Goal: Task Accomplishment & Management: Use online tool/utility

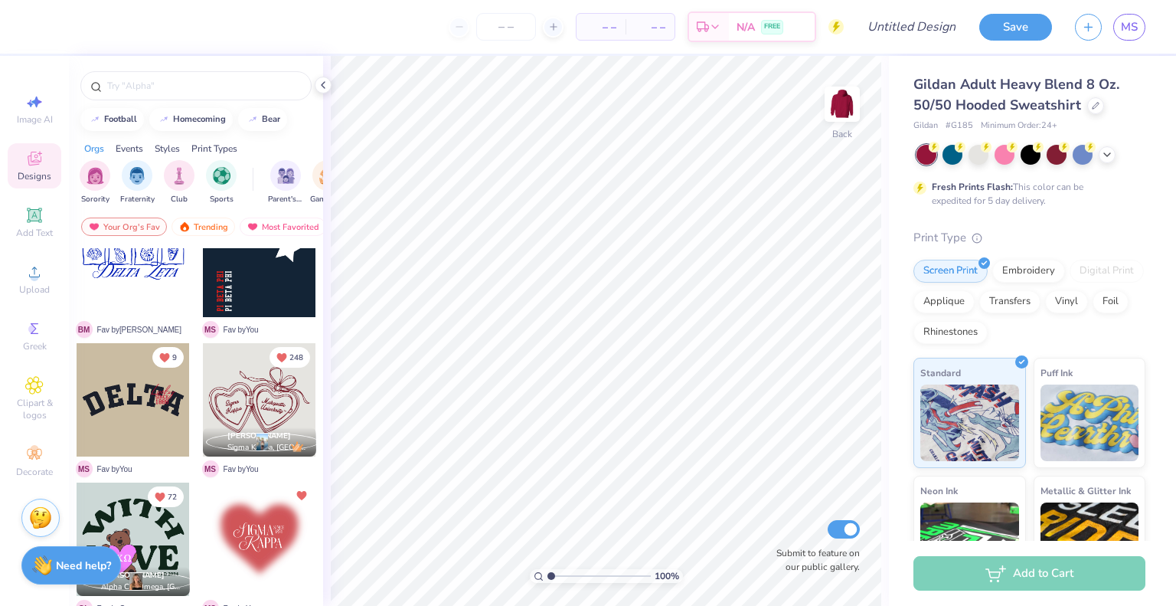
scroll to position [325, 0]
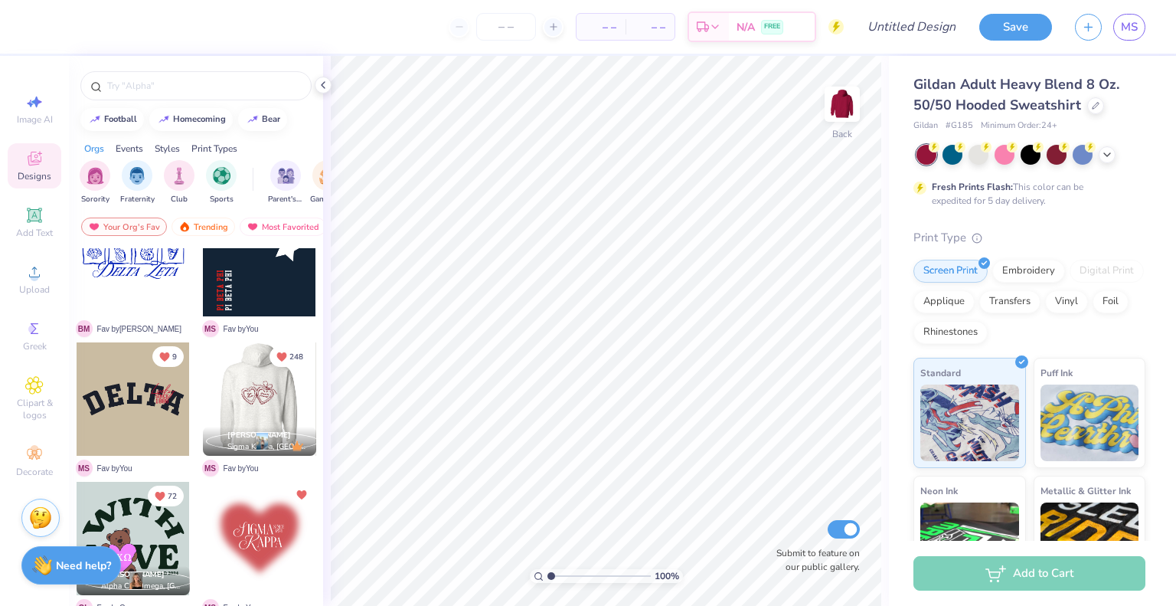
click at [203, 385] on div at bounding box center [146, 398] width 113 height 113
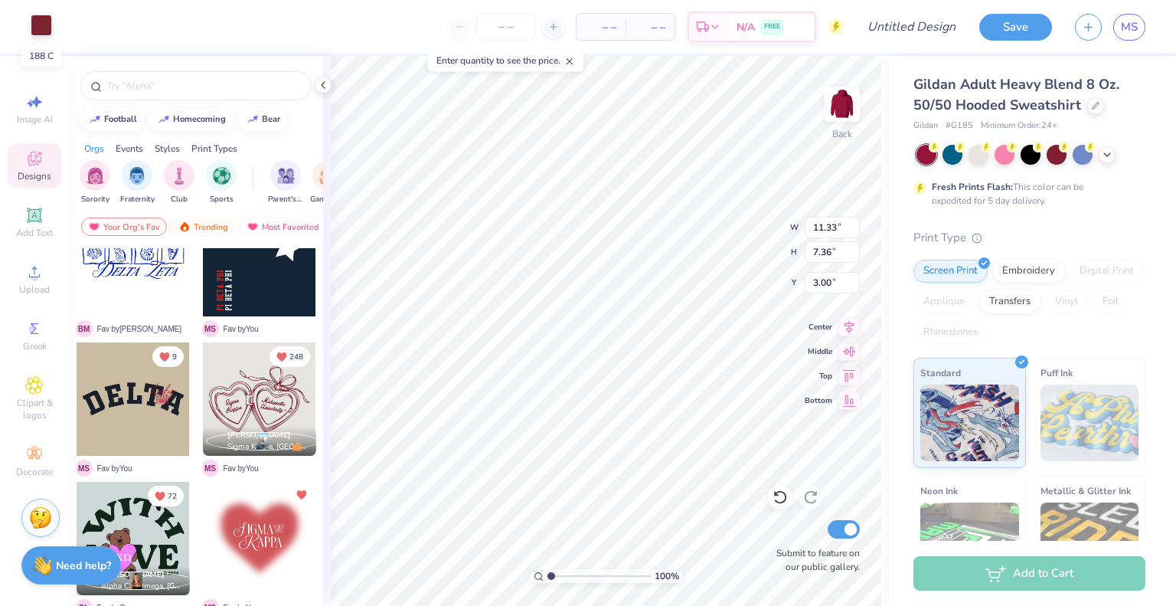
click at [42, 27] on div at bounding box center [41, 25] width 21 height 21
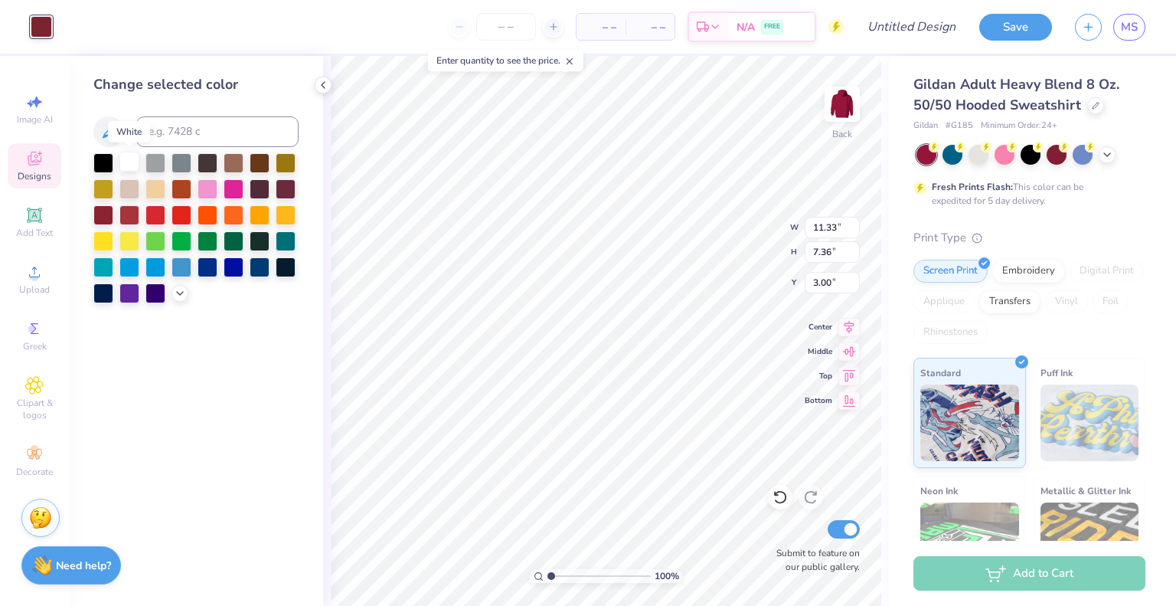
click at [129, 160] on div at bounding box center [129, 162] width 20 height 20
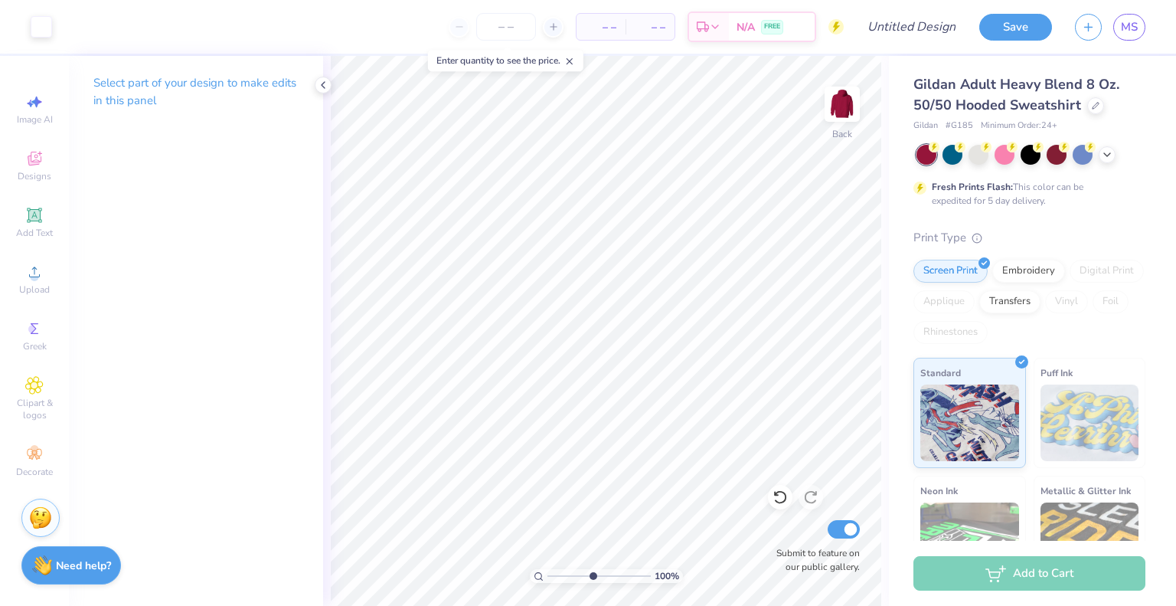
type input "5.03"
click at [592, 573] on input "range" at bounding box center [599, 576] width 103 height 14
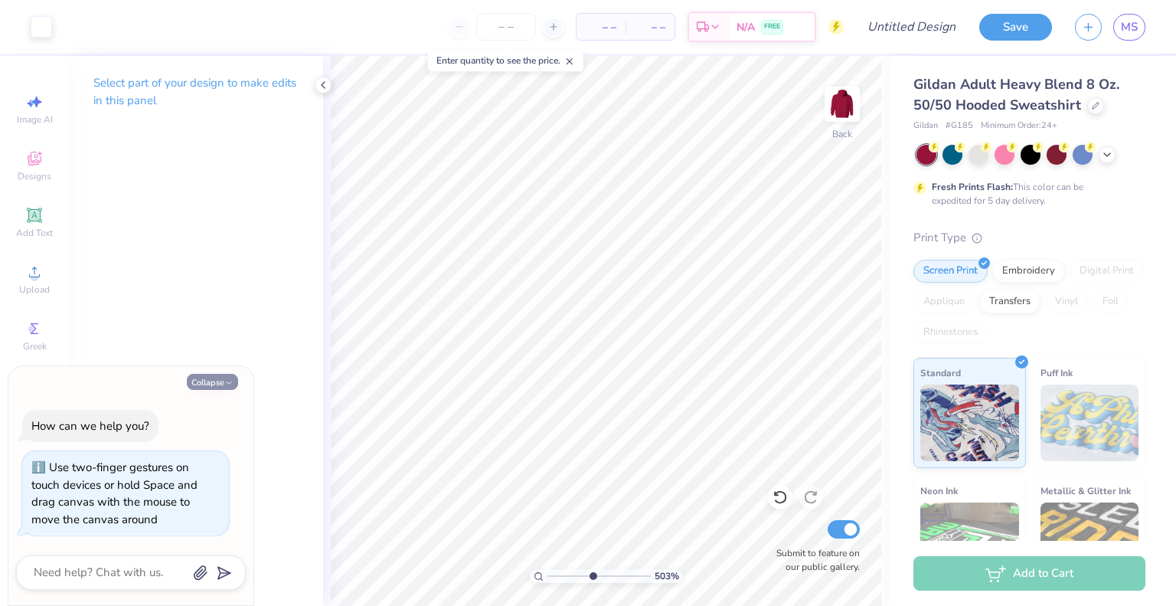
click at [207, 385] on button "Collapse" at bounding box center [212, 382] width 51 height 16
type textarea "x"
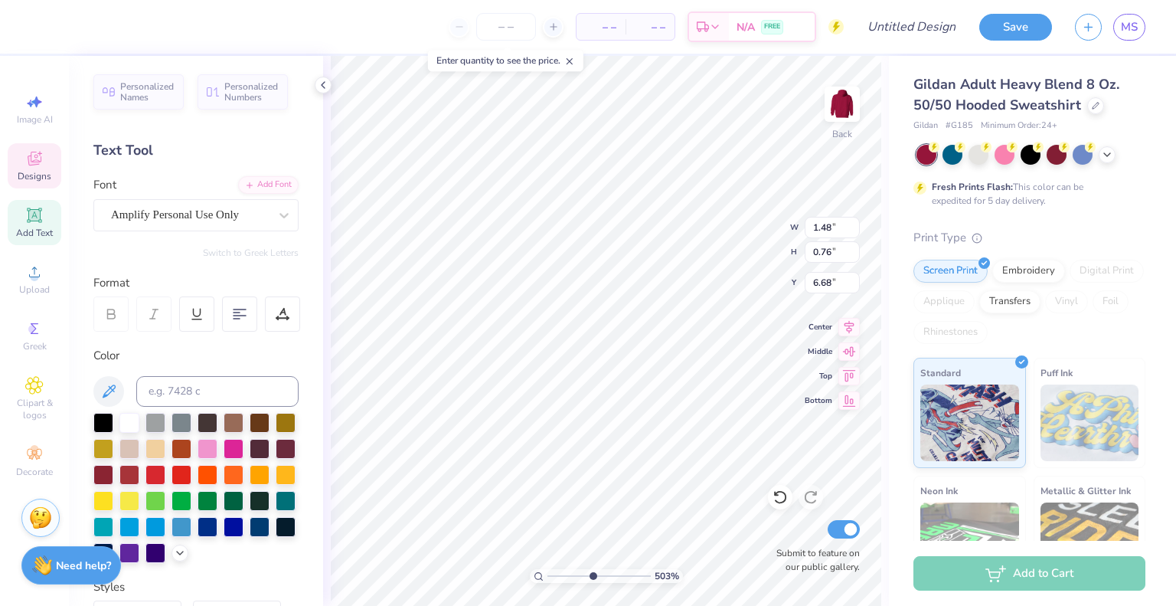
scroll to position [12, 2]
type textarea "Alpha"
type input "1.80"
type input "0.82"
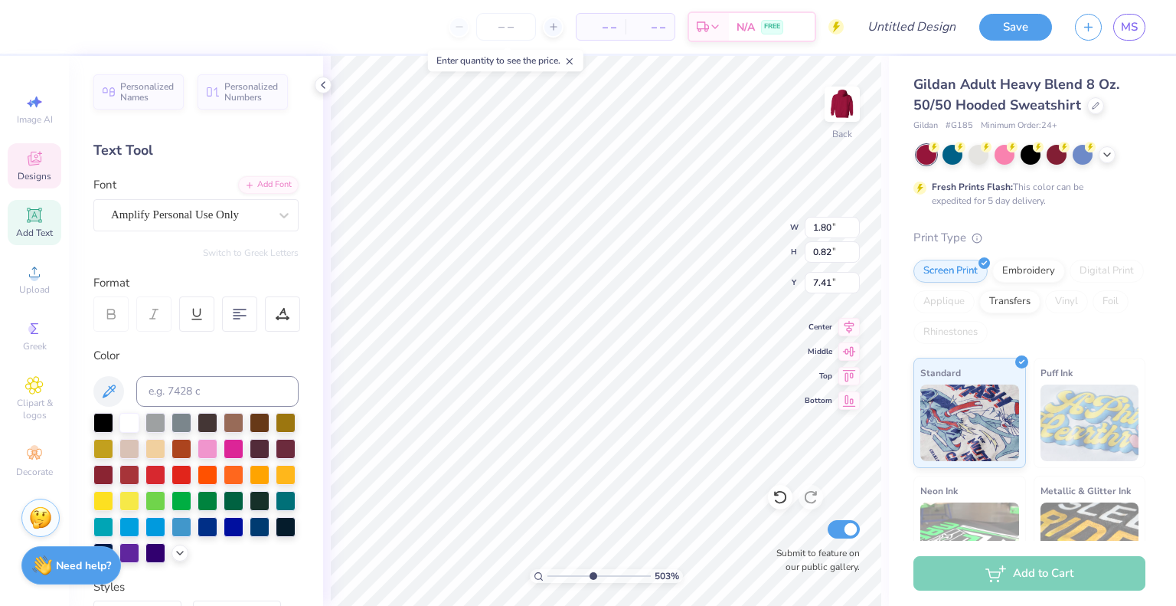
type input "7.41"
type textarea "Epsilon"
type input "1"
click at [615, 345] on li "Duplicate" at bounding box center [655, 350] width 120 height 30
type input "8.43"
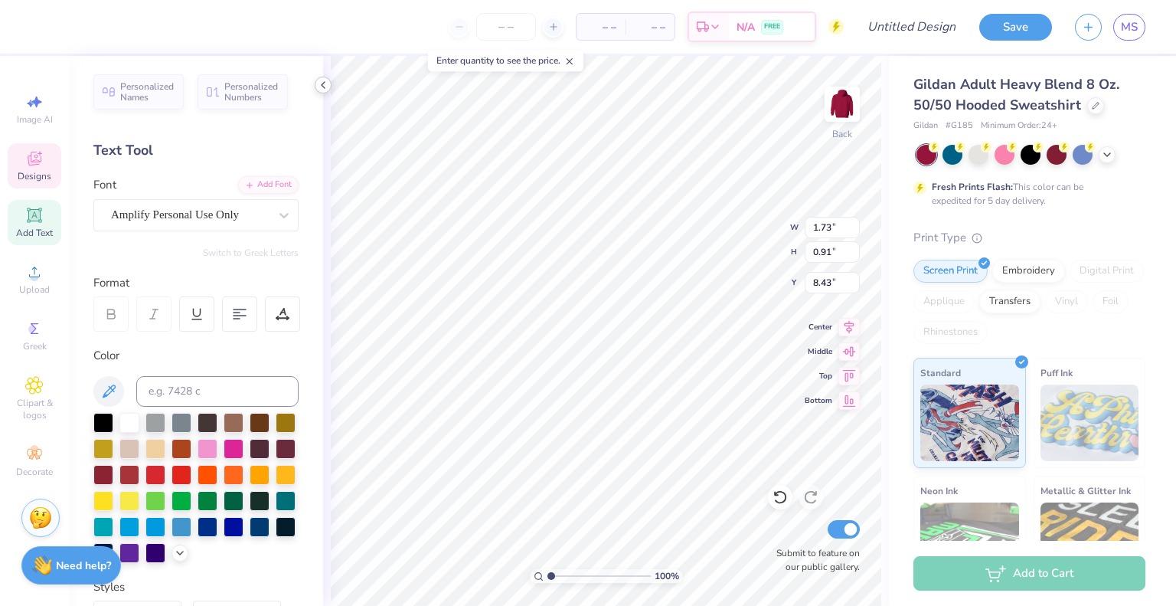
click at [323, 84] on icon at bounding box center [323, 85] width 12 height 12
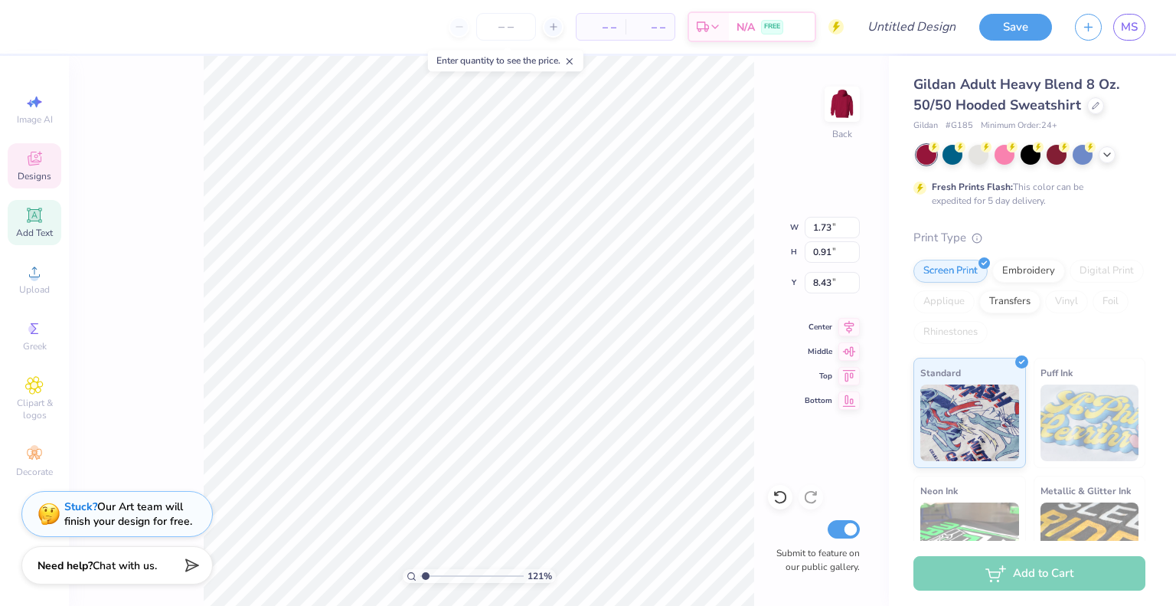
type input "4.4"
click at [459, 574] on input "range" at bounding box center [471, 576] width 103 height 14
type input "8.16"
type textarea "Phi"
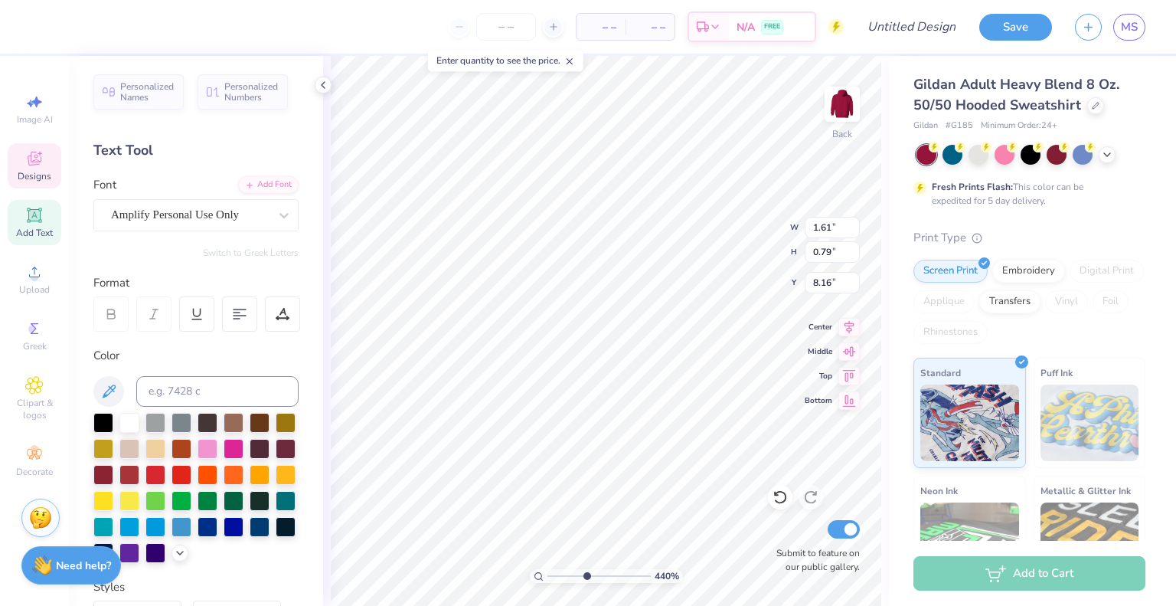
type input "1.61"
type input "0.79"
type input "6.54"
type input "1.73"
type input "0.91"
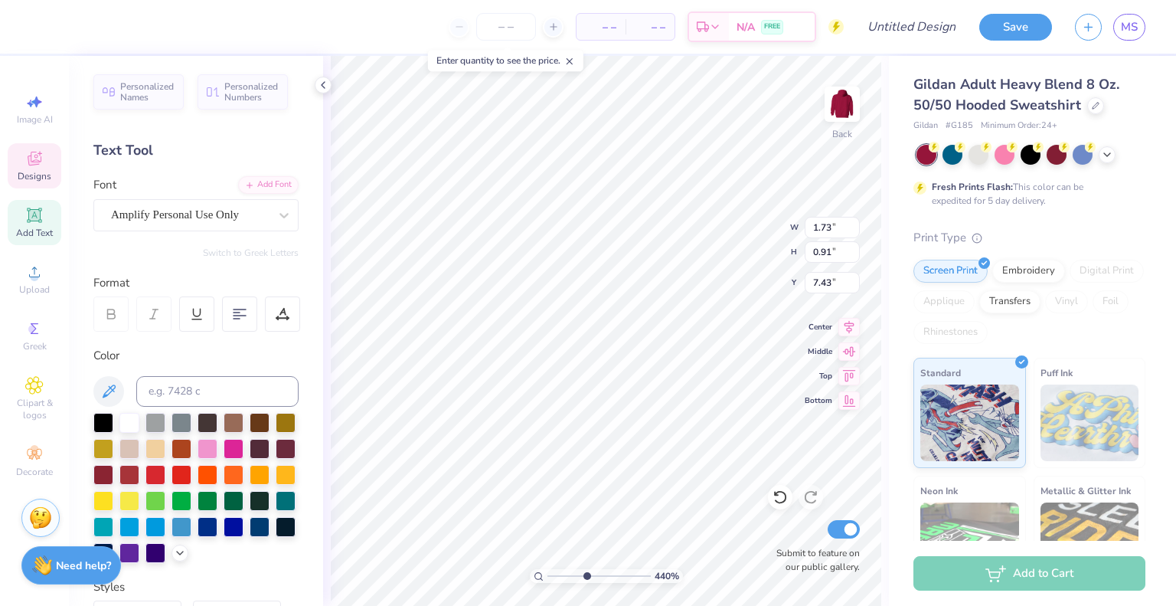
type input "7.25"
type input "0.94"
type input "0.74"
type input "8.06"
click at [564, 574] on input "range" at bounding box center [599, 576] width 103 height 14
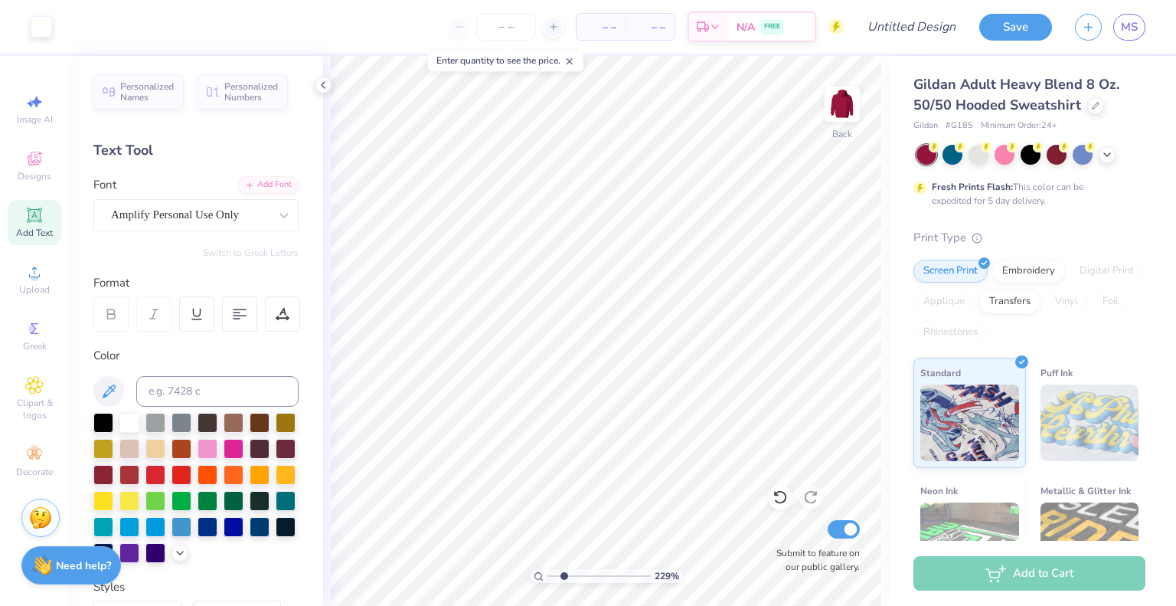
click at [554, 577] on input "range" at bounding box center [599, 576] width 103 height 14
type input "5.69"
click at [599, 575] on input "range" at bounding box center [599, 576] width 103 height 14
type input "2.50"
type input "1.09"
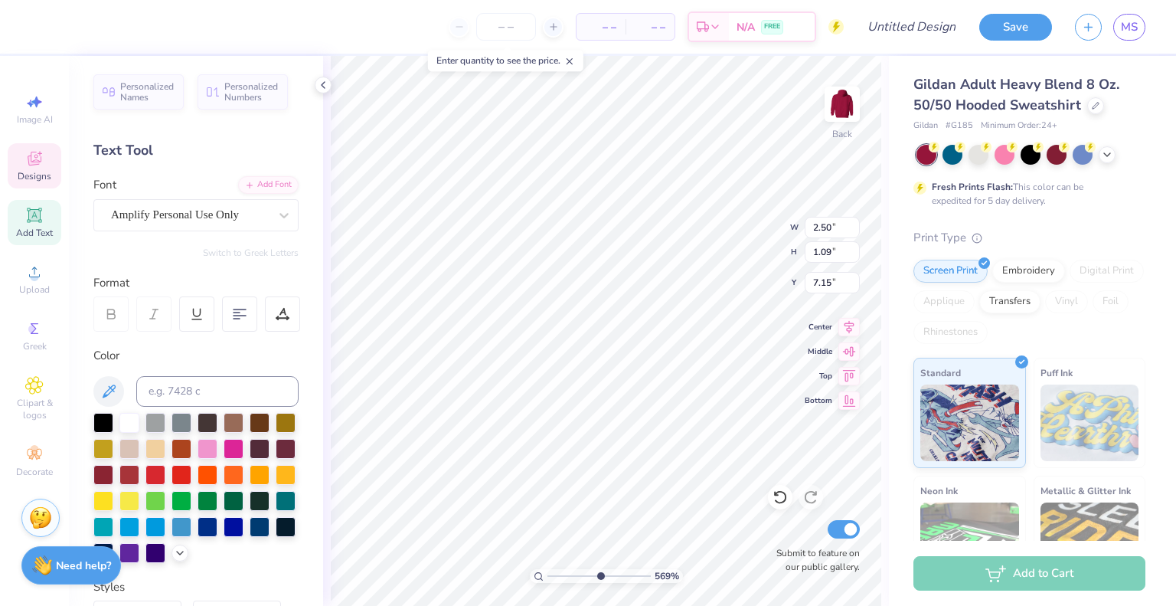
type input "7.15"
type input "2.65"
type input "0.96"
type input "7.95"
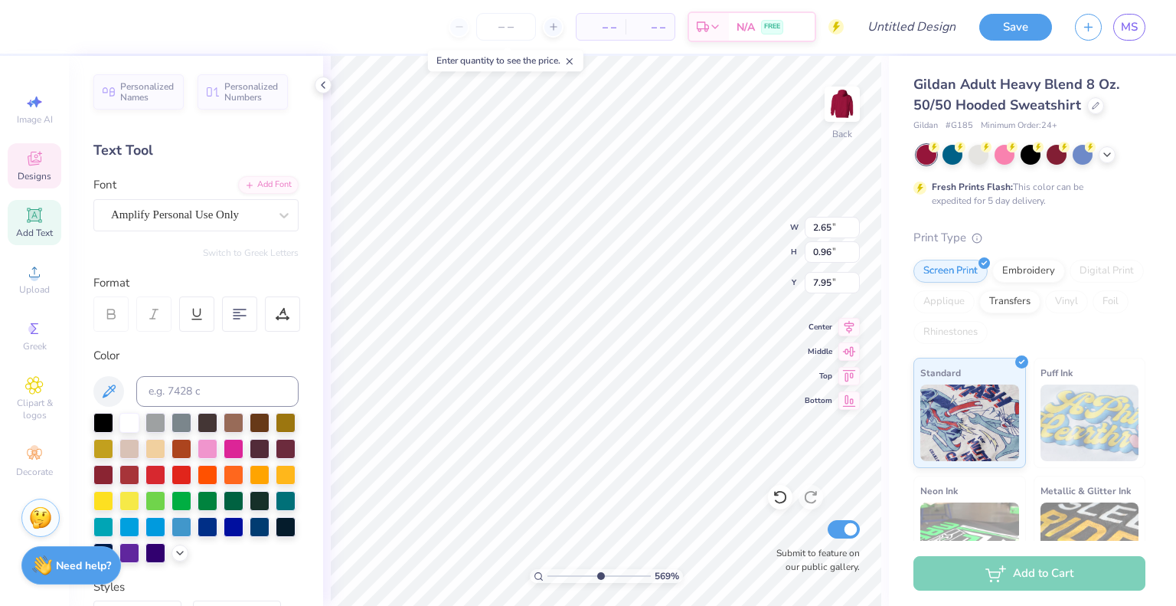
type textarea "Connecticut"
type input "7.34"
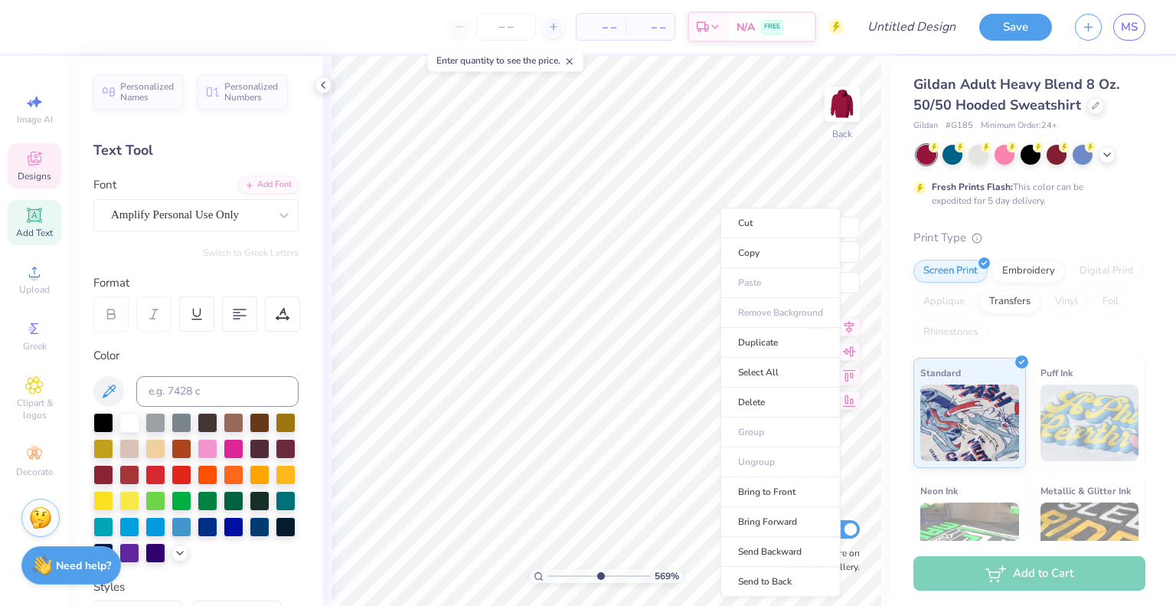
type input "1"
click at [760, 345] on li "Duplicate" at bounding box center [781, 343] width 120 height 30
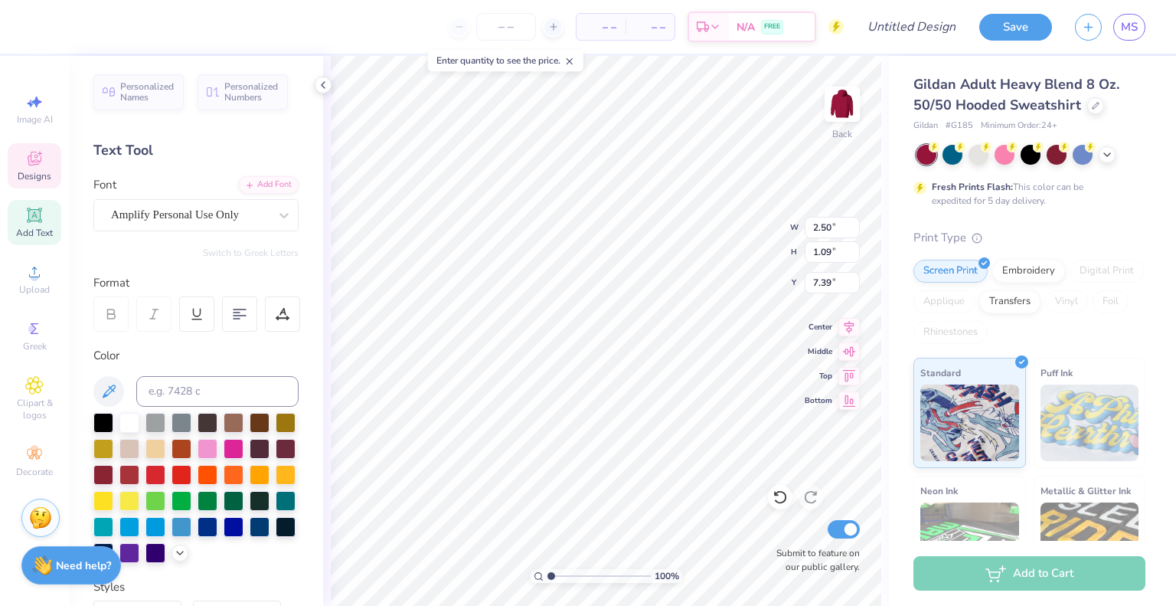
type input "7.39"
click at [323, 82] on polyline at bounding box center [323, 85] width 3 height 6
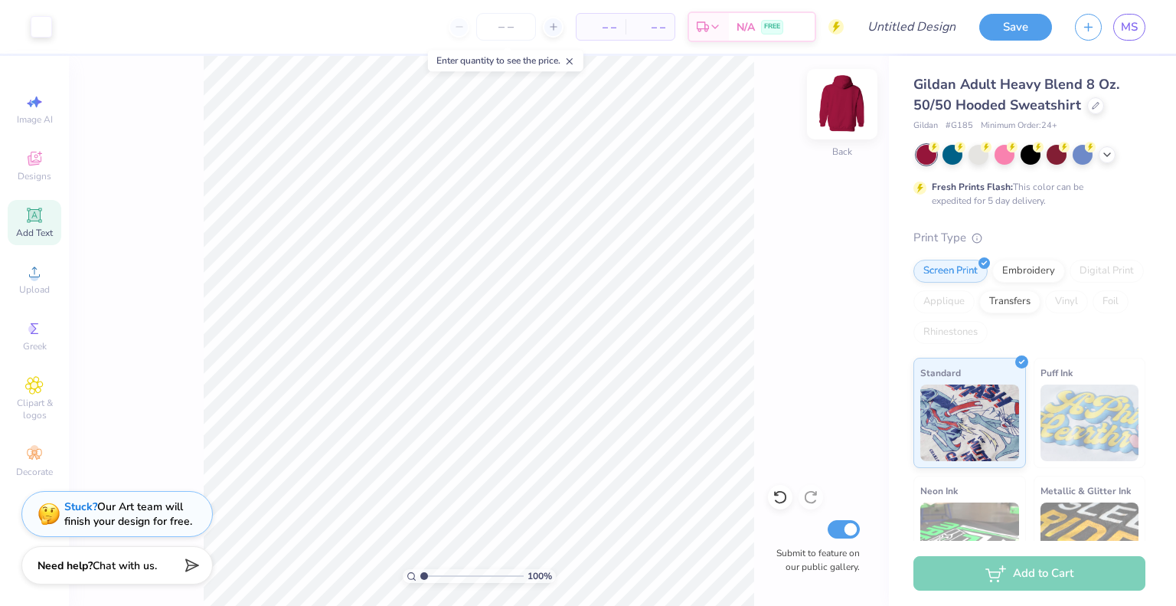
click at [837, 108] on img at bounding box center [842, 104] width 61 height 61
click at [833, 110] on img at bounding box center [842, 104] width 61 height 61
click at [574, 64] on icon at bounding box center [569, 61] width 11 height 11
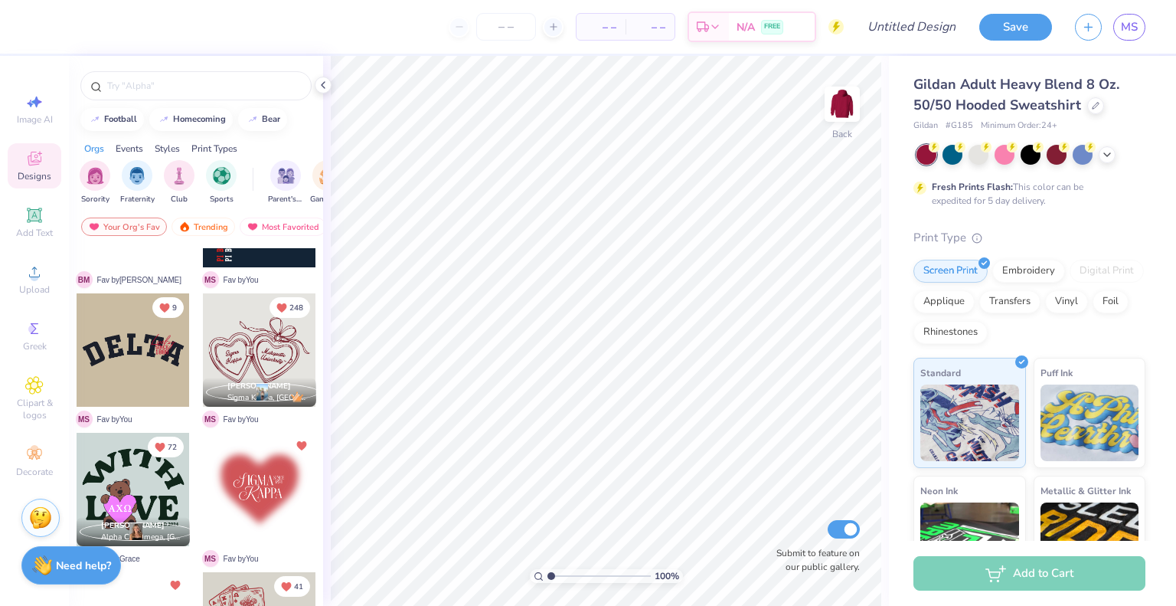
scroll to position [374, 0]
click at [847, 106] on img at bounding box center [842, 104] width 61 height 61
click at [256, 345] on div at bounding box center [259, 349] width 113 height 113
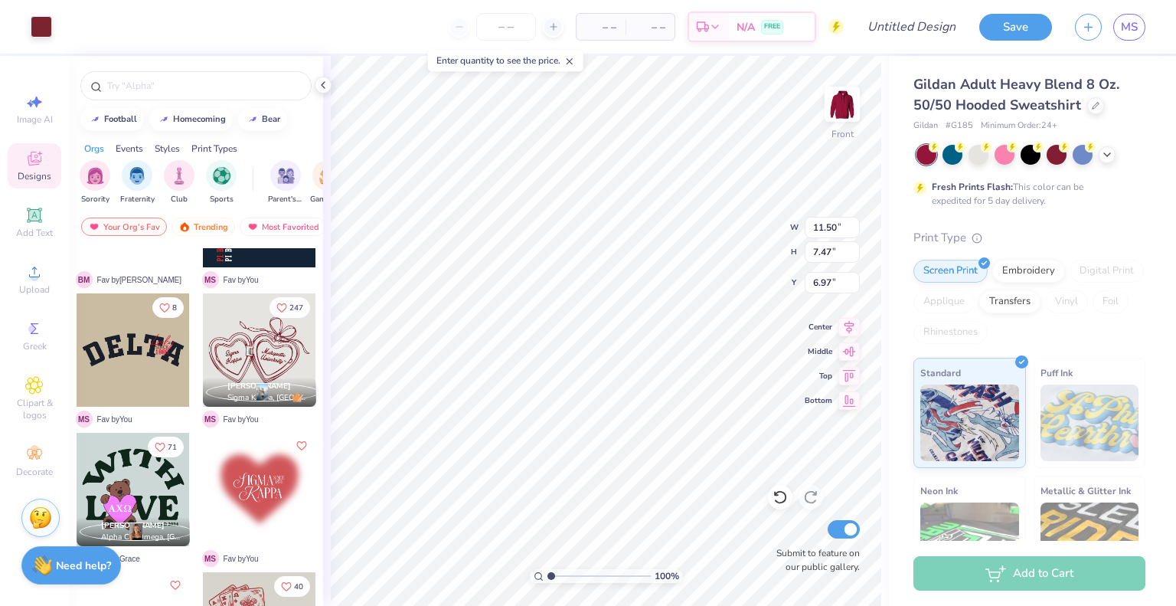
type input "6.97"
click at [44, 30] on div at bounding box center [41, 25] width 21 height 21
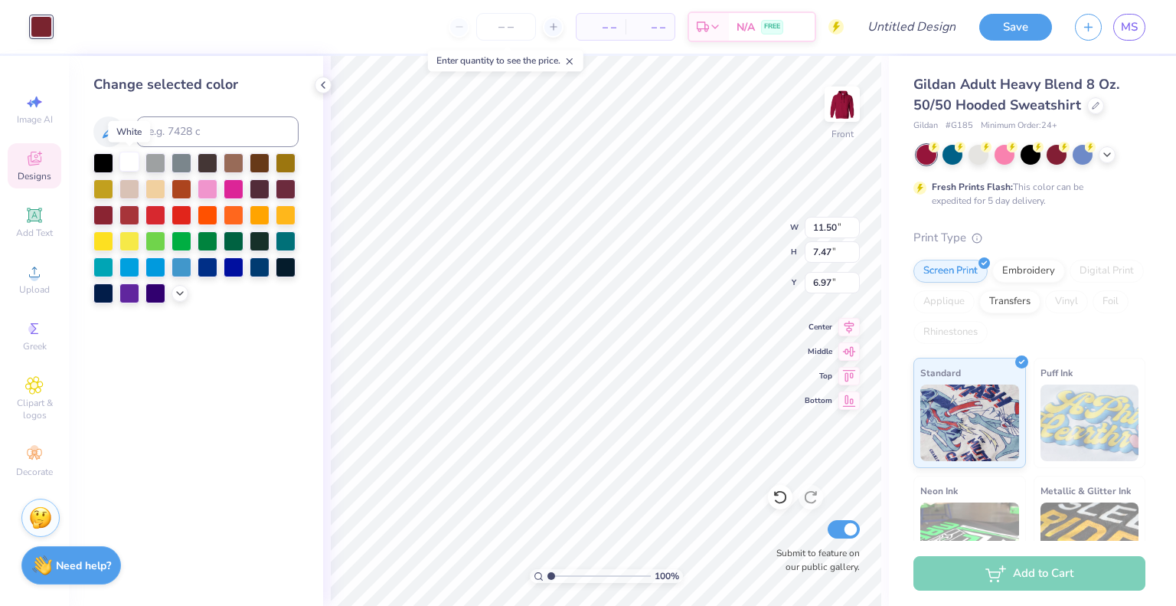
click at [132, 162] on div at bounding box center [129, 162] width 20 height 20
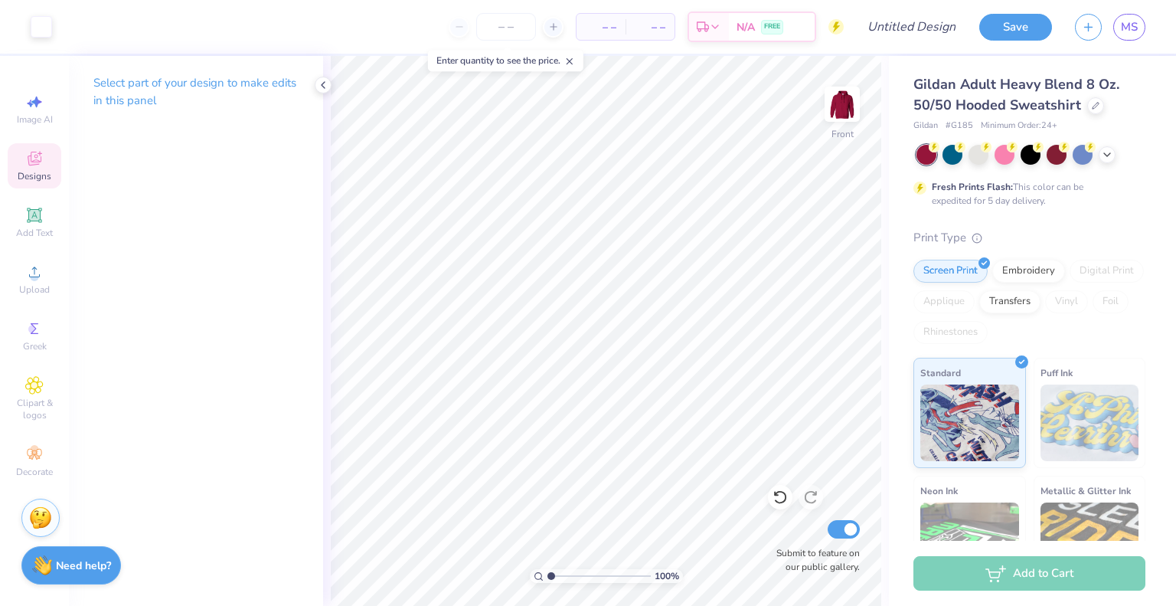
click at [32, 162] on icon at bounding box center [34, 160] width 12 height 10
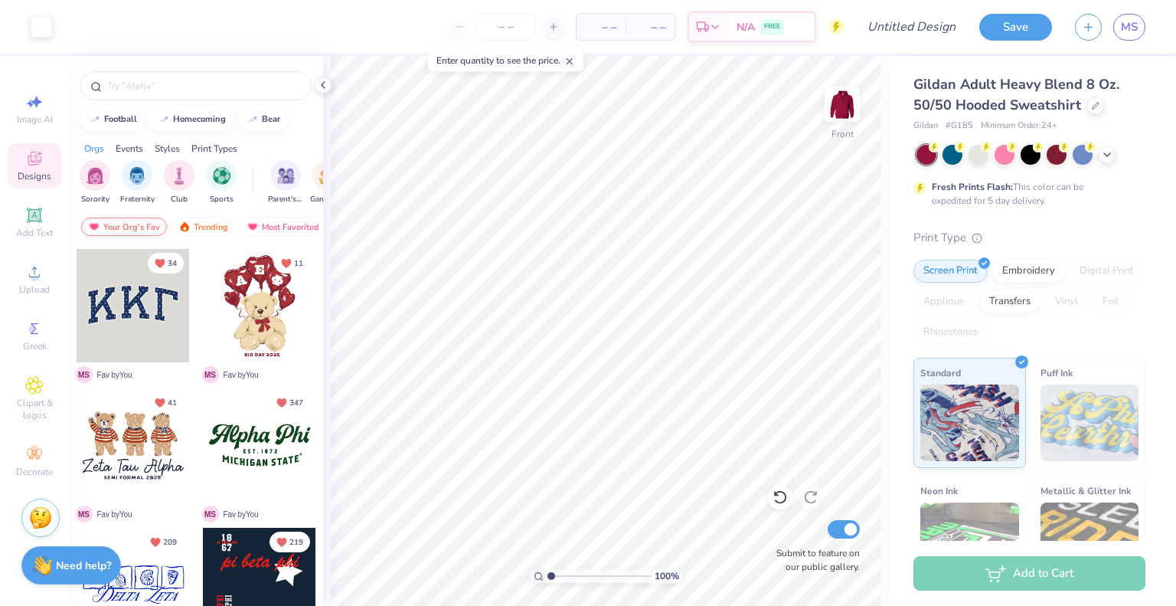
click at [128, 224] on div "Your Org's Fav" at bounding box center [124, 227] width 86 height 18
click at [97, 177] on img "filter for Sorority" at bounding box center [96, 174] width 18 height 18
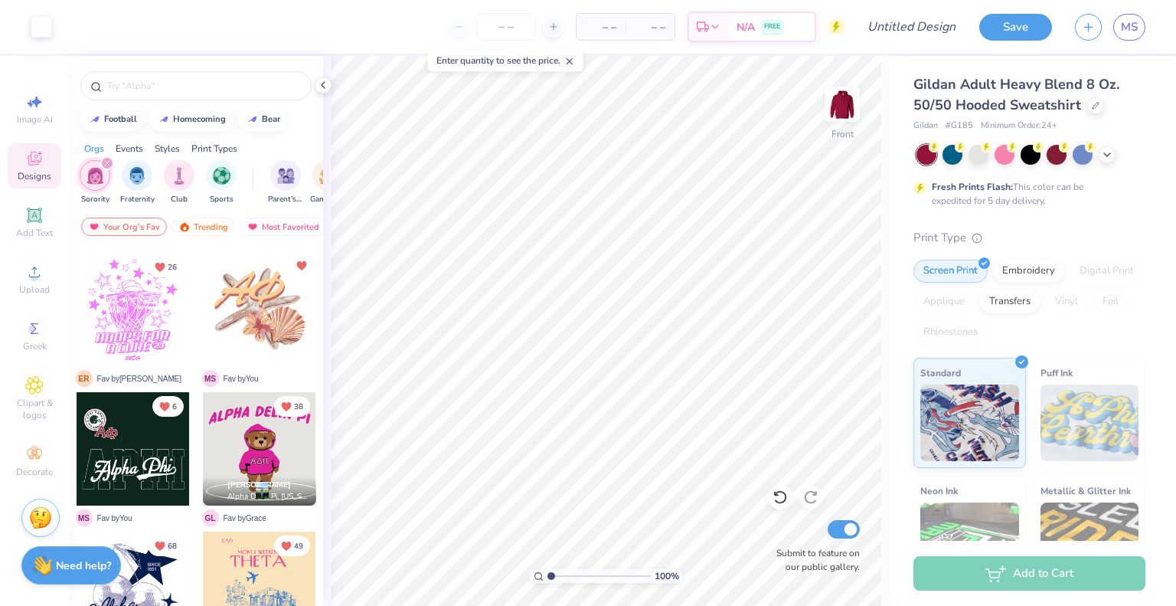
scroll to position [839, 0]
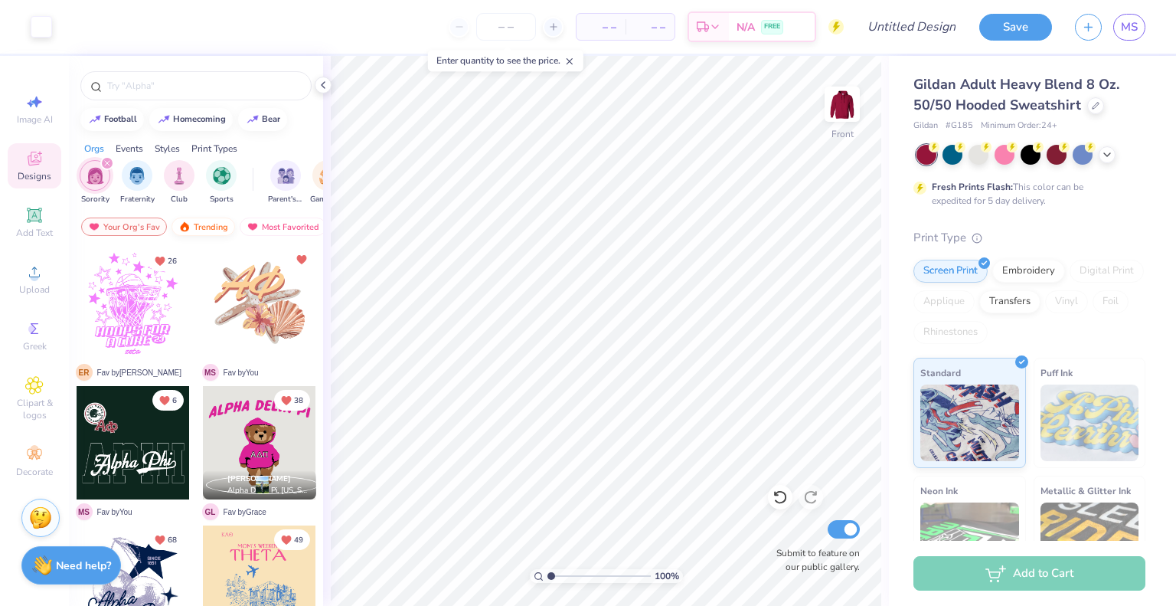
click at [206, 223] on div "Trending" at bounding box center [204, 227] width 64 height 18
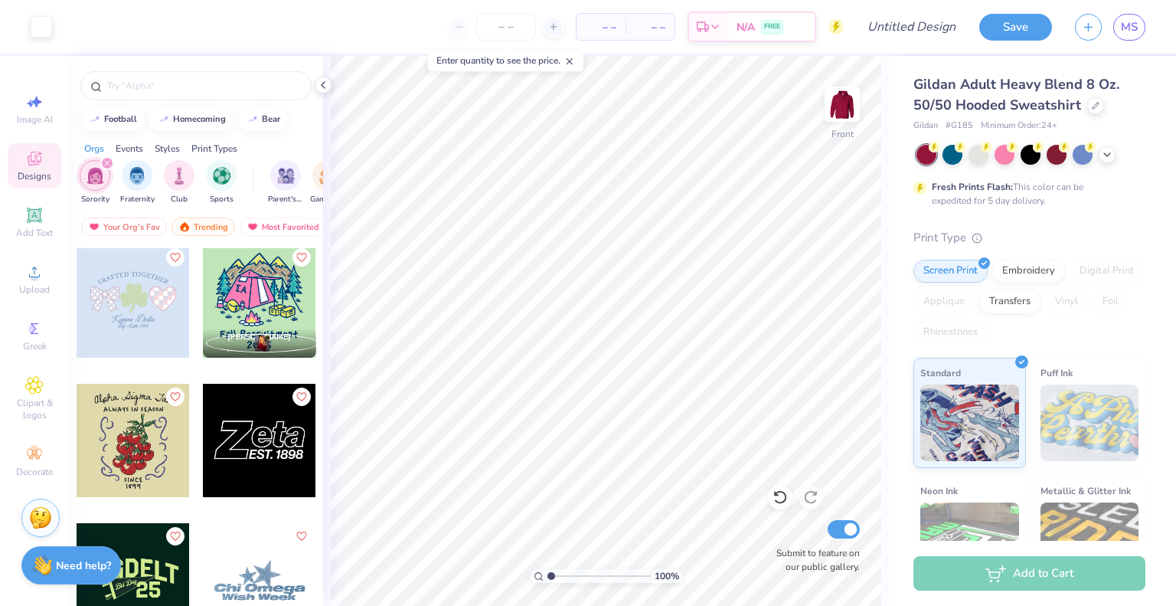
scroll to position [6694, 0]
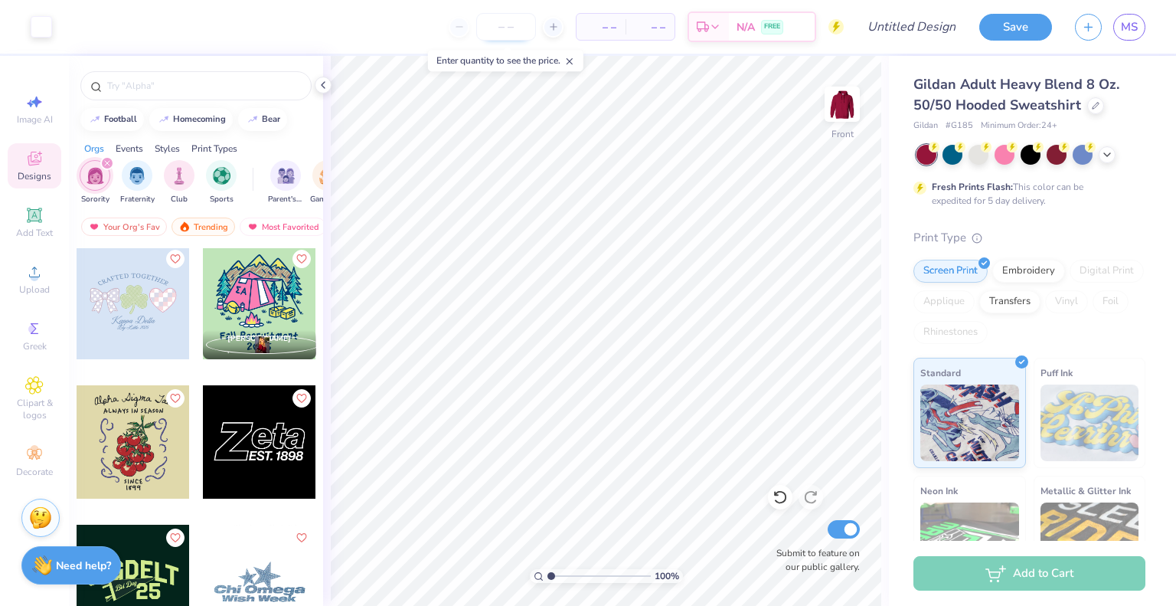
click at [515, 31] on input "number" at bounding box center [506, 27] width 60 height 28
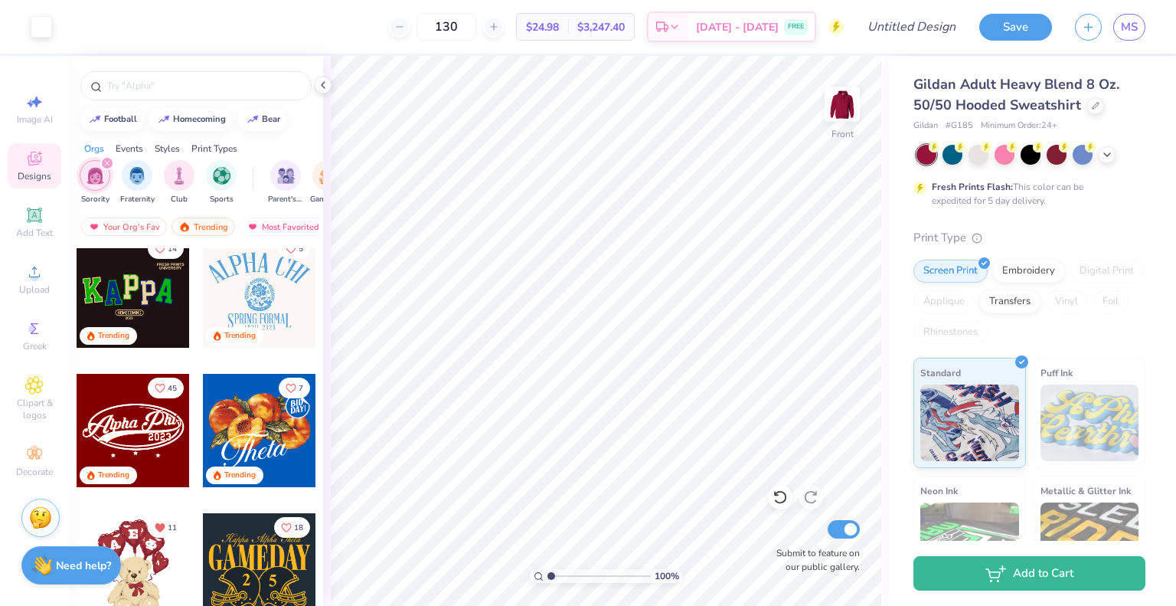
scroll to position [0, 0]
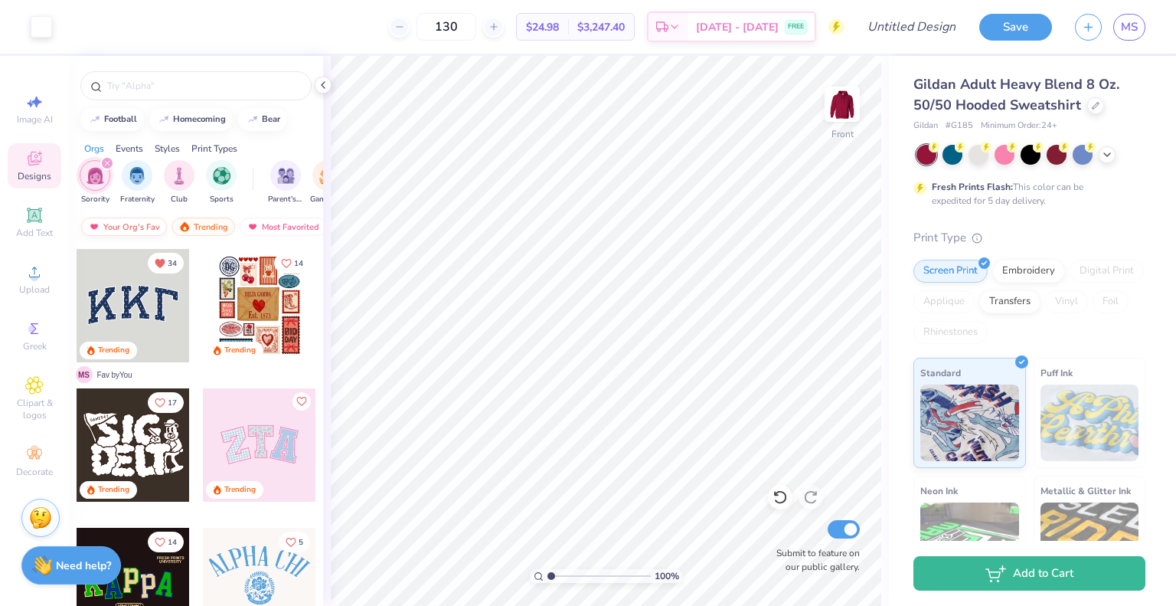
click at [113, 226] on div "Your Org's Fav" at bounding box center [124, 227] width 86 height 18
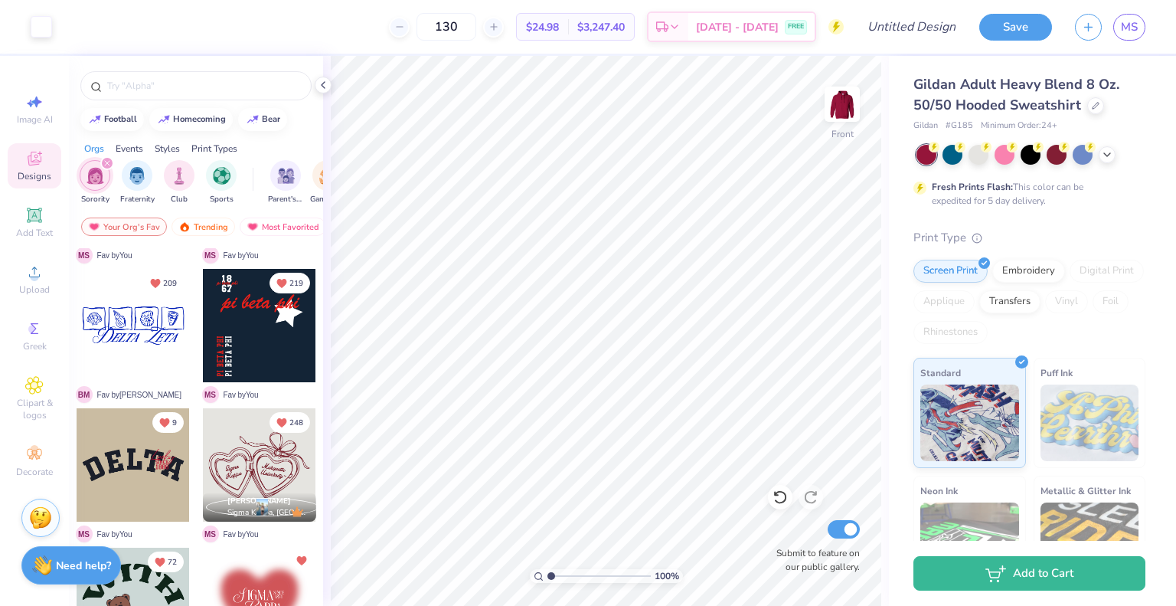
scroll to position [459, 0]
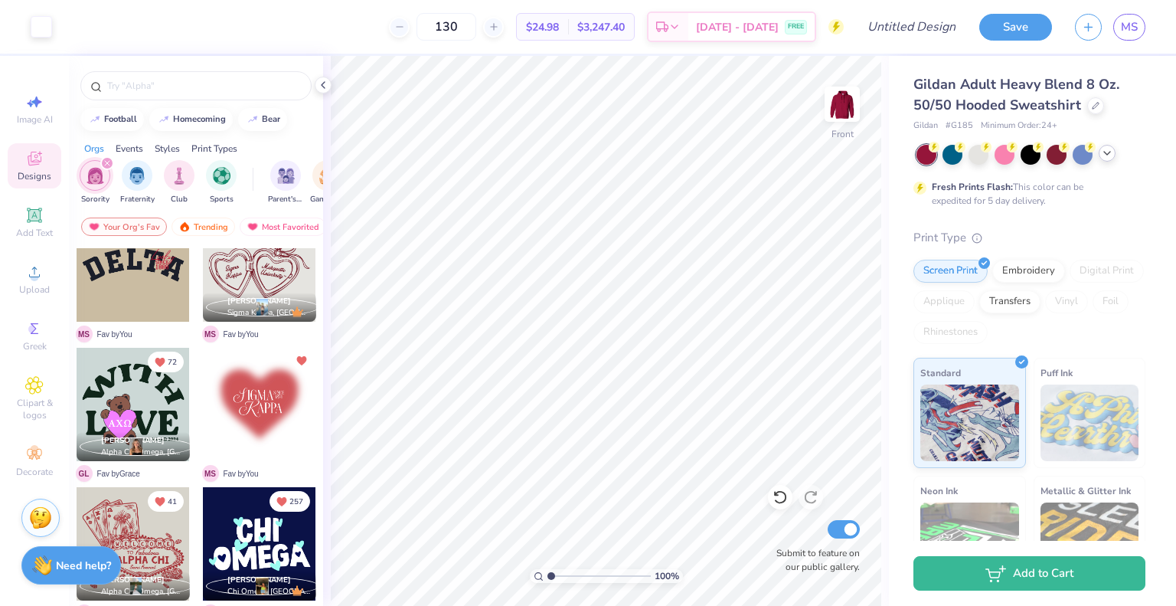
click at [1101, 153] on icon at bounding box center [1107, 153] width 12 height 12
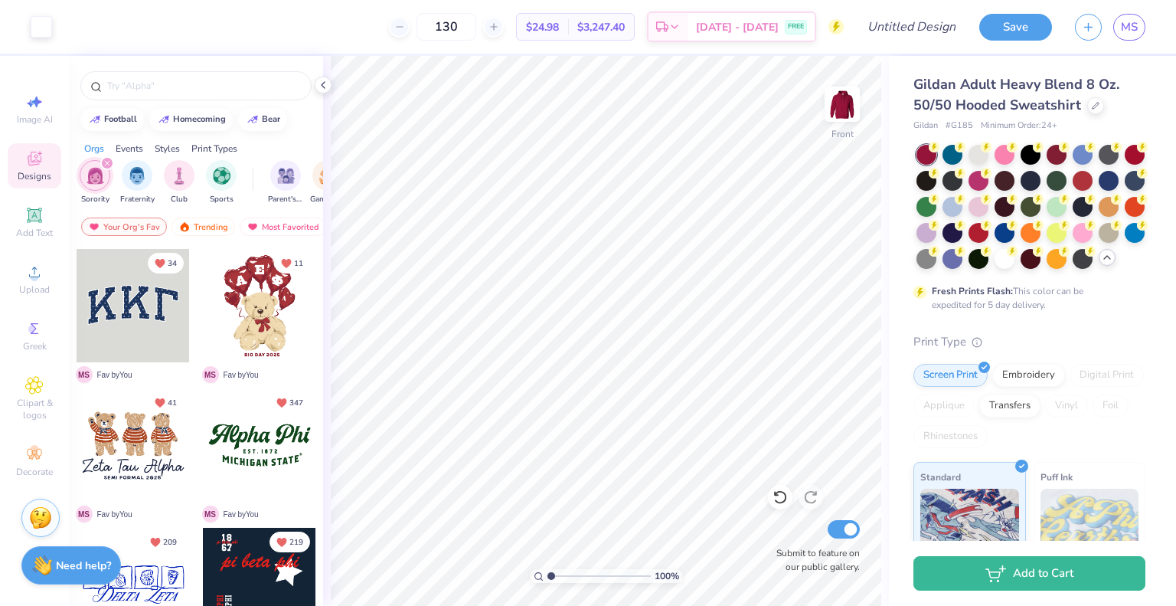
scroll to position [0, 0]
drag, startPoint x: 483, startPoint y: 26, endPoint x: 434, endPoint y: 26, distance: 49.8
click at [434, 26] on div "130" at bounding box center [446, 27] width 115 height 28
type input "50"
click at [1063, 149] on circle at bounding box center [1064, 145] width 11 height 11
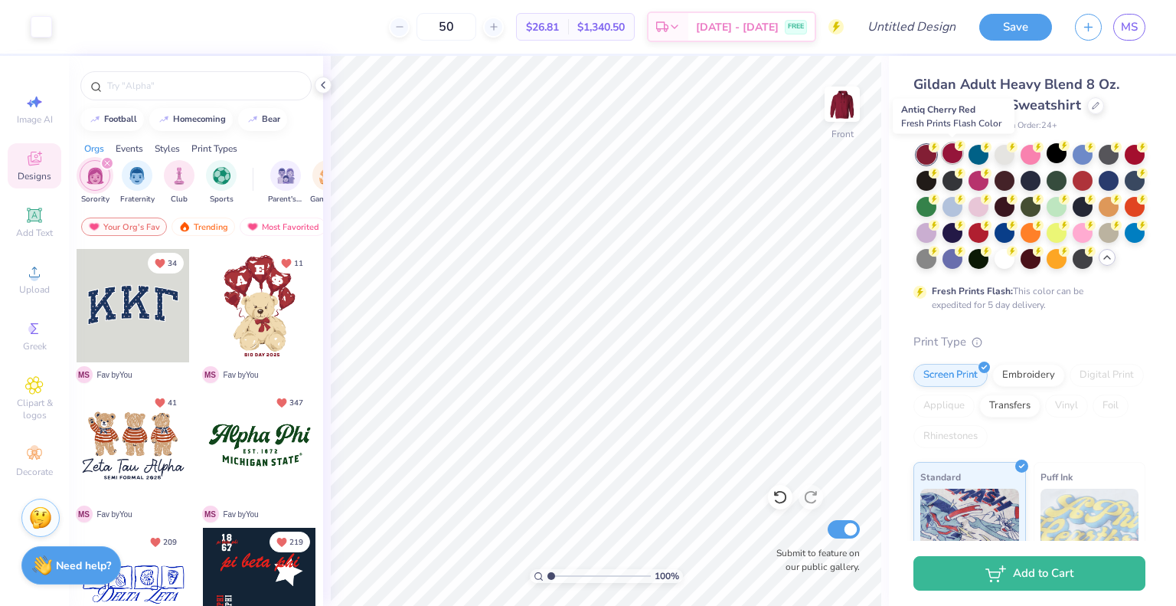
click at [955, 149] on icon at bounding box center [960, 145] width 11 height 11
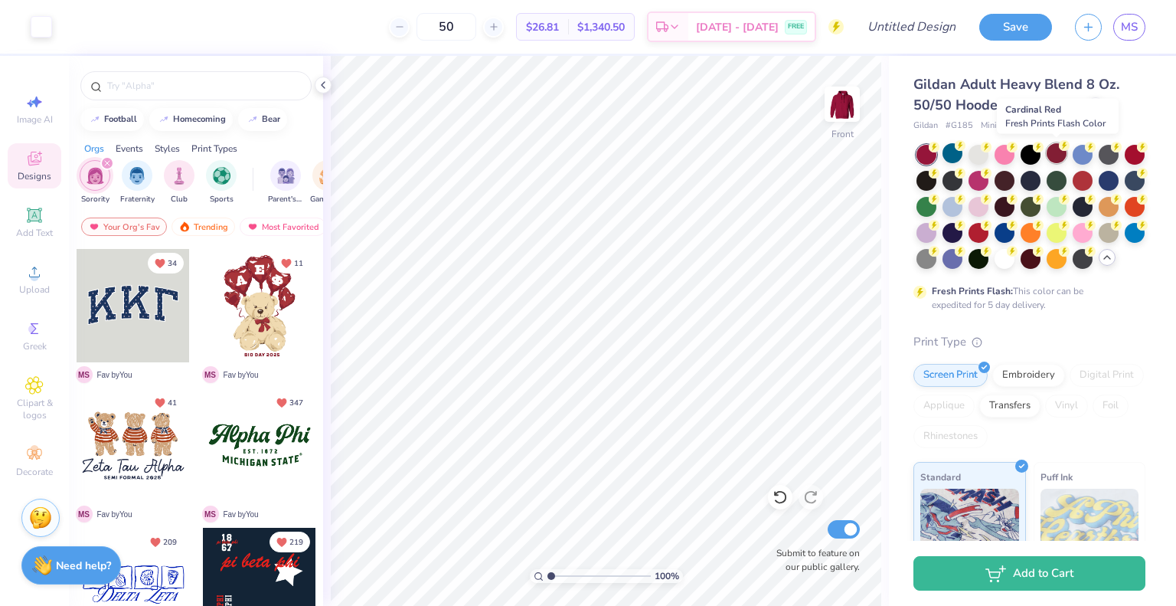
click at [1056, 155] on div at bounding box center [1057, 153] width 20 height 20
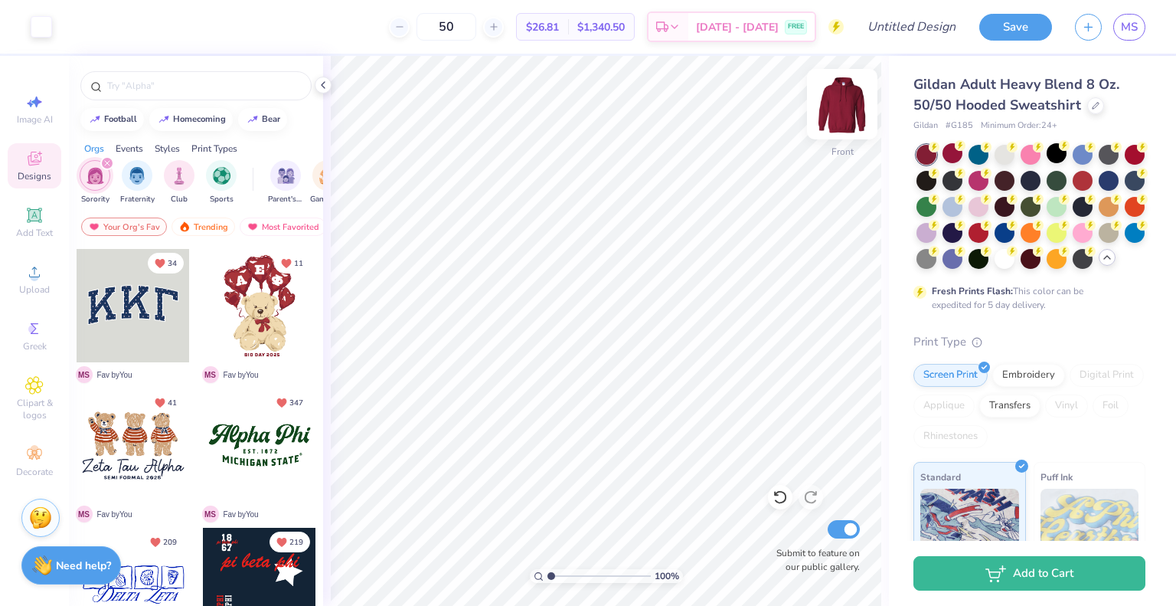
click at [845, 106] on img at bounding box center [842, 104] width 61 height 61
click at [840, 105] on img at bounding box center [842, 104] width 61 height 61
type input "3.72"
click at [579, 573] on input "range" at bounding box center [599, 576] width 103 height 14
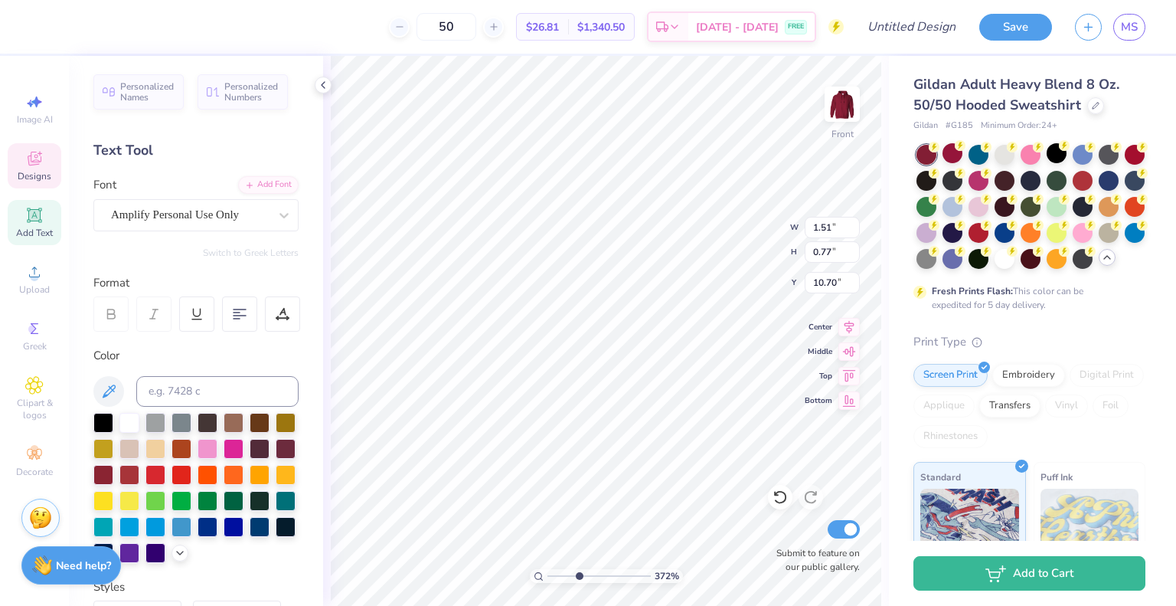
scroll to position [12, 2]
type textarea "Alpha"
type input "1.83"
type input "0.84"
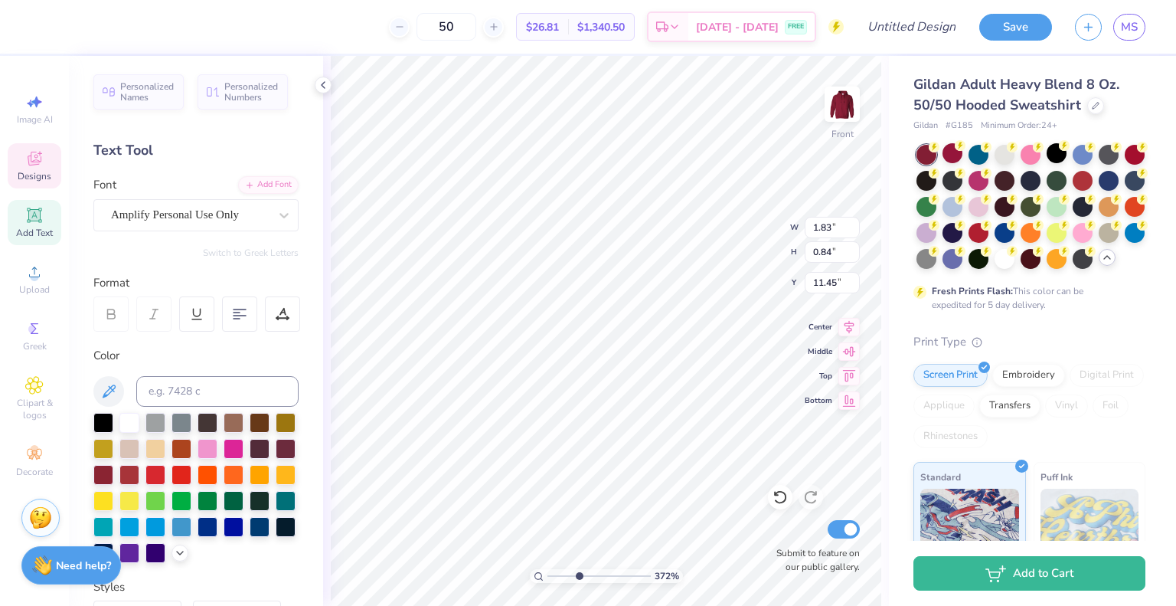
type input "11.45"
type textarea "Epsilon"
type input "1.64"
type input "0.80"
type input "10.64"
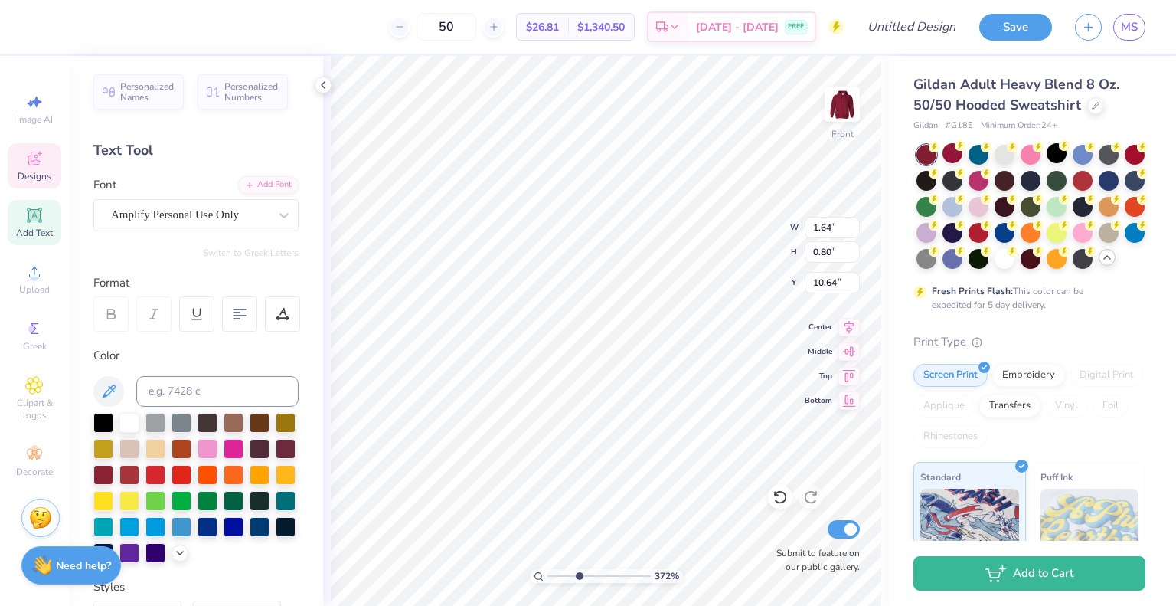
type input "1.76"
type input "0.92"
type input "11.36"
type input "1"
click at [588, 349] on li "Duplicate" at bounding box center [627, 350] width 120 height 30
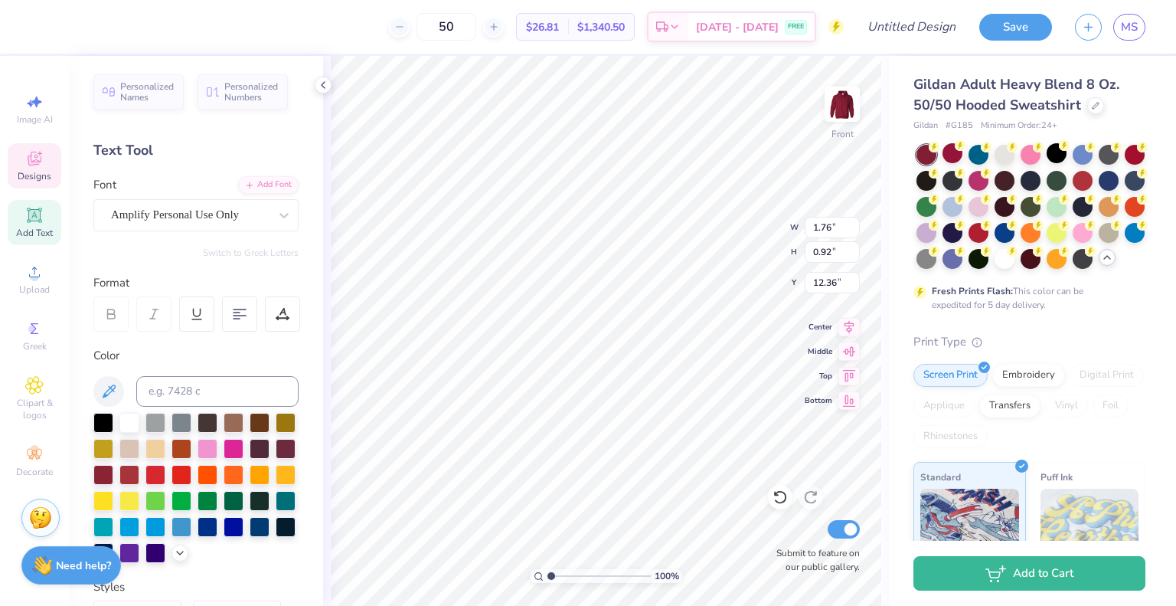
type input "12.36"
click at [326, 83] on icon at bounding box center [323, 85] width 12 height 12
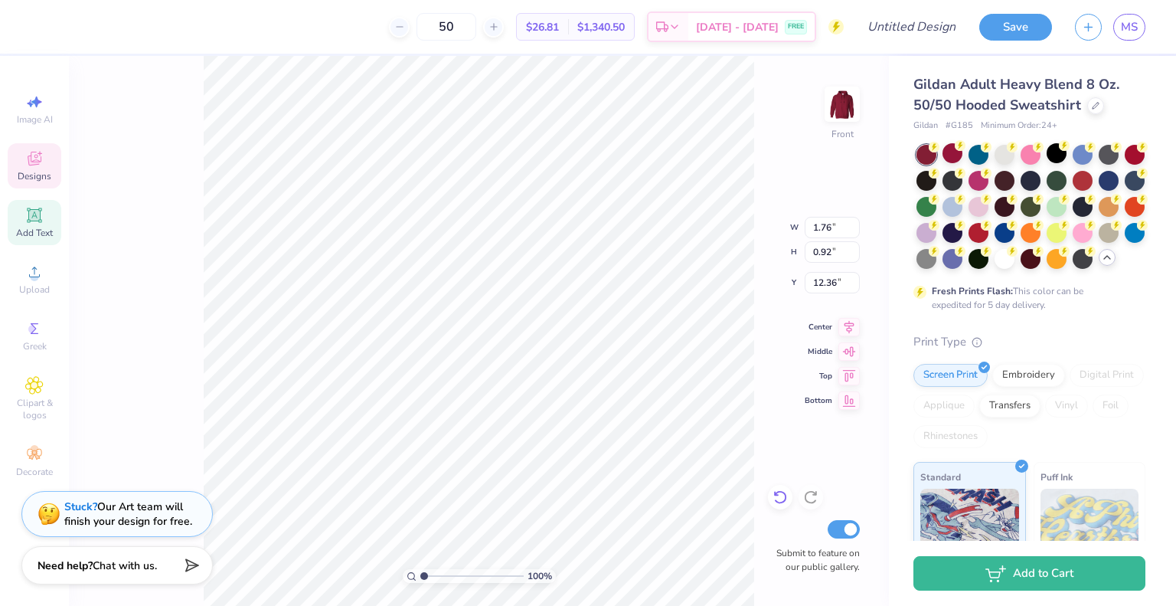
click at [779, 498] on icon at bounding box center [780, 496] width 15 height 15
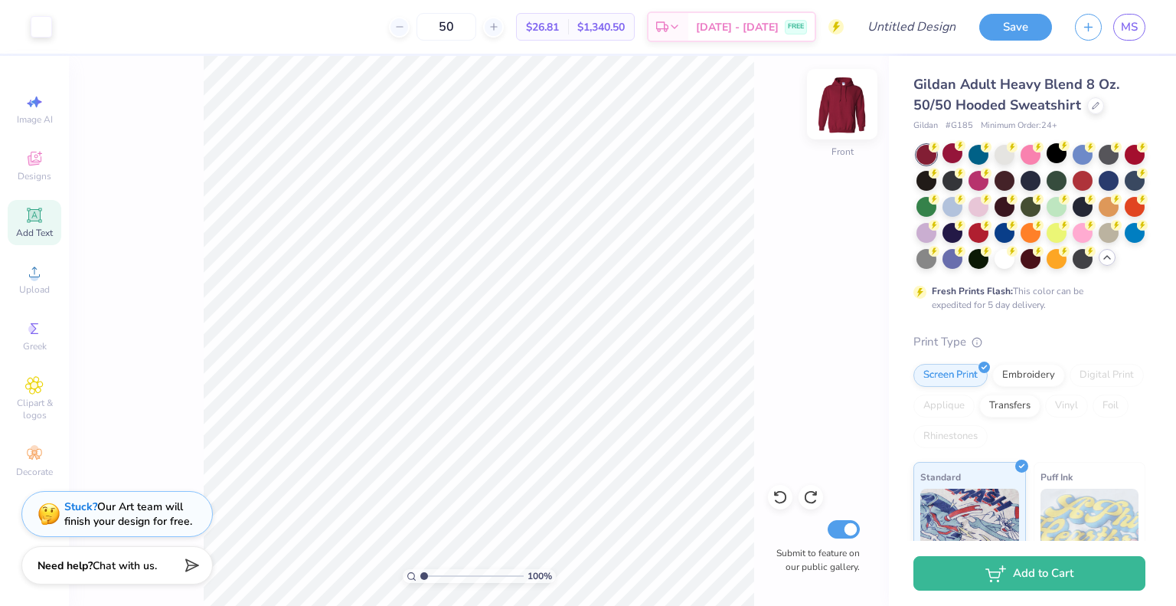
click at [836, 100] on img at bounding box center [842, 104] width 61 height 61
click at [843, 100] on img at bounding box center [842, 104] width 61 height 61
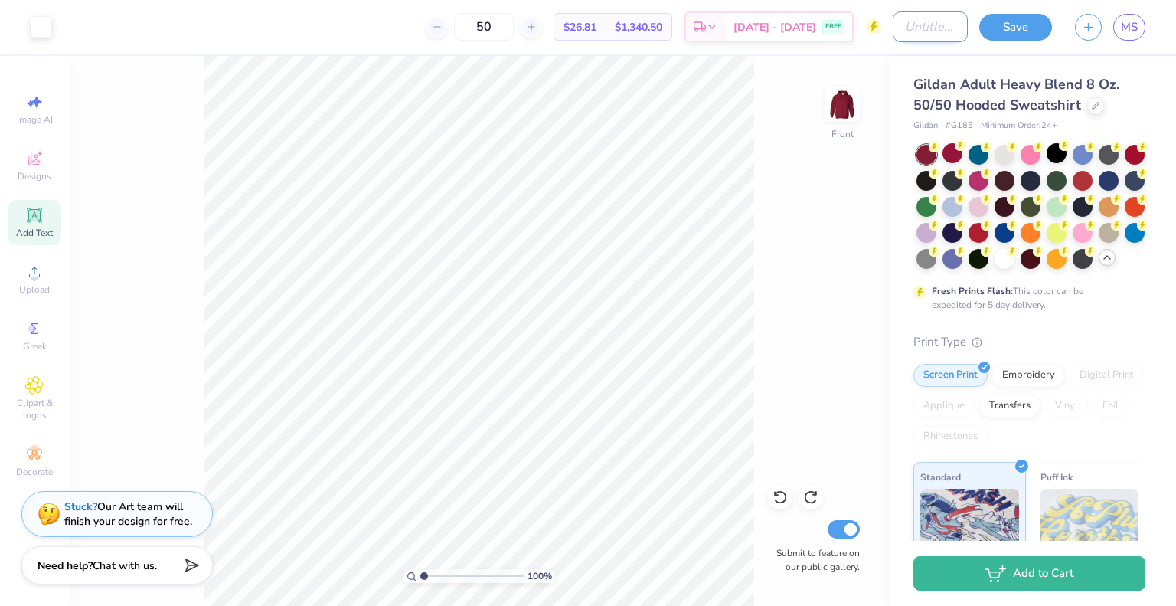
click at [893, 30] on input "Design Title" at bounding box center [930, 26] width 75 height 31
type input "new mem merch"
click at [1012, 22] on button "Save" at bounding box center [1016, 24] width 73 height 27
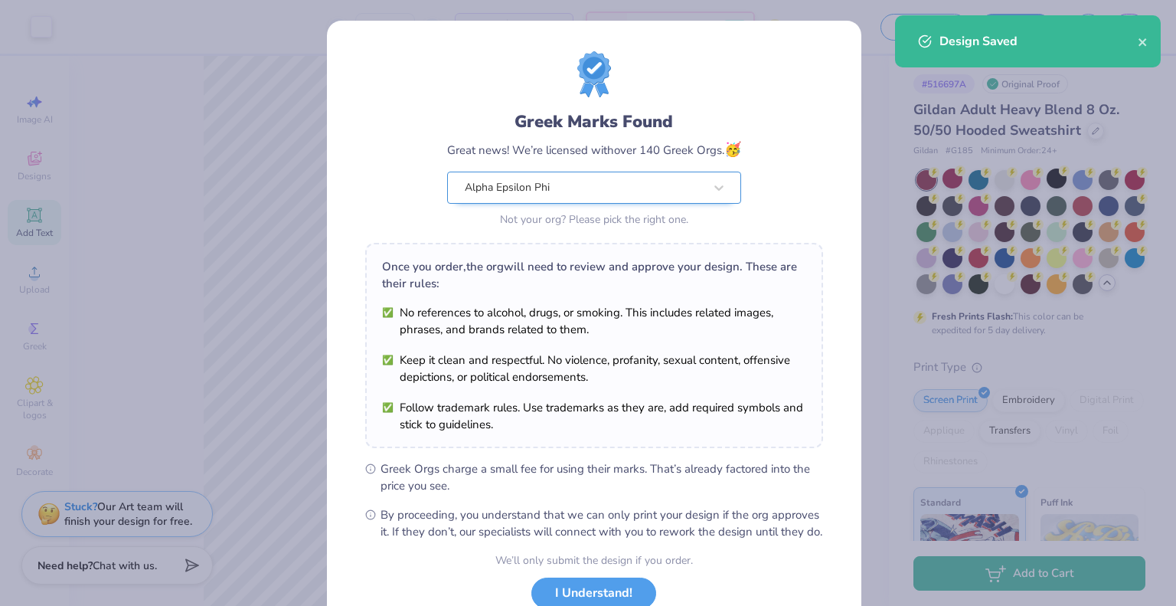
scroll to position [110, 0]
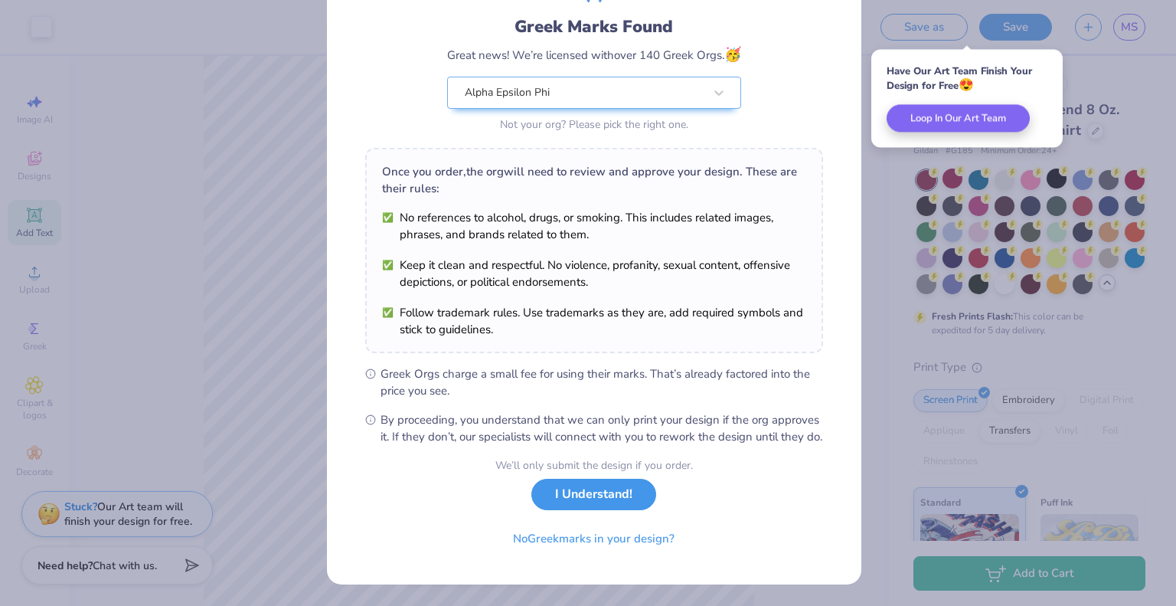
click at [620, 493] on button "I Understand!" at bounding box center [594, 494] width 125 height 31
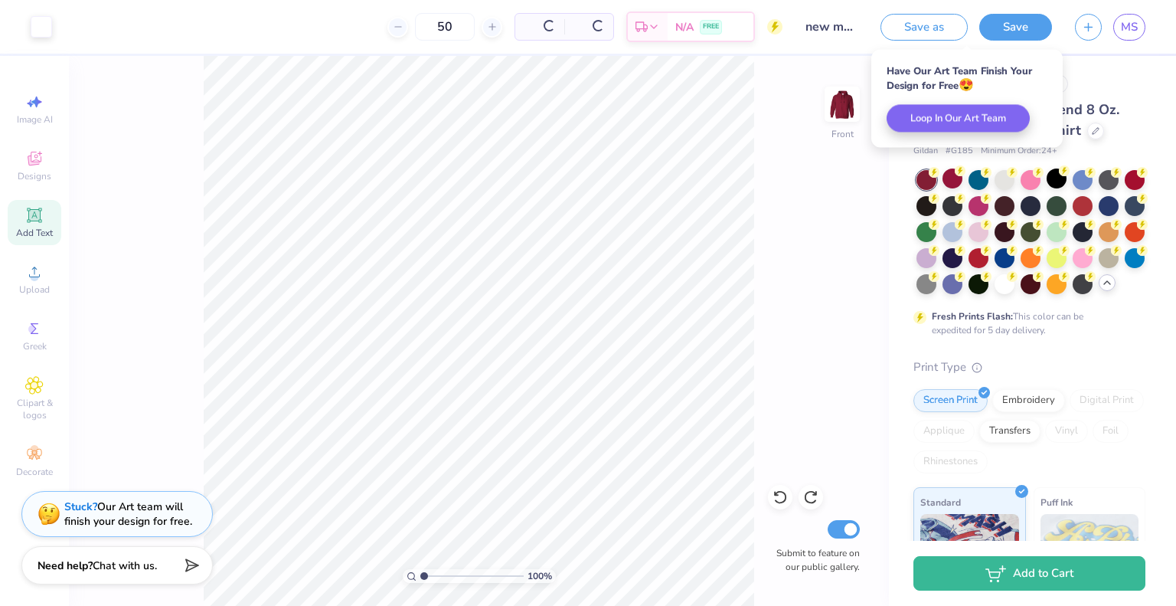
scroll to position [0, 0]
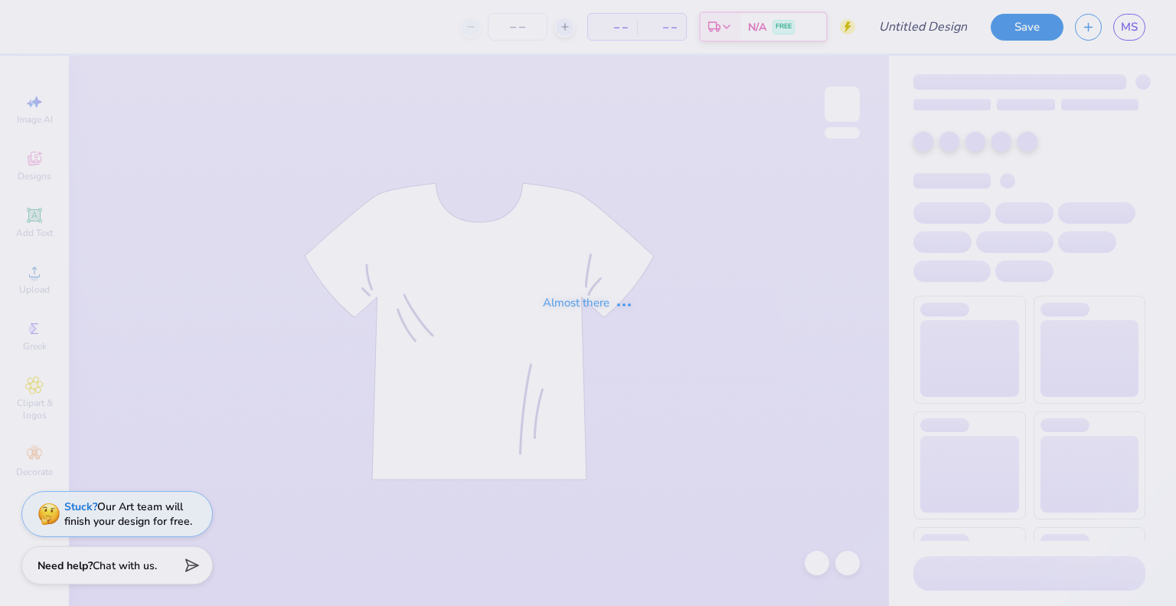
type input "new mem merch"
type input "50"
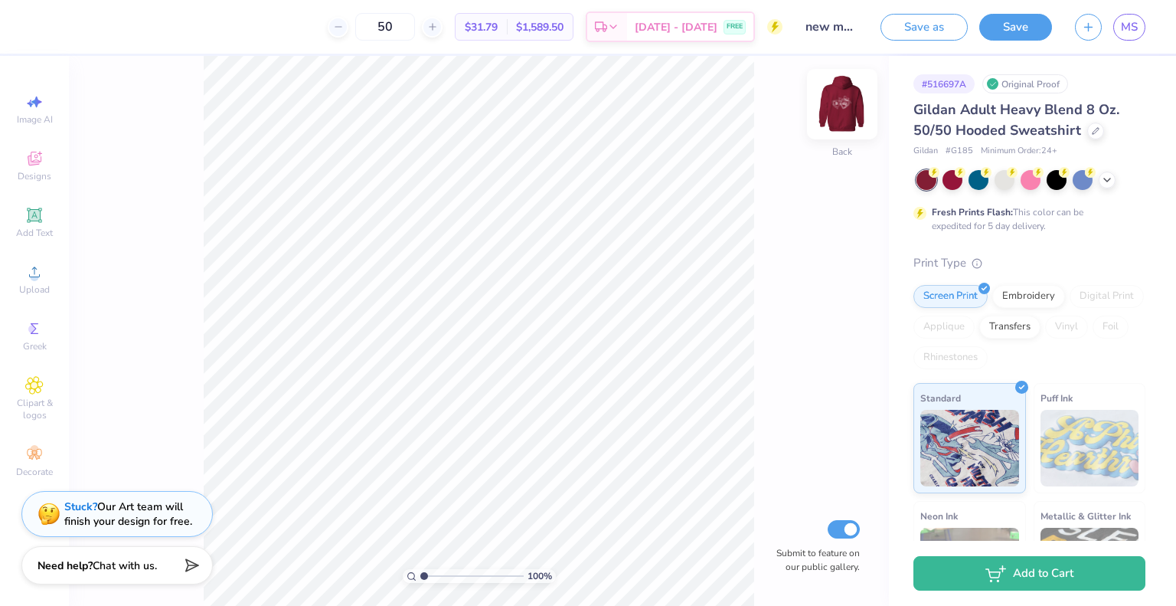
click at [843, 103] on img at bounding box center [842, 104] width 61 height 61
click at [453, 578] on input "range" at bounding box center [471, 576] width 103 height 14
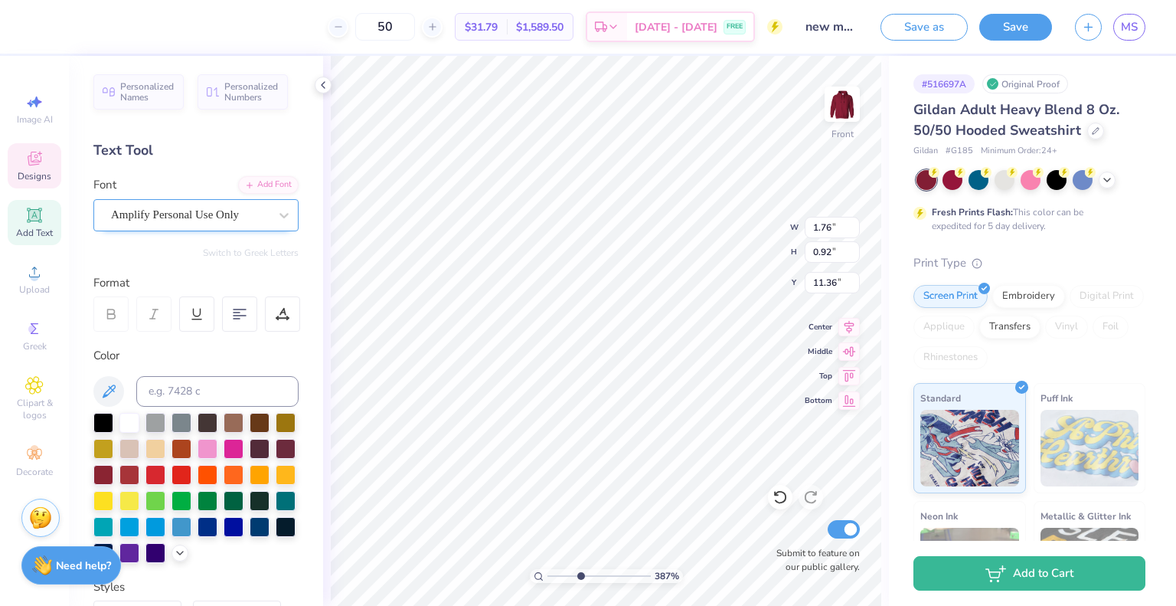
click at [173, 213] on div "Amplify Personal Use Only" at bounding box center [190, 215] width 161 height 24
click at [558, 575] on input "range" at bounding box center [599, 576] width 103 height 14
type input "3.78"
click at [579, 574] on input "range" at bounding box center [599, 576] width 103 height 14
click at [34, 211] on icon at bounding box center [34, 215] width 15 height 15
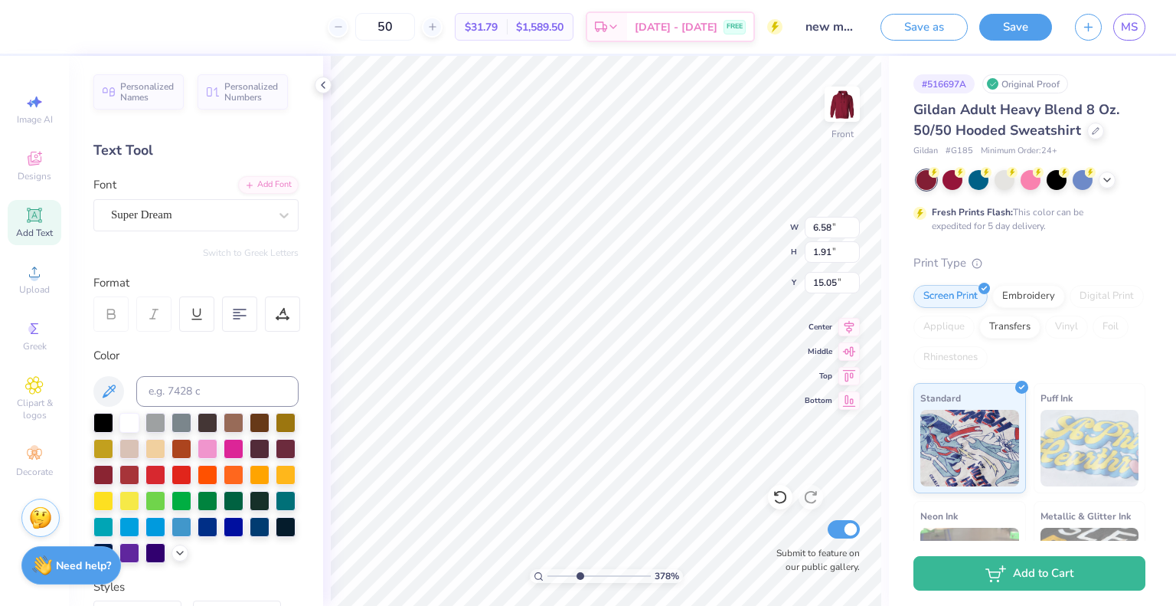
scroll to position [12, 2]
type textarea "Phi"
click at [192, 208] on div "Super Dream" at bounding box center [190, 215] width 161 height 24
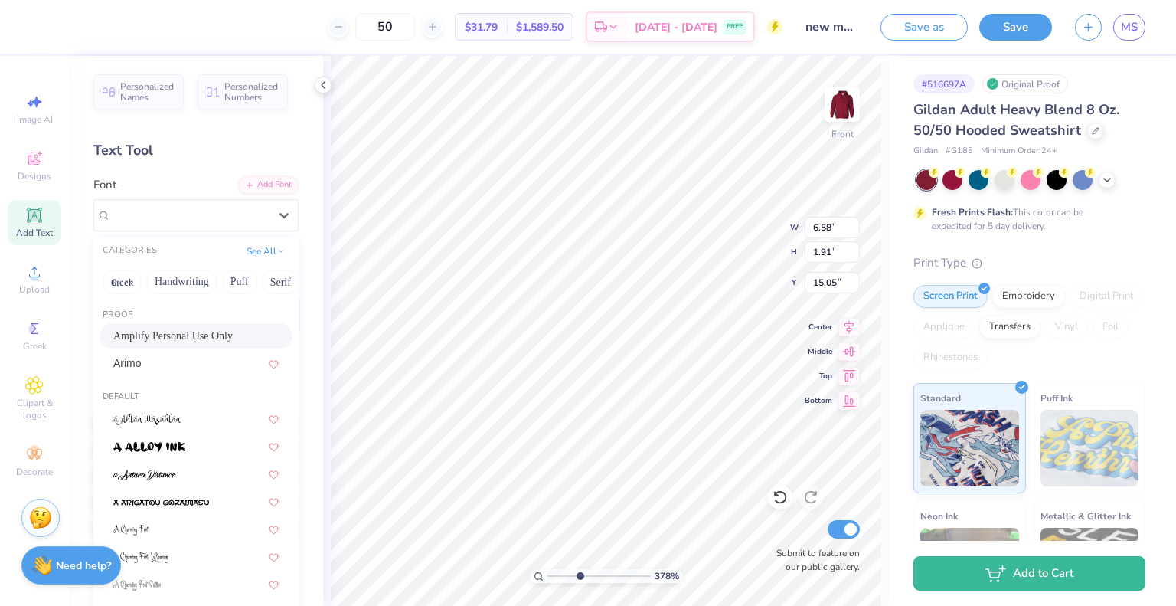
click at [187, 331] on span "Amplify Personal Use Only" at bounding box center [172, 336] width 119 height 16
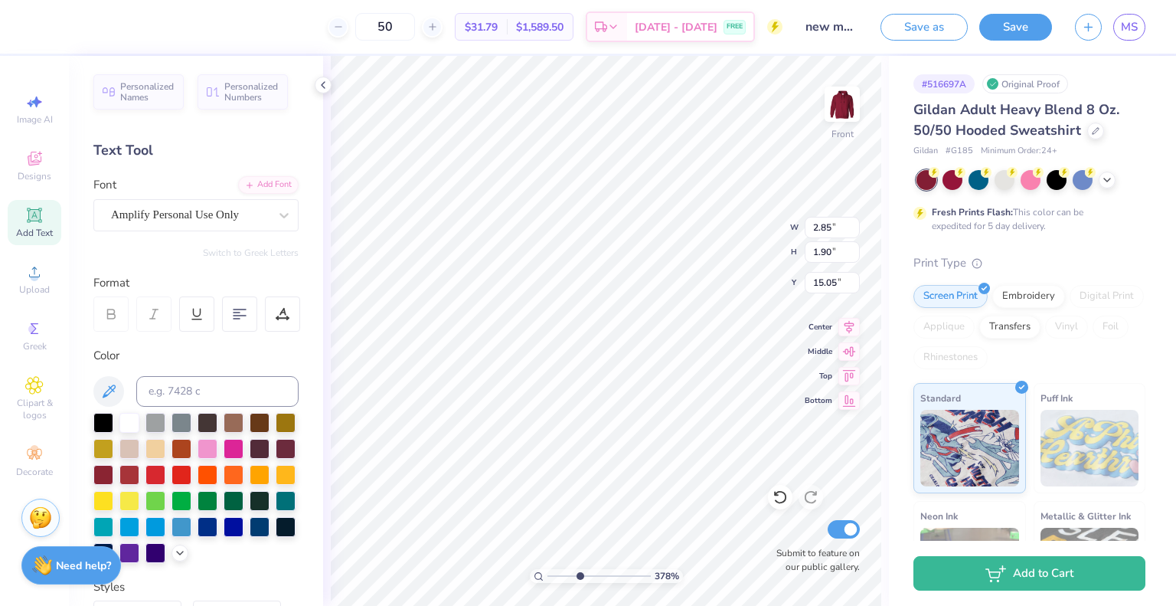
type input "0.87"
type input "0.58"
type input "12.28"
type input "1.01"
type input "0.67"
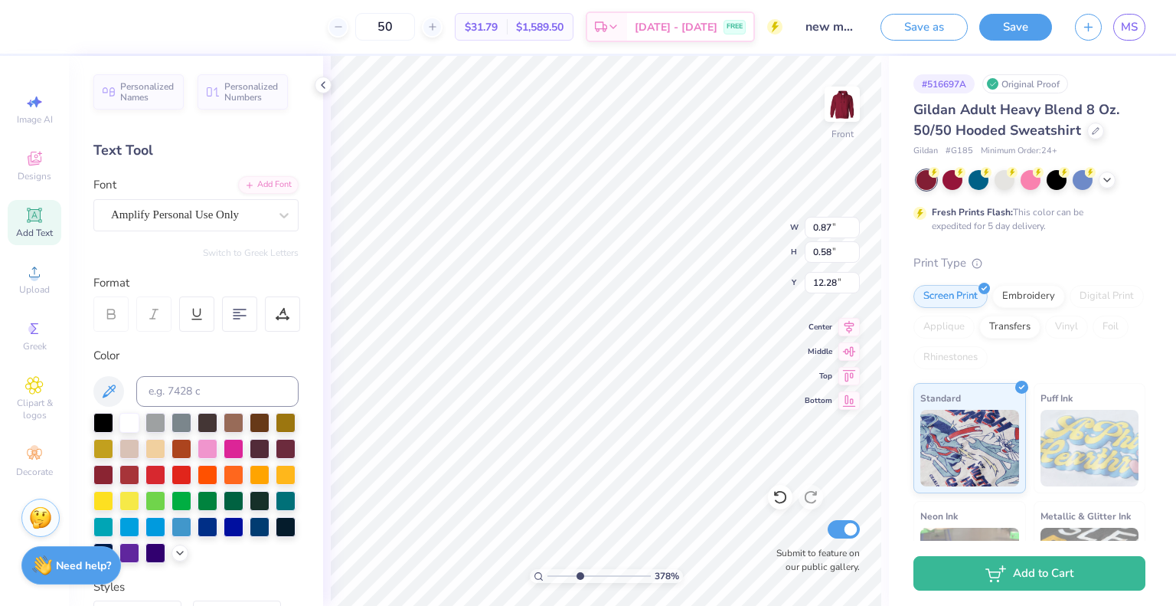
type input "12.19"
type input "0.97"
type input "0.76"
type input "12.05"
type input "11.27"
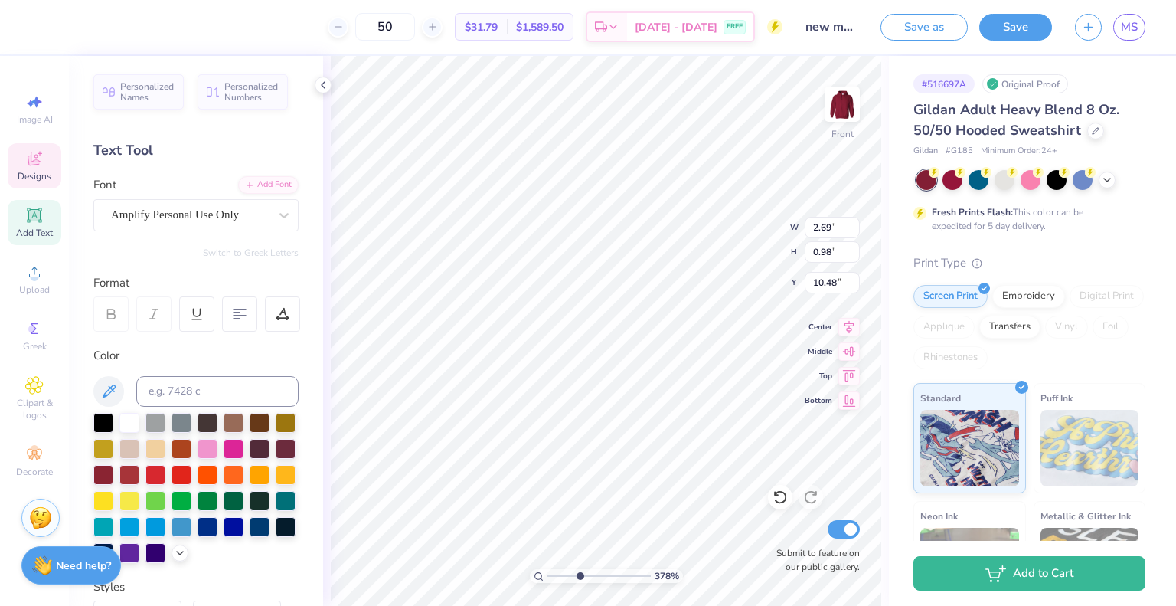
scroll to position [12, 2]
type textarea "Connecticut"
type input "11.81"
type input "2.53"
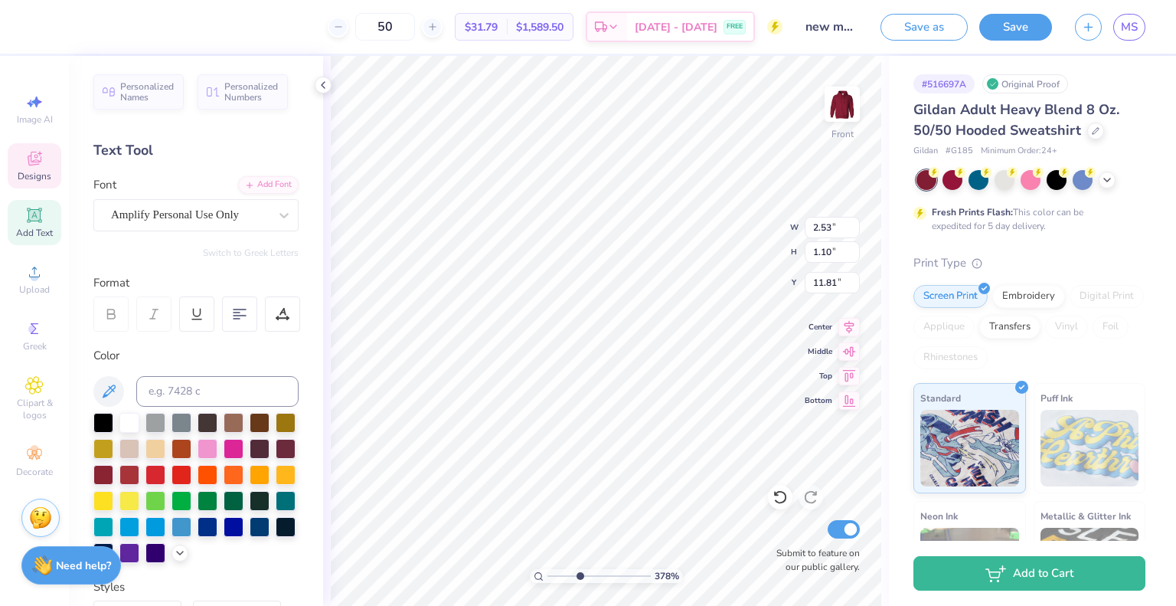
type input "1.10"
type input "10.41"
type input "2.71"
type input "1.00"
type input "11.81"
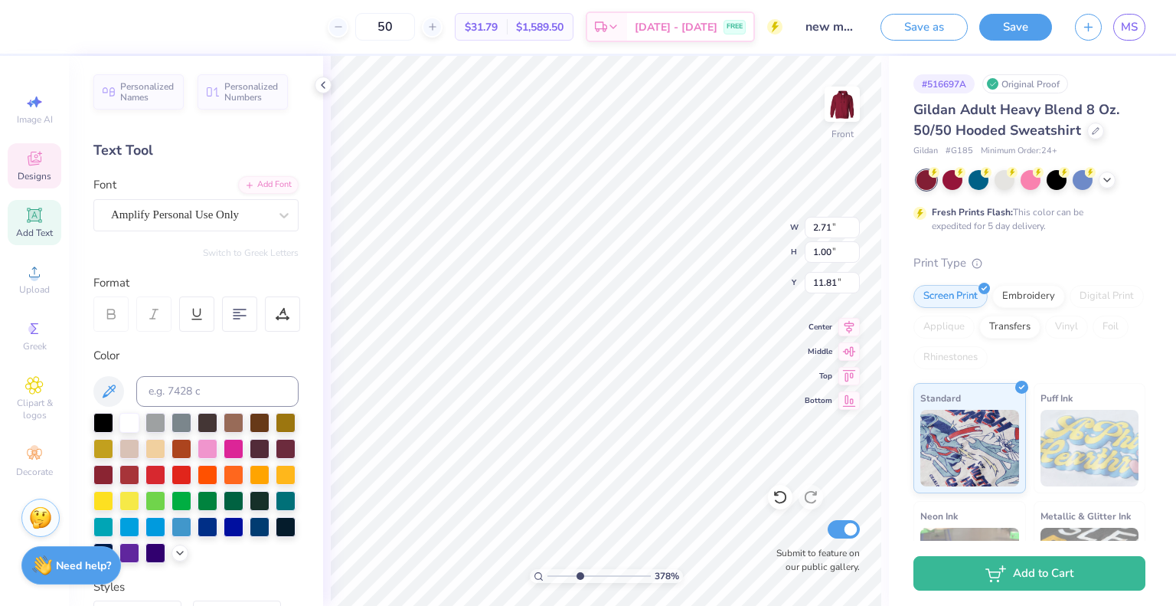
type input "11.50"
type input "7.47"
type input "6.97"
click at [35, 227] on span "Add Text" at bounding box center [34, 233] width 37 height 12
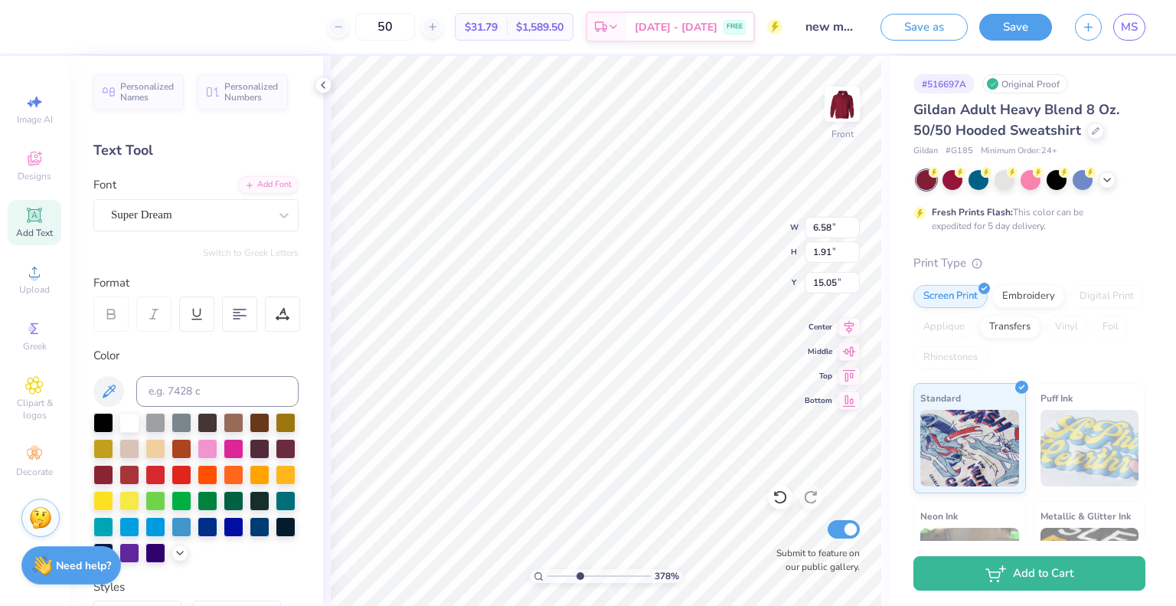
type textarea "o"
type textarea "O"
type textarea "of"
click at [192, 211] on div "Super Dream" at bounding box center [190, 215] width 161 height 24
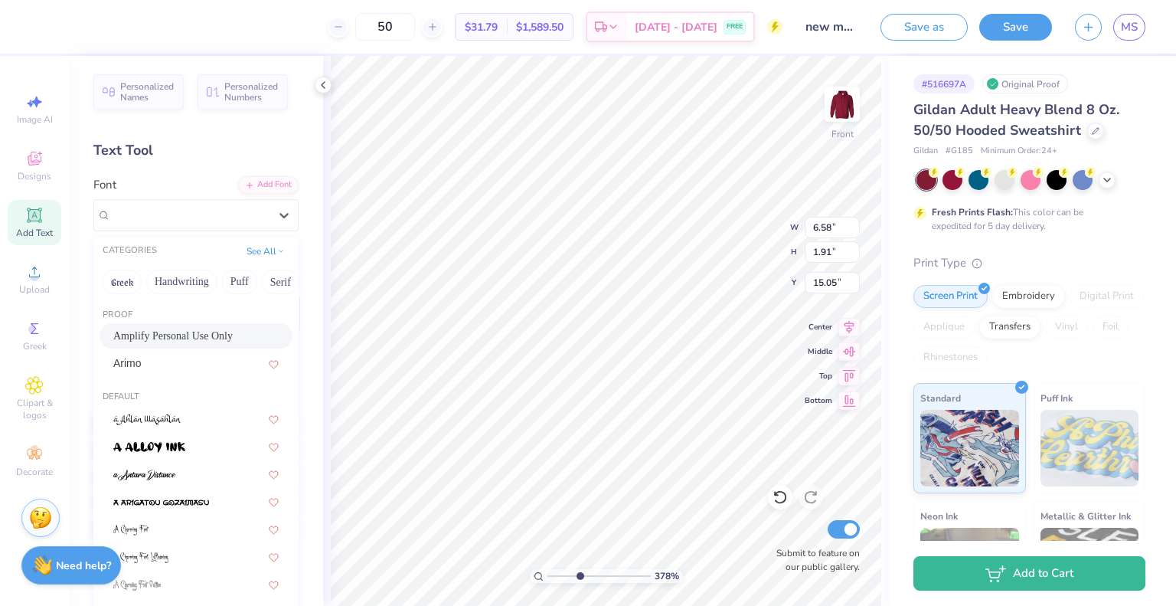
click at [169, 336] on span "Amplify Personal Use Only" at bounding box center [172, 336] width 119 height 16
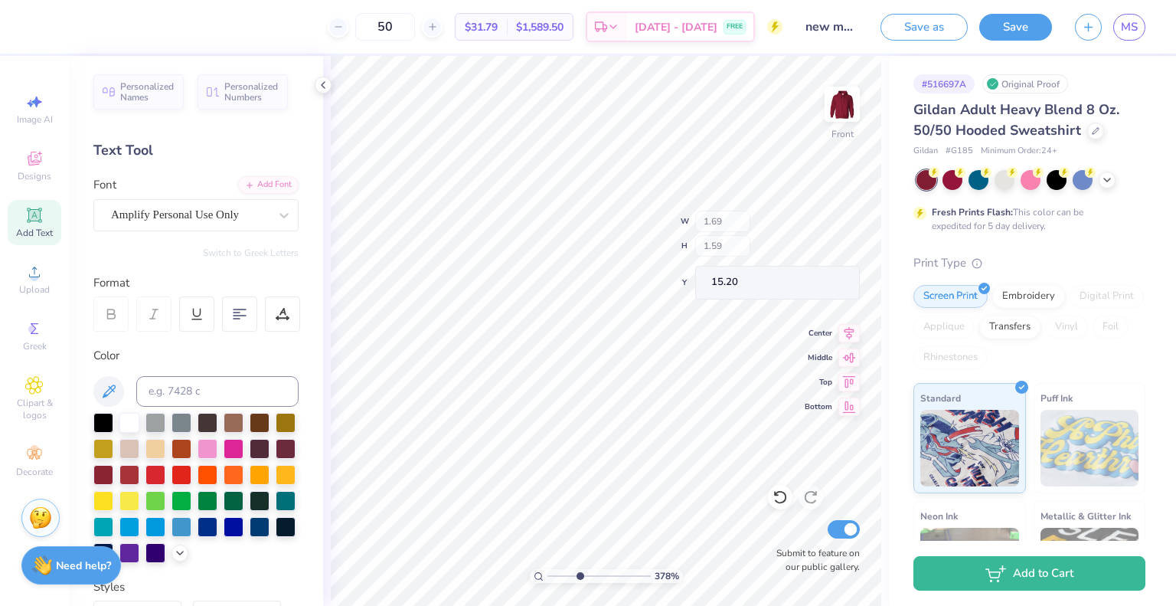
type input "0.62"
type input "0.59"
type input "11.22"
type input "0.70"
type input "0.48"
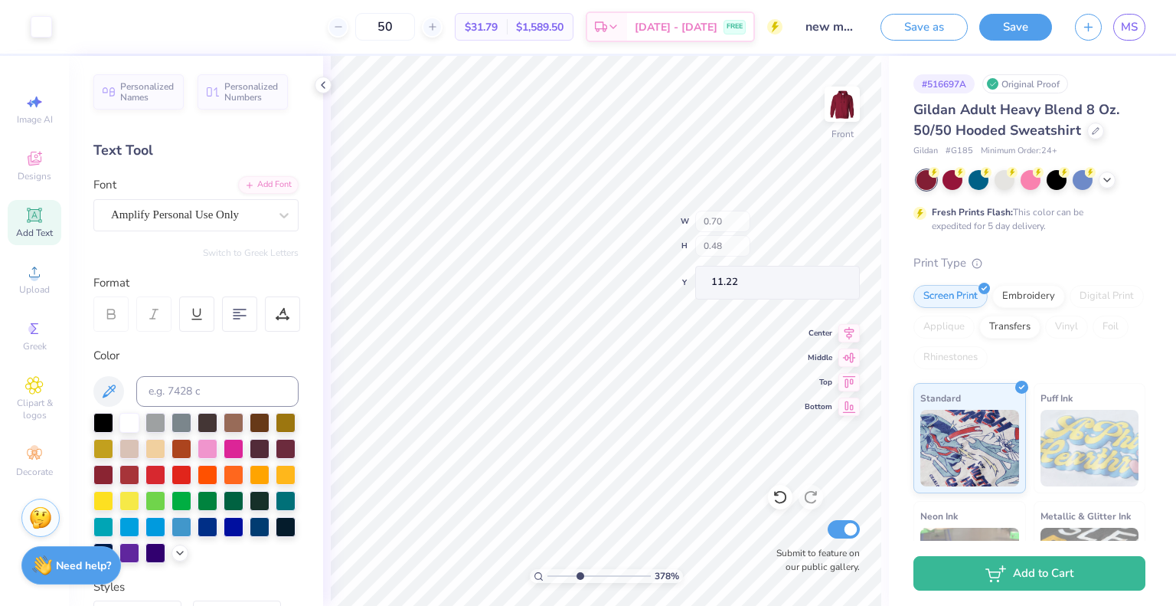
type input "11.30"
type input "11.28"
click at [555, 574] on input "range" at bounding box center [599, 576] width 103 height 14
click at [588, 575] on input "range" at bounding box center [599, 576] width 103 height 14
click at [565, 575] on input "range" at bounding box center [599, 576] width 103 height 14
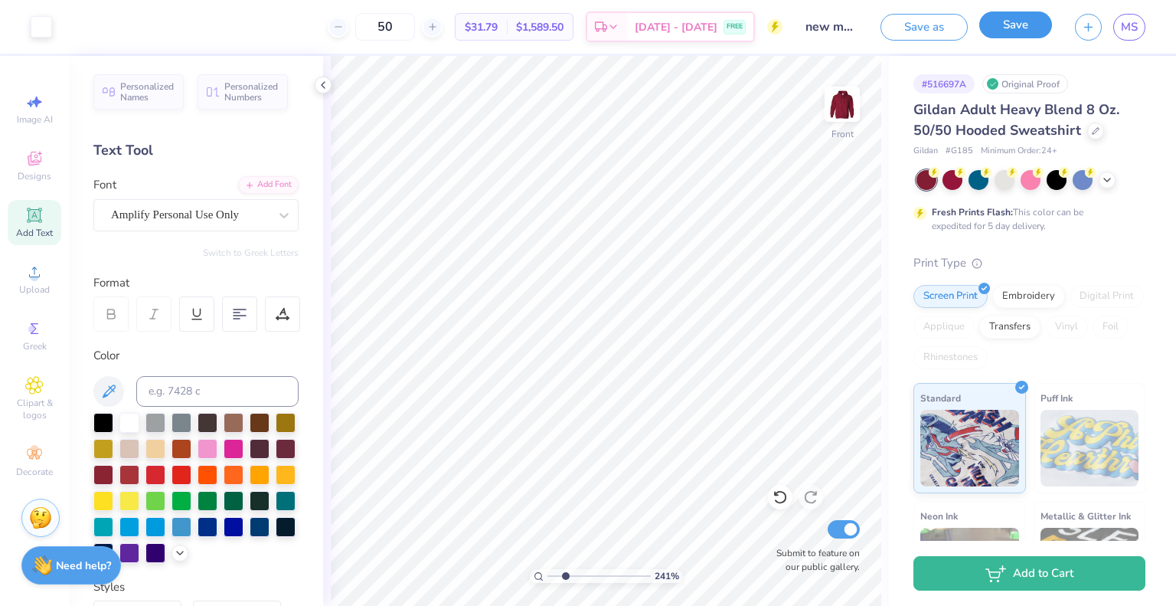
click at [1003, 24] on button "Save" at bounding box center [1016, 24] width 73 height 27
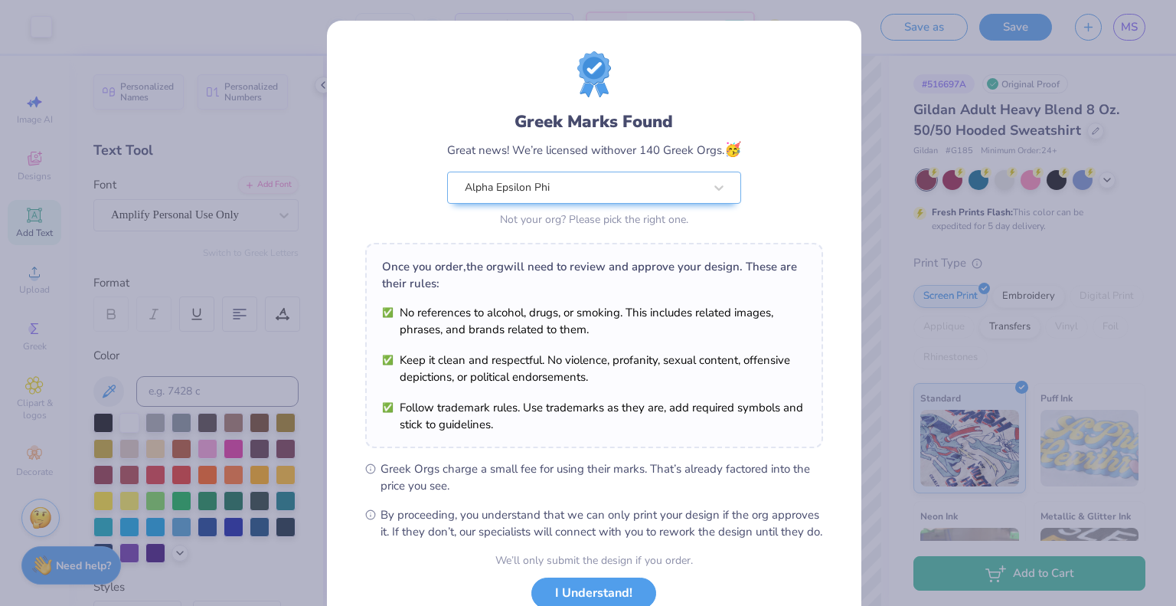
scroll to position [110, 0]
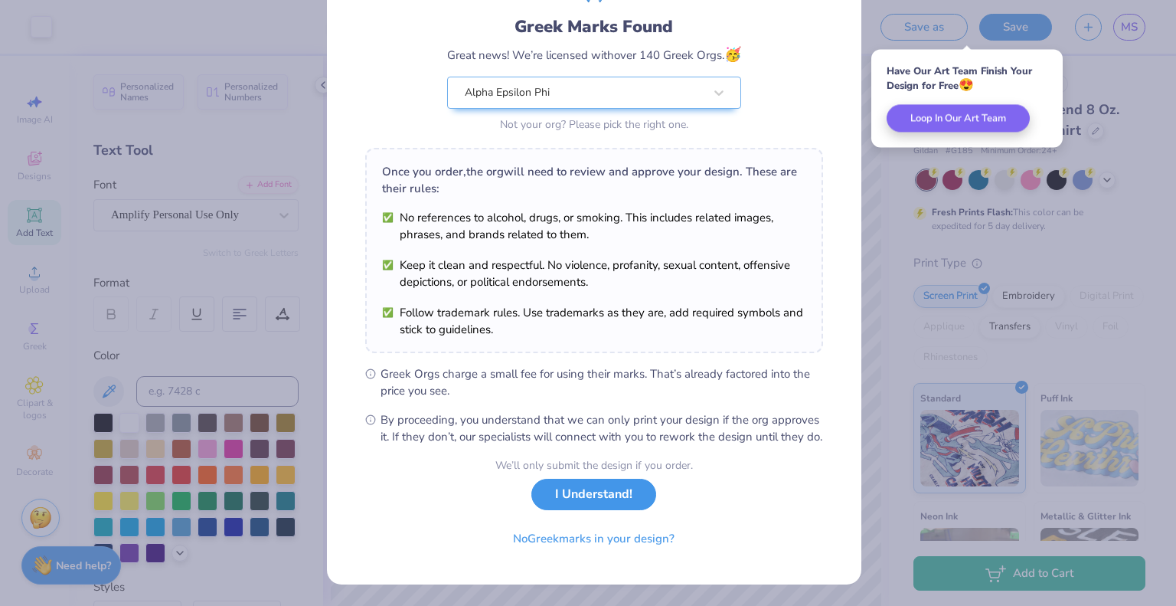
click at [607, 496] on button "I Understand!" at bounding box center [594, 494] width 125 height 31
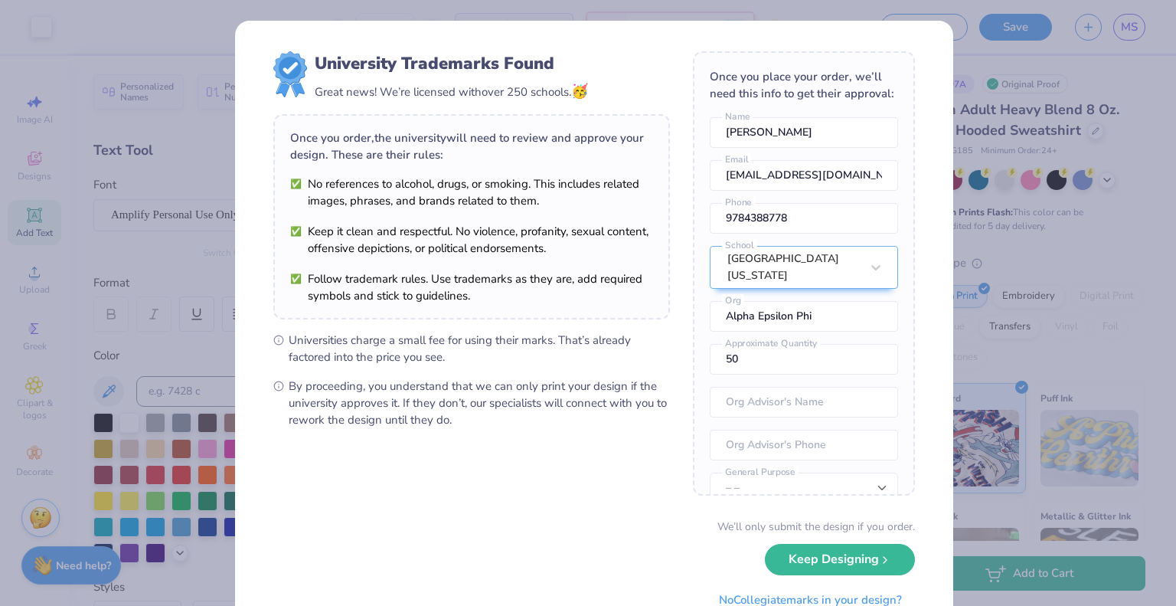
scroll to position [60, 0]
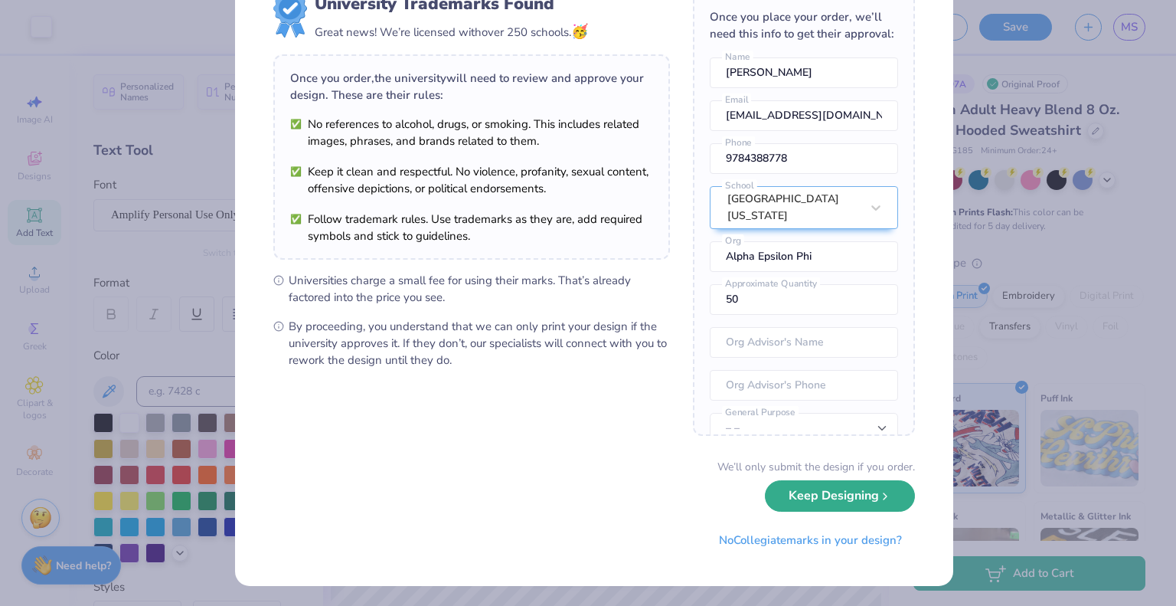
click at [780, 501] on button "Keep Designing" at bounding box center [840, 495] width 150 height 31
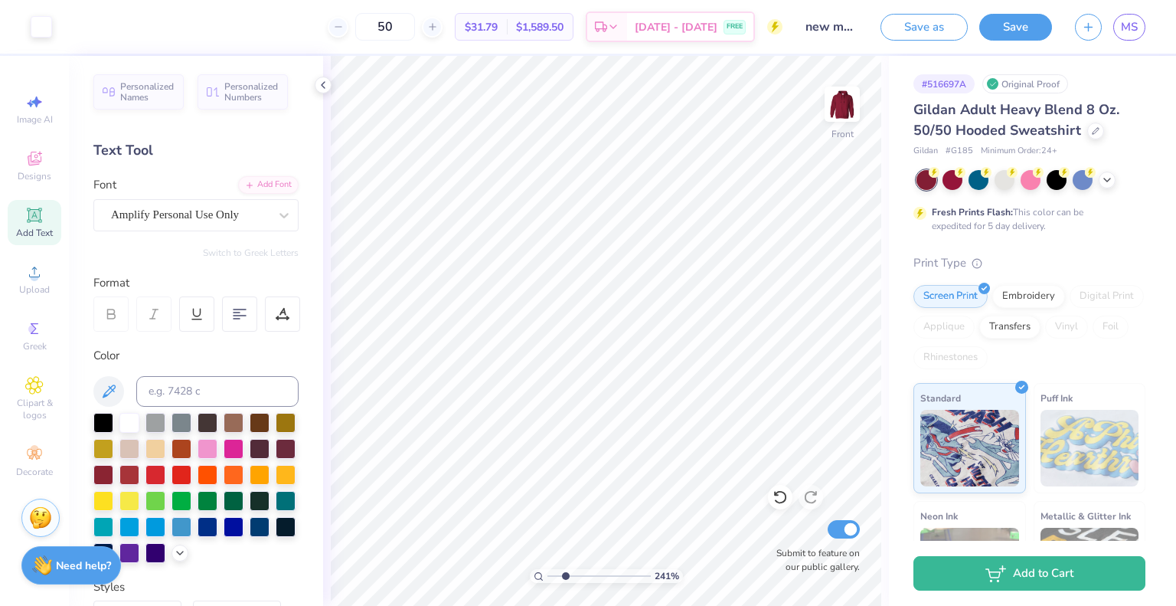
scroll to position [0, 0]
type input "1.34"
click at [555, 575] on input "range" at bounding box center [599, 576] width 103 height 14
click at [839, 107] on img at bounding box center [842, 104] width 61 height 61
click at [39, 390] on icon at bounding box center [34, 385] width 18 height 18
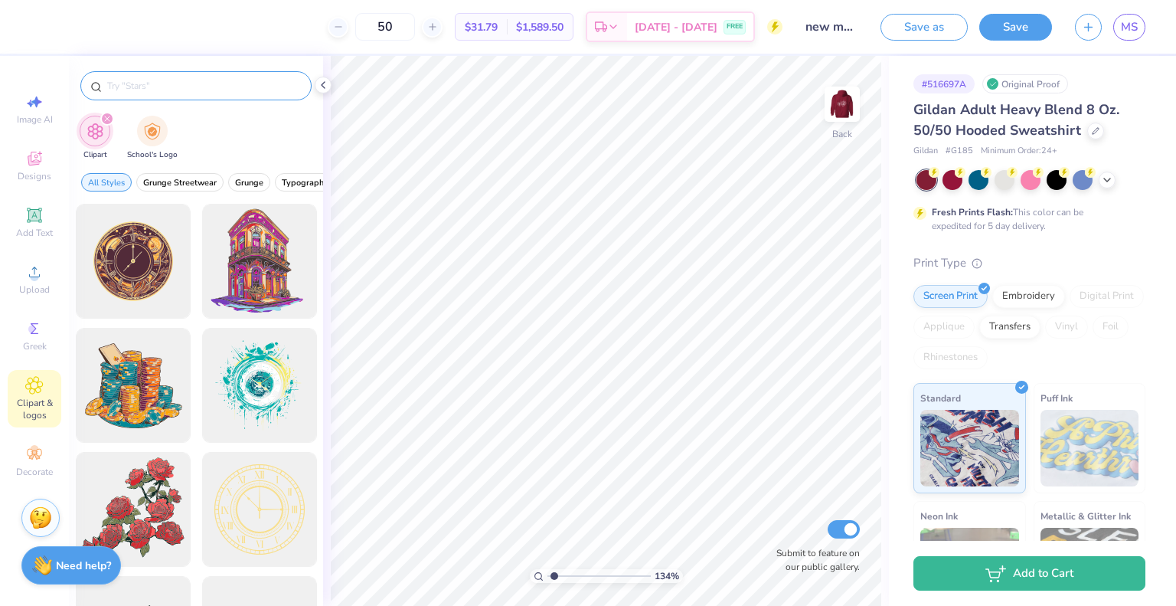
click at [182, 89] on input "text" at bounding box center [204, 85] width 196 height 15
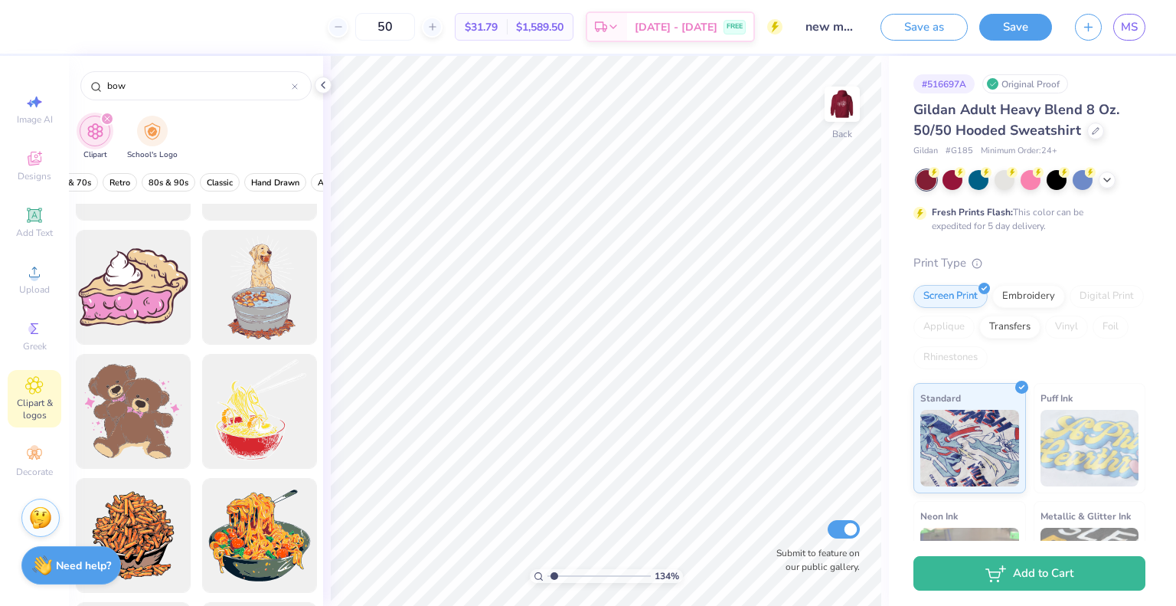
scroll to position [0, 469]
type input "bow"
click at [186, 180] on span "Hand Drawn" at bounding box center [196, 182] width 48 height 11
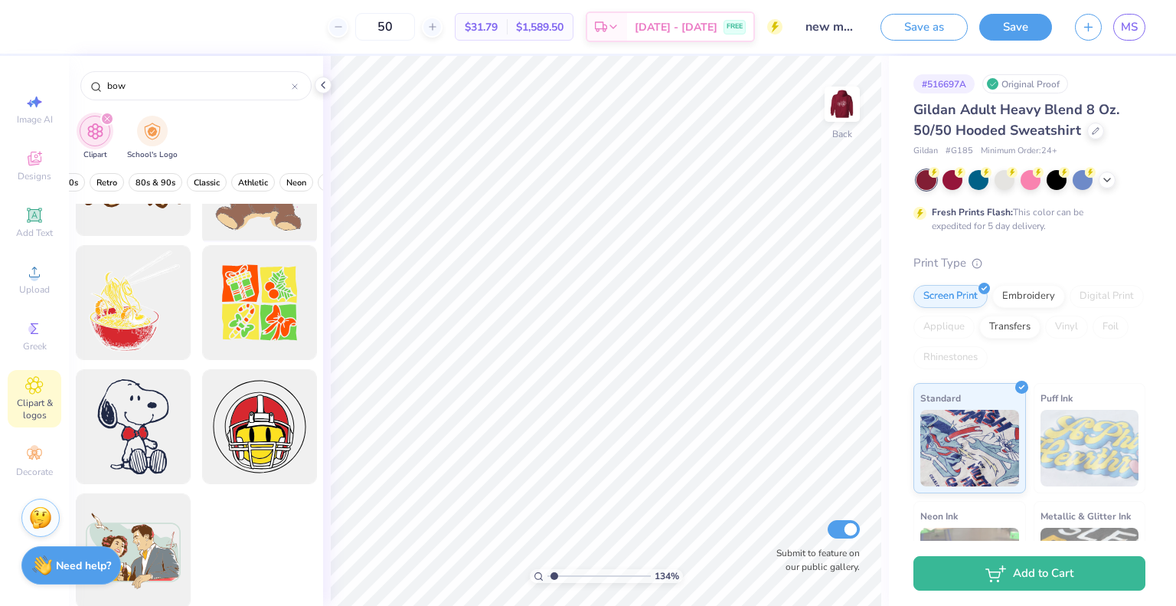
scroll to position [465, 0]
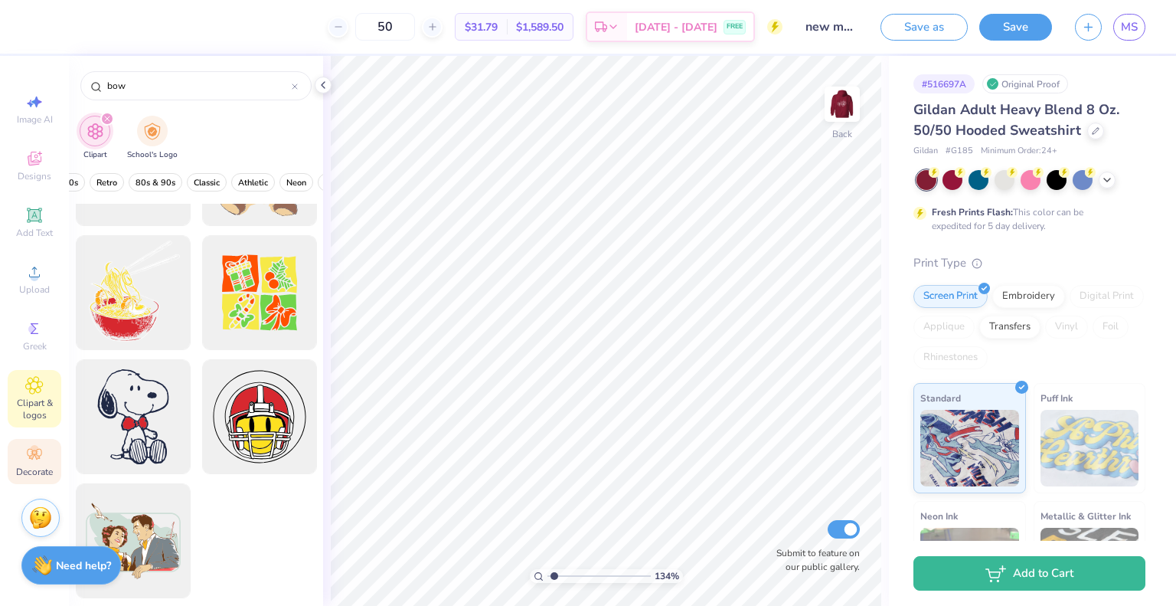
click at [28, 462] on icon at bounding box center [34, 454] width 18 height 18
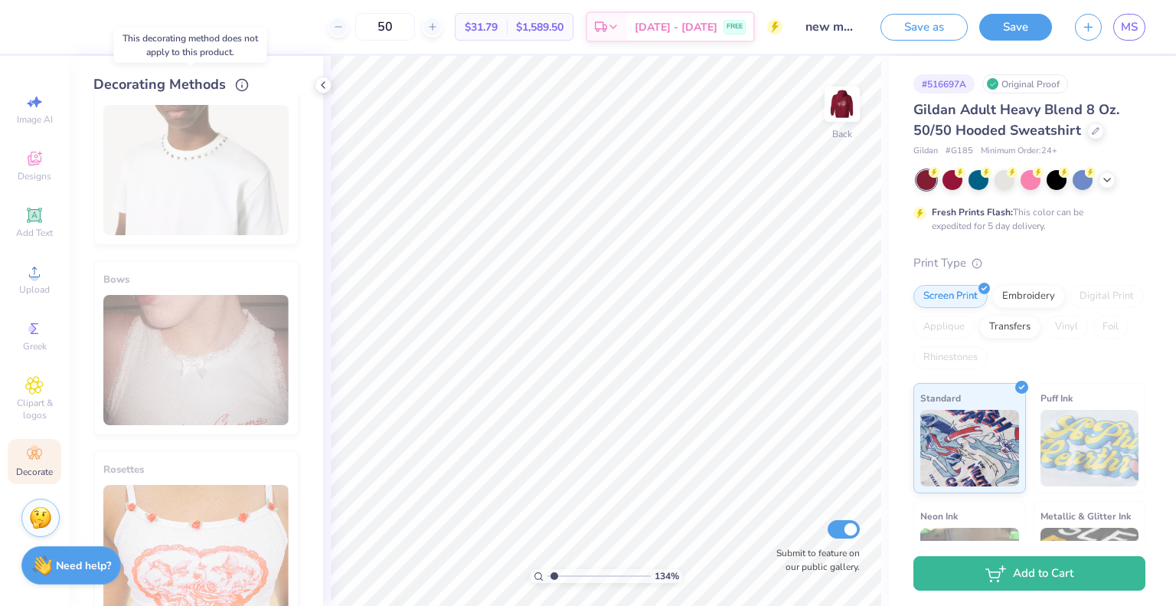
scroll to position [0, 0]
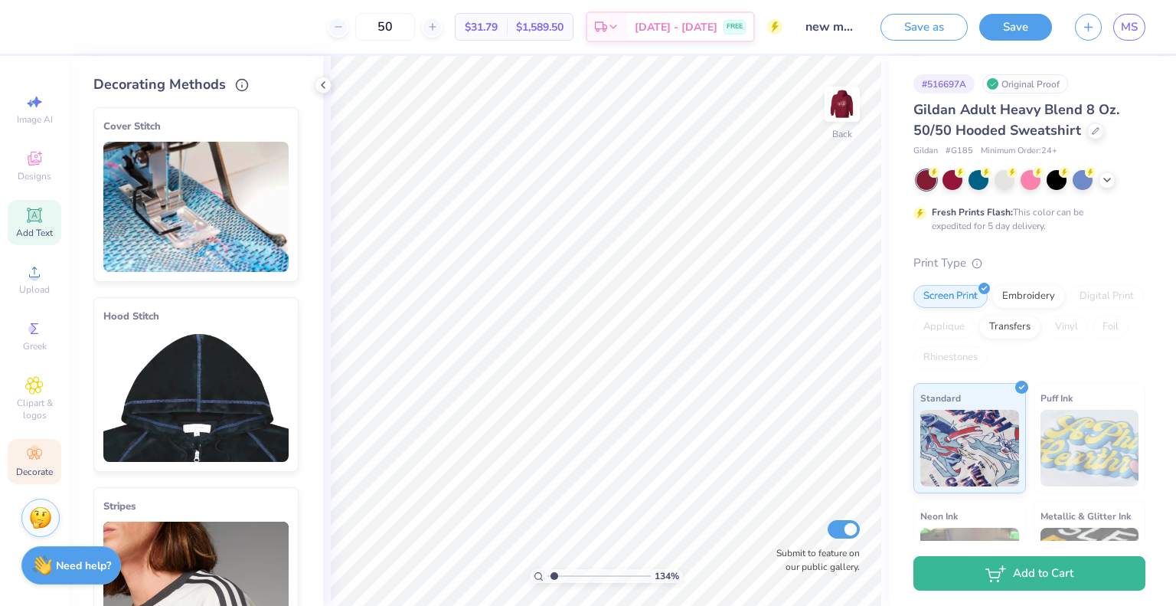
click at [44, 215] on div "Add Text" at bounding box center [35, 222] width 54 height 45
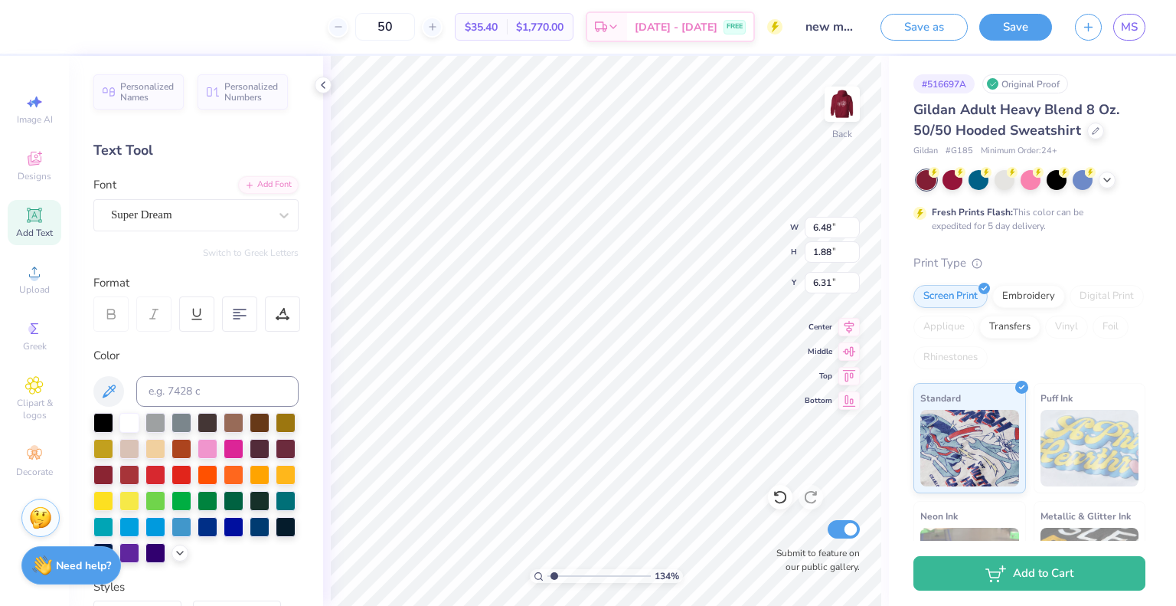
scroll to position [12, 6]
type textarea "Alpha Epsilon Phi"
click at [270, 208] on div at bounding box center [284, 215] width 28 height 28
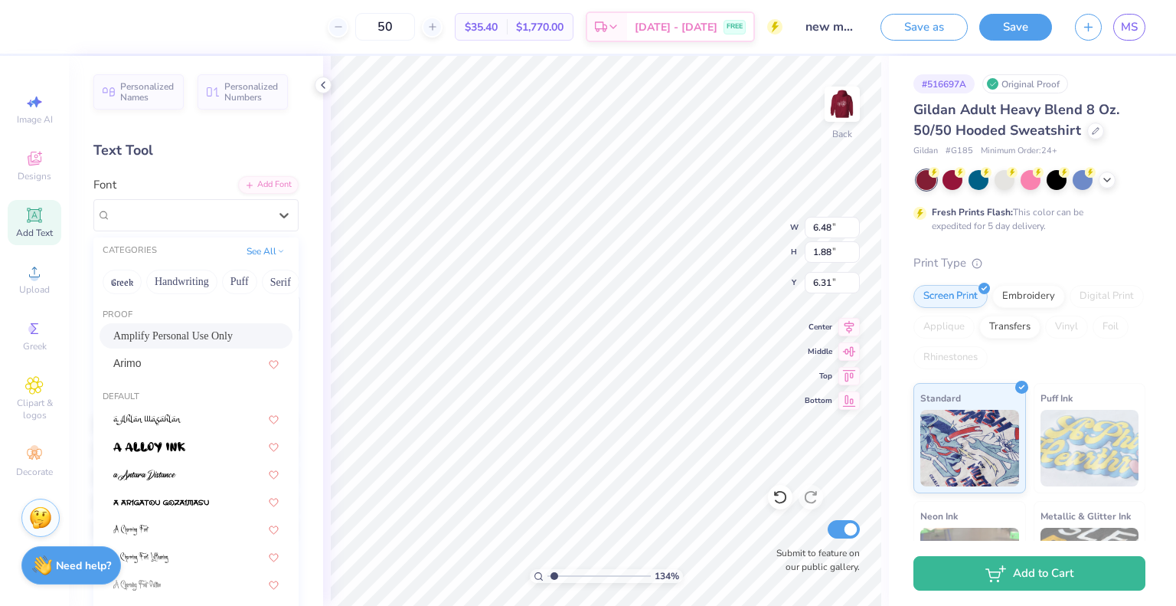
click at [175, 336] on span "Amplify Personal Use Only" at bounding box center [172, 336] width 119 height 16
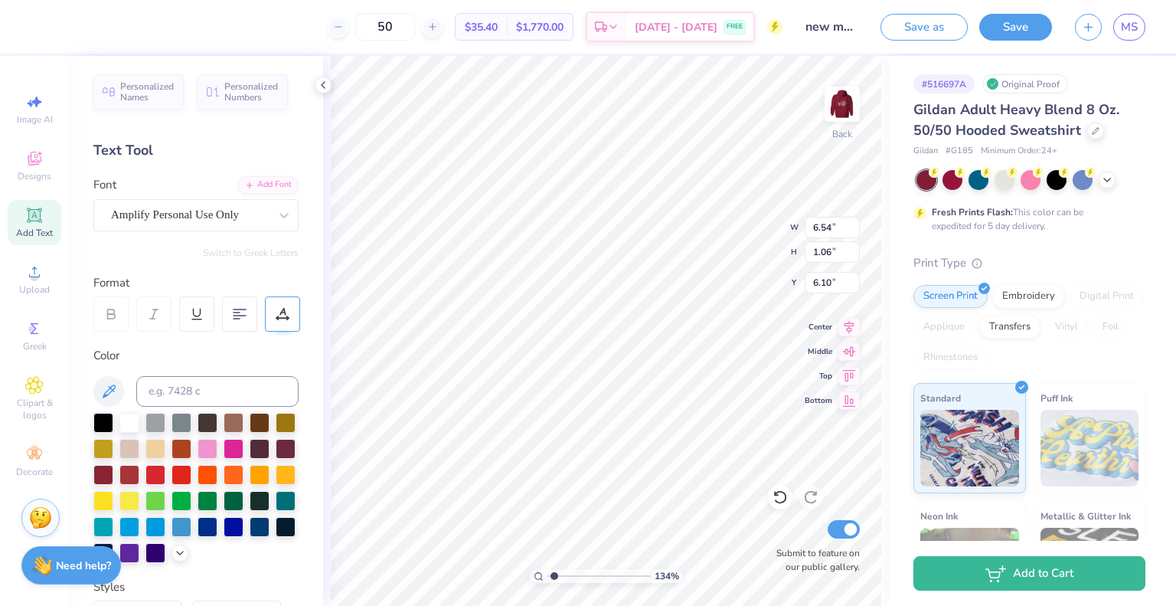
type input "6.54"
type input "1.06"
type input "12.94"
type input "12.73"
click at [838, 100] on img at bounding box center [842, 104] width 61 height 61
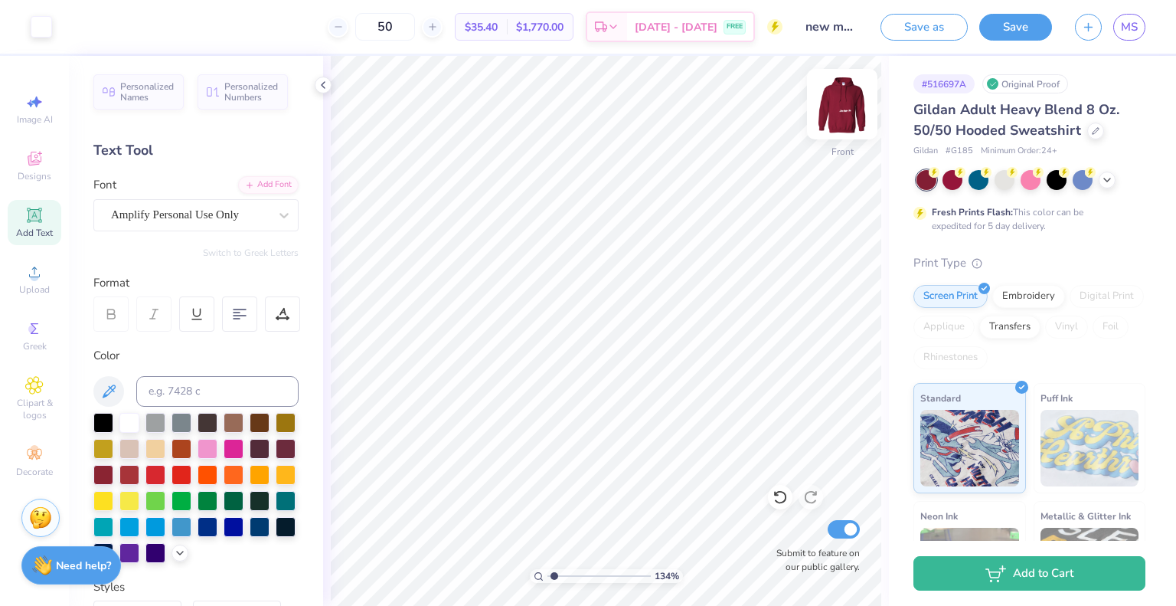
click at [842, 106] on img at bounding box center [842, 104] width 61 height 61
click at [40, 160] on icon at bounding box center [34, 158] width 18 height 18
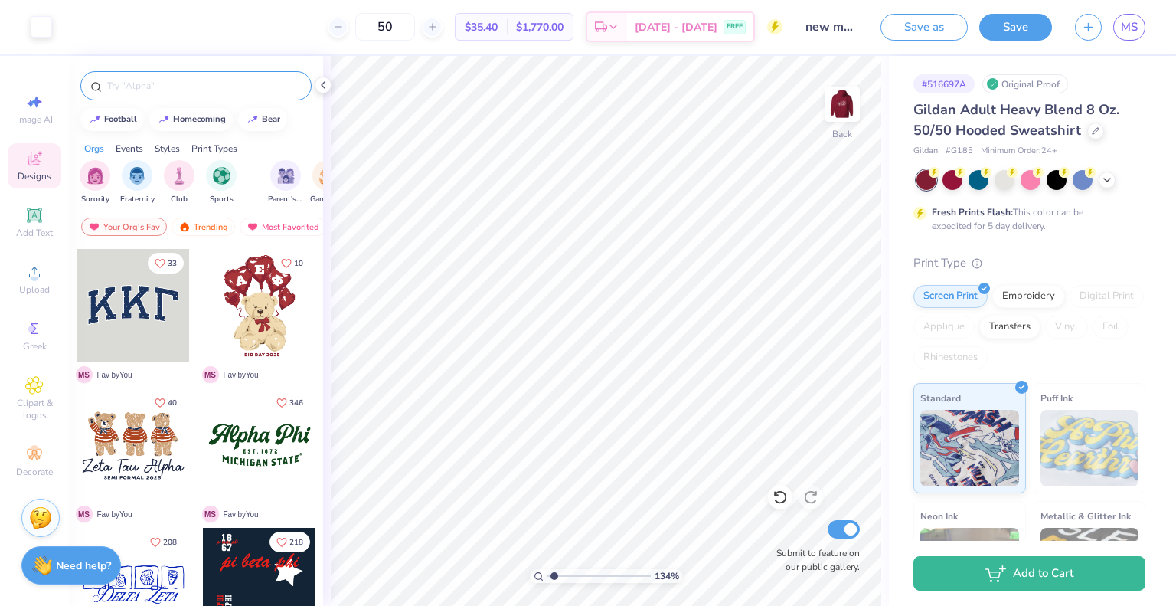
click at [202, 83] on input "text" at bounding box center [204, 85] width 196 height 15
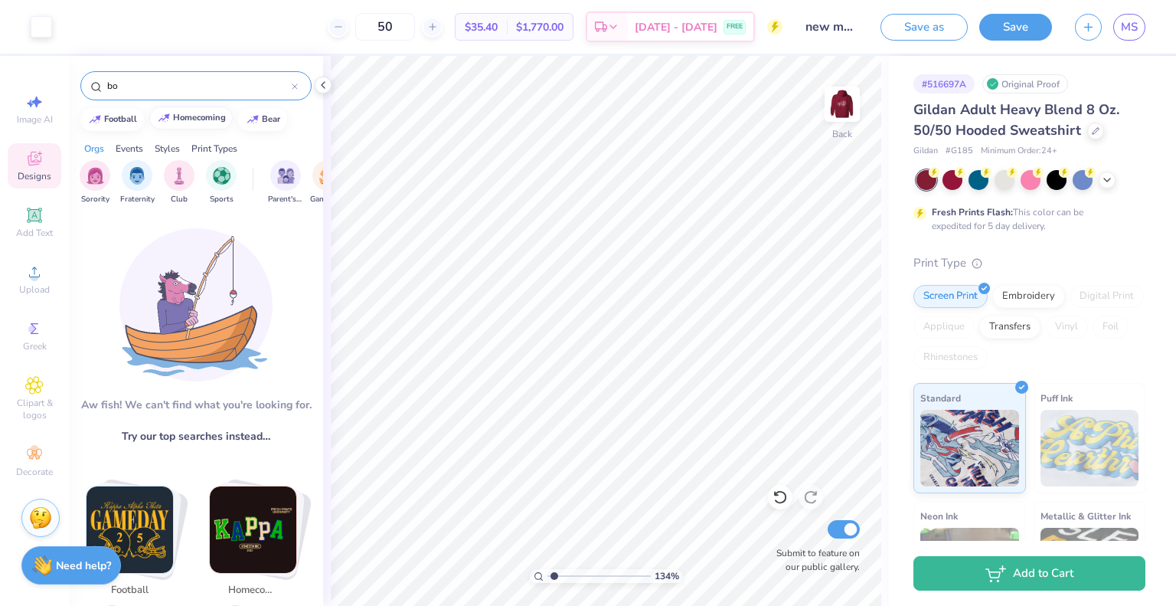
type input "b"
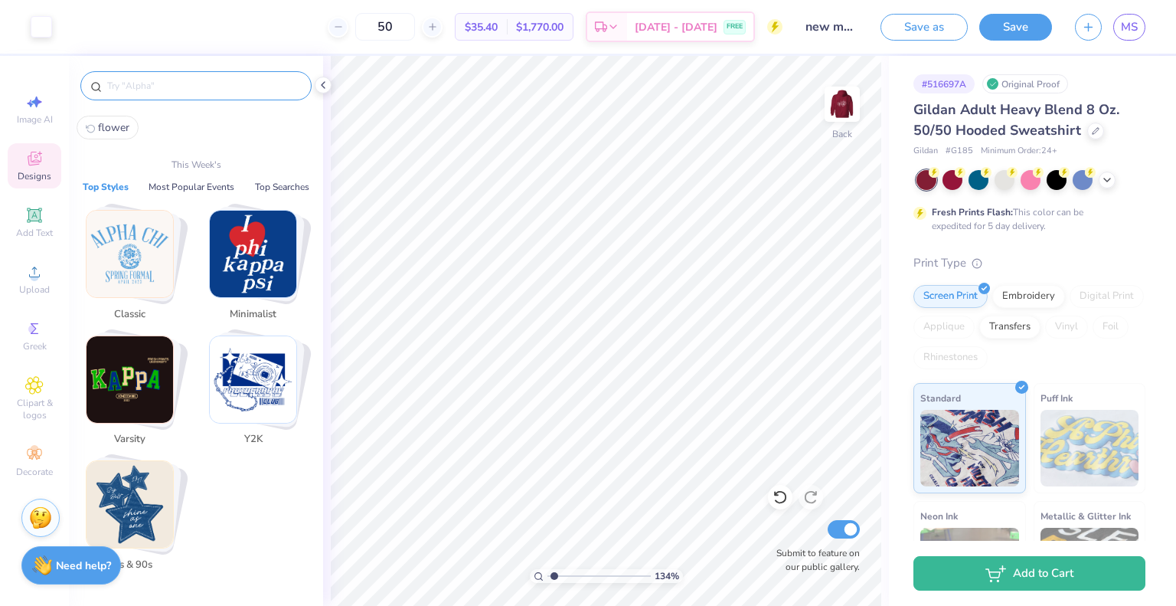
click at [46, 159] on div "Designs" at bounding box center [35, 165] width 54 height 45
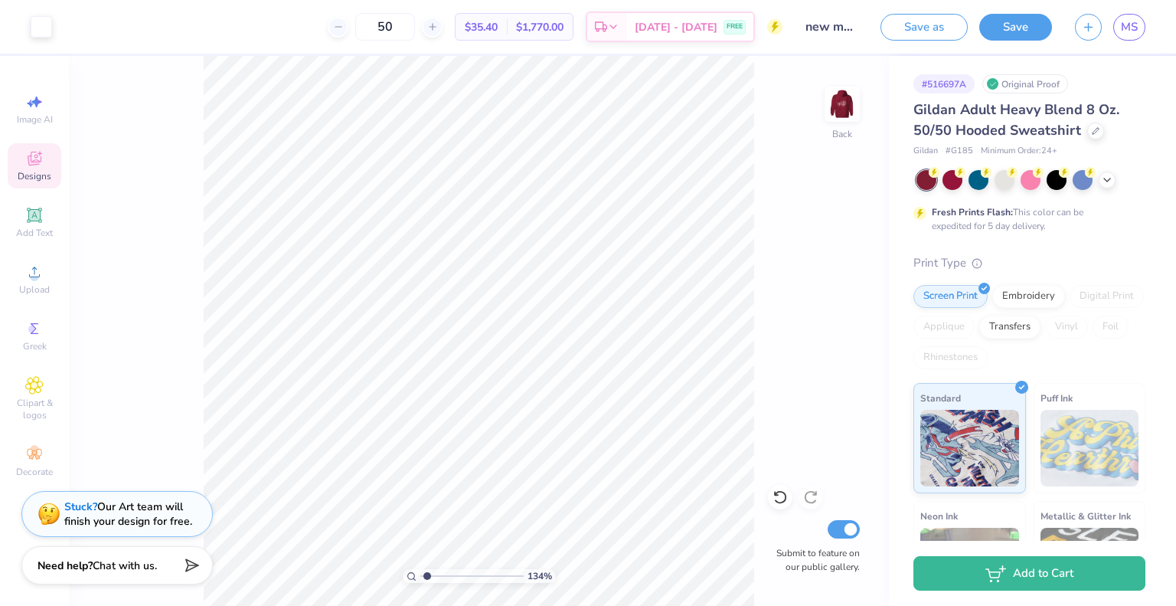
click at [34, 168] on div "Designs" at bounding box center [35, 165] width 54 height 45
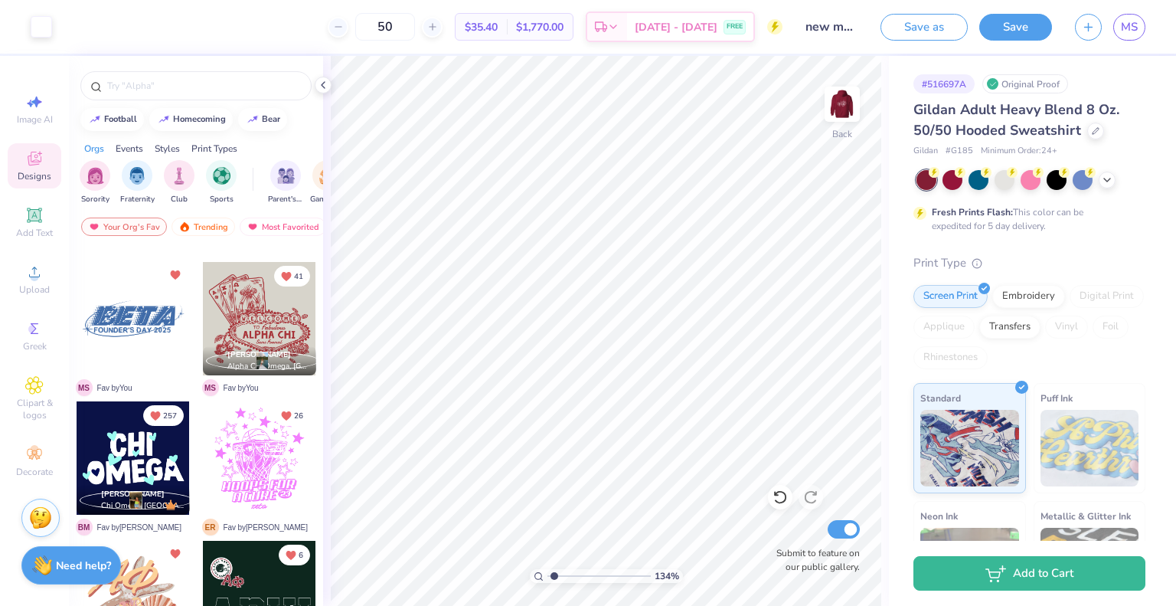
scroll to position [978, 0]
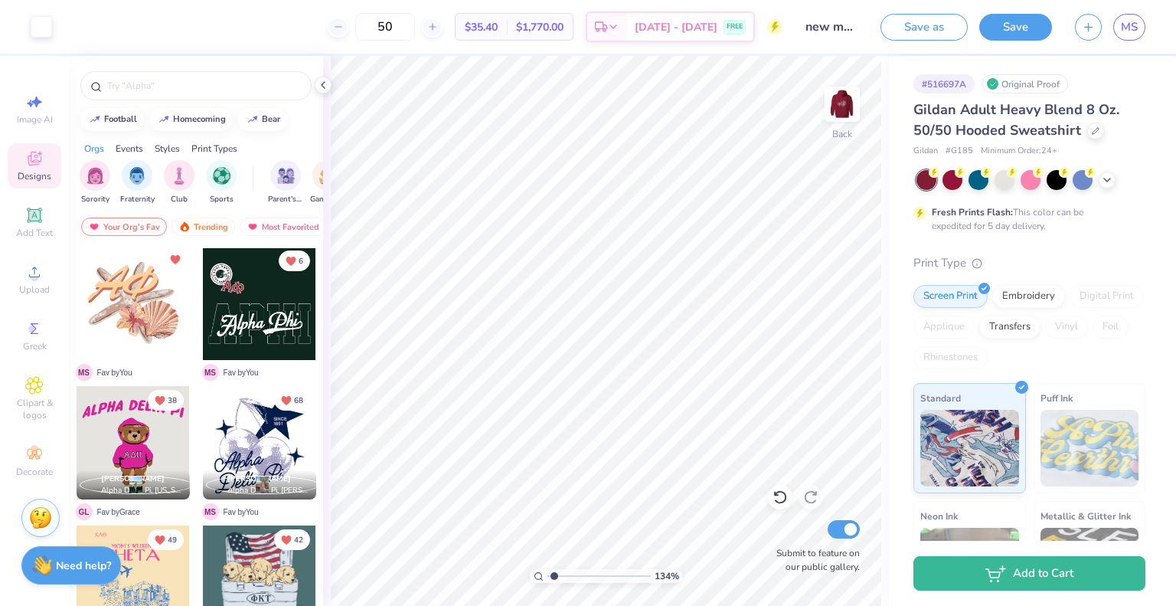
click at [261, 440] on div at bounding box center [259, 442] width 113 height 113
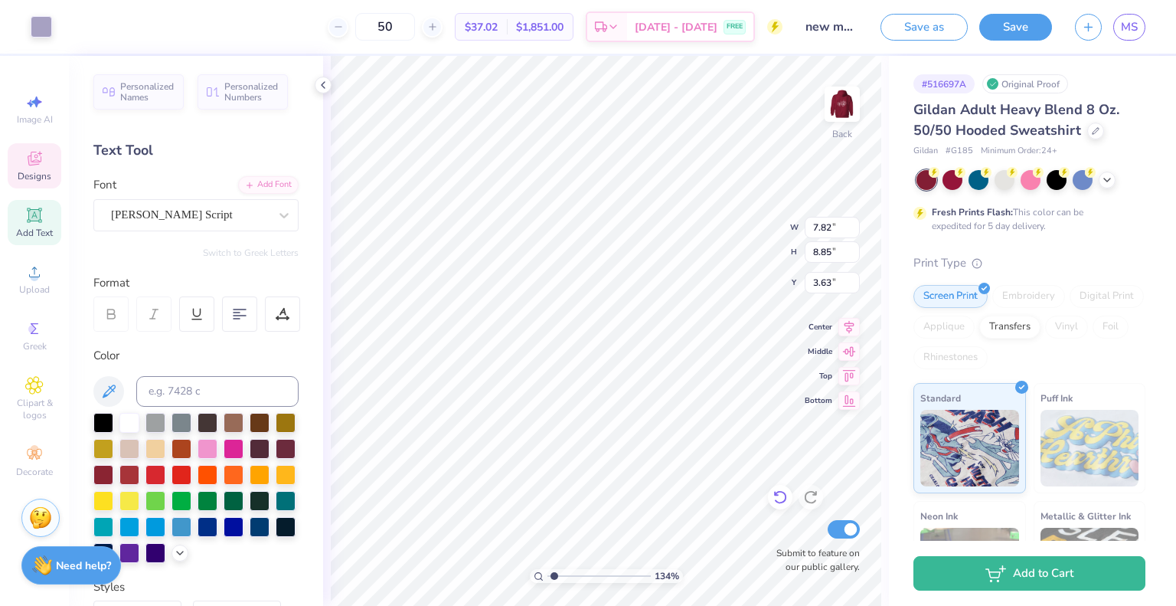
click at [776, 495] on icon at bounding box center [776, 493] width 3 height 3
type input "9.74"
type input "10.96"
type input "3.00"
click at [776, 495] on icon at bounding box center [776, 493] width 3 height 3
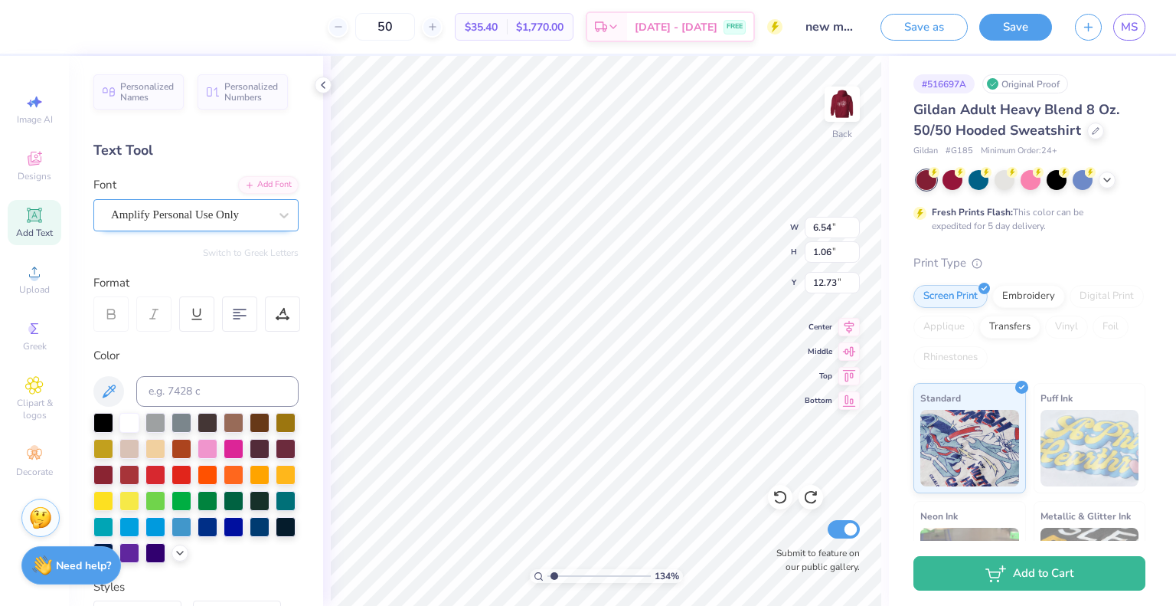
click at [136, 214] on div "Amplify Personal Use Only" at bounding box center [190, 215] width 161 height 24
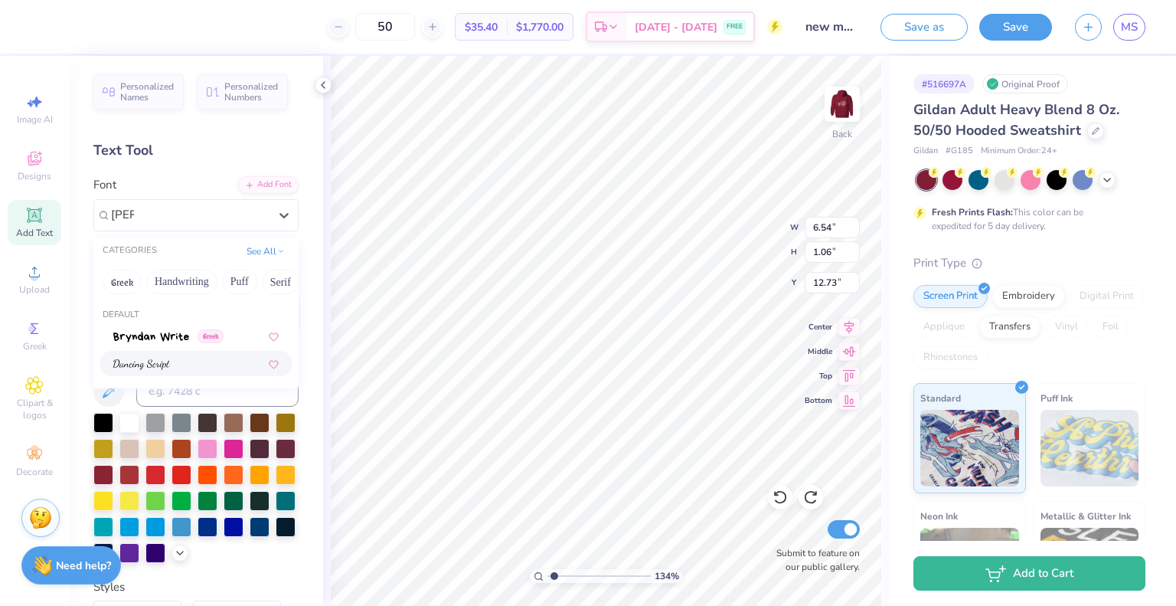
click at [165, 361] on img at bounding box center [141, 364] width 57 height 11
type input "dan"
type input "7.93"
type input "1.24"
type input "12.64"
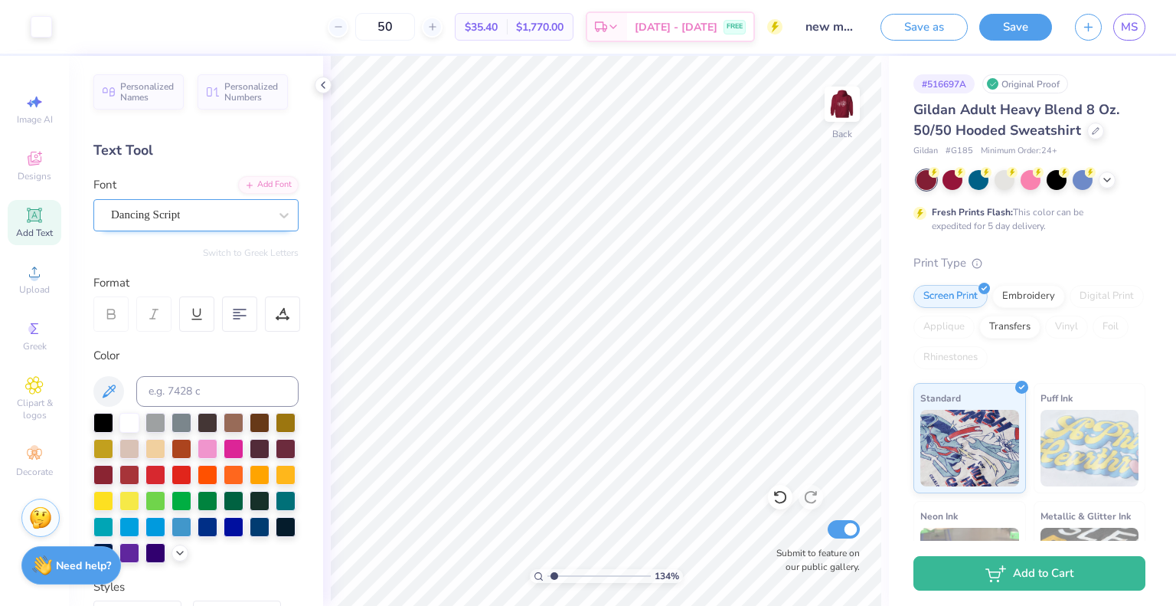
click at [248, 215] on div "Dancing Script" at bounding box center [190, 215] width 161 height 24
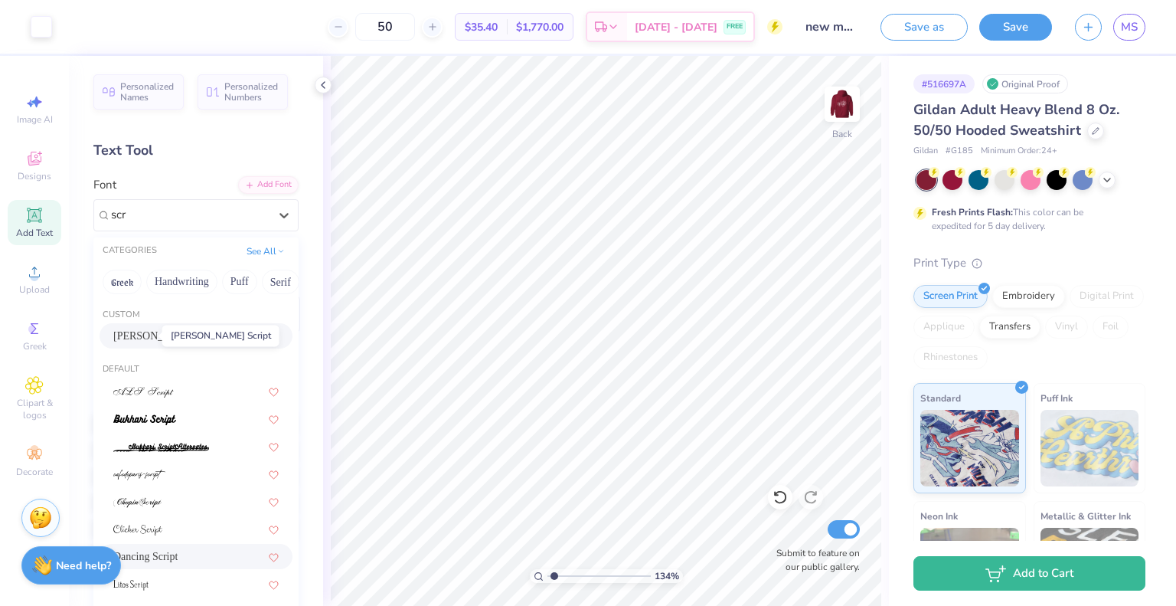
click at [148, 332] on span "Jimmy Script" at bounding box center [169, 336] width 113 height 16
type input "scr"
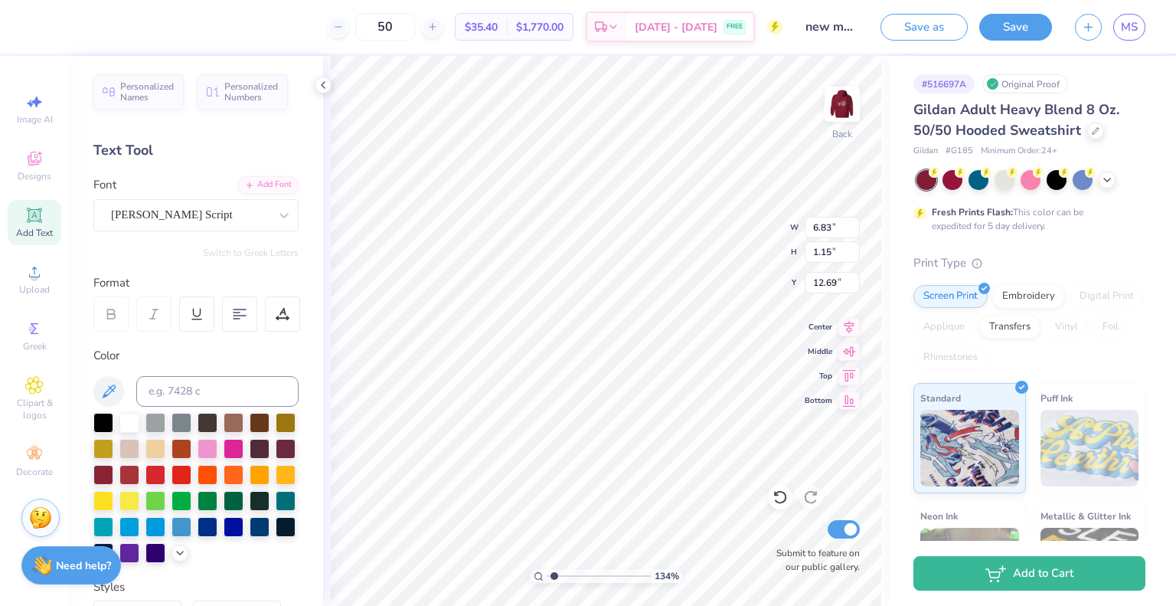
scroll to position [12, 3]
type textarea "Alpha"
type input "2.57"
type input "1.13"
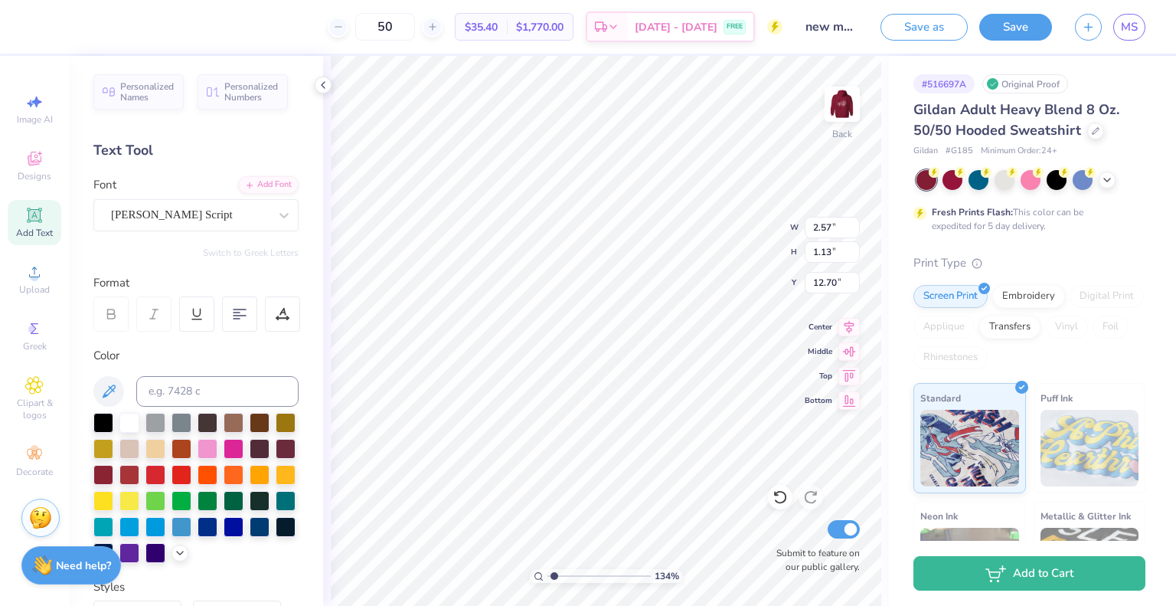
type input "12.70"
type input "5.17"
type input "2.28"
type input "11.55"
type input "5.07"
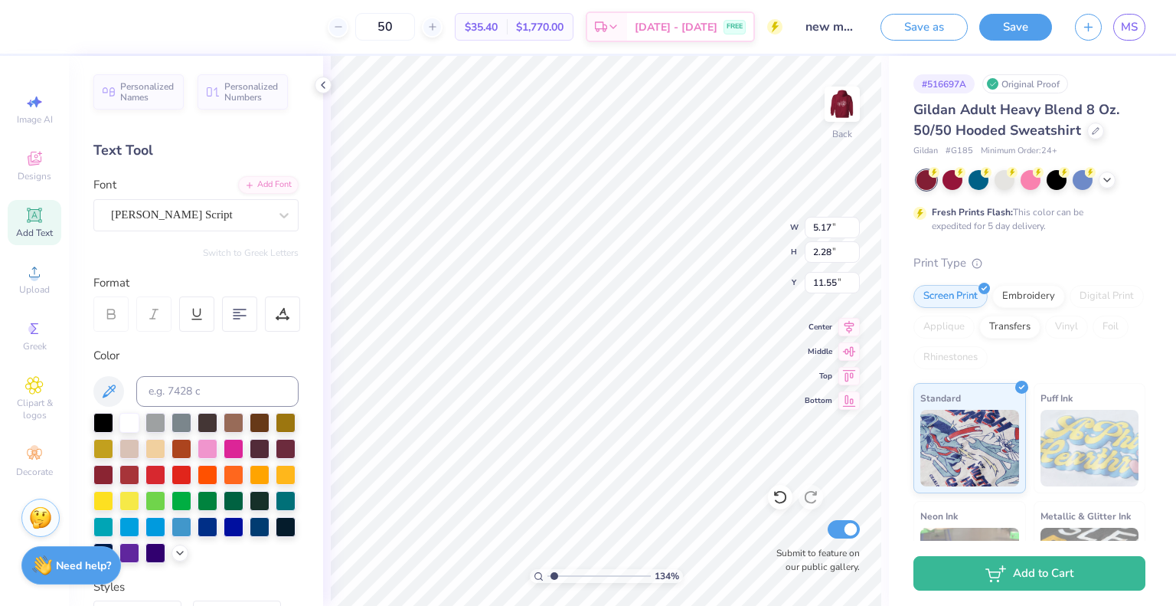
type input "2.24"
type input "7.25"
type input "4.92"
type input "2.52"
type input "7.09"
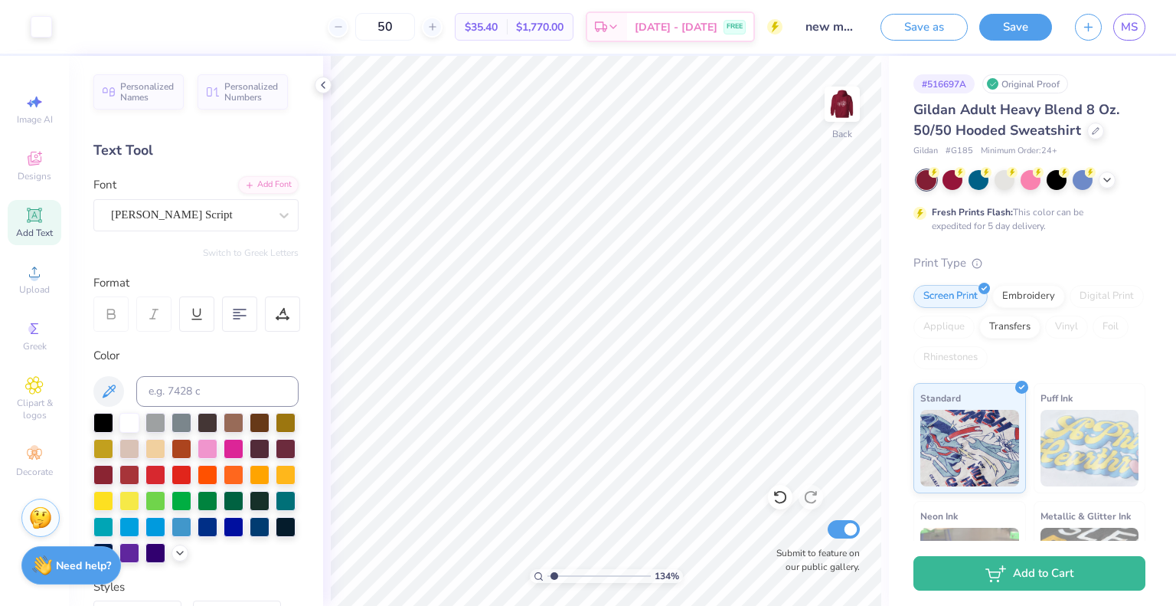
click at [34, 214] on icon at bounding box center [33, 214] width 11 height 11
type textarea "Epsilon"
click at [178, 214] on div "Super Dream" at bounding box center [190, 215] width 161 height 24
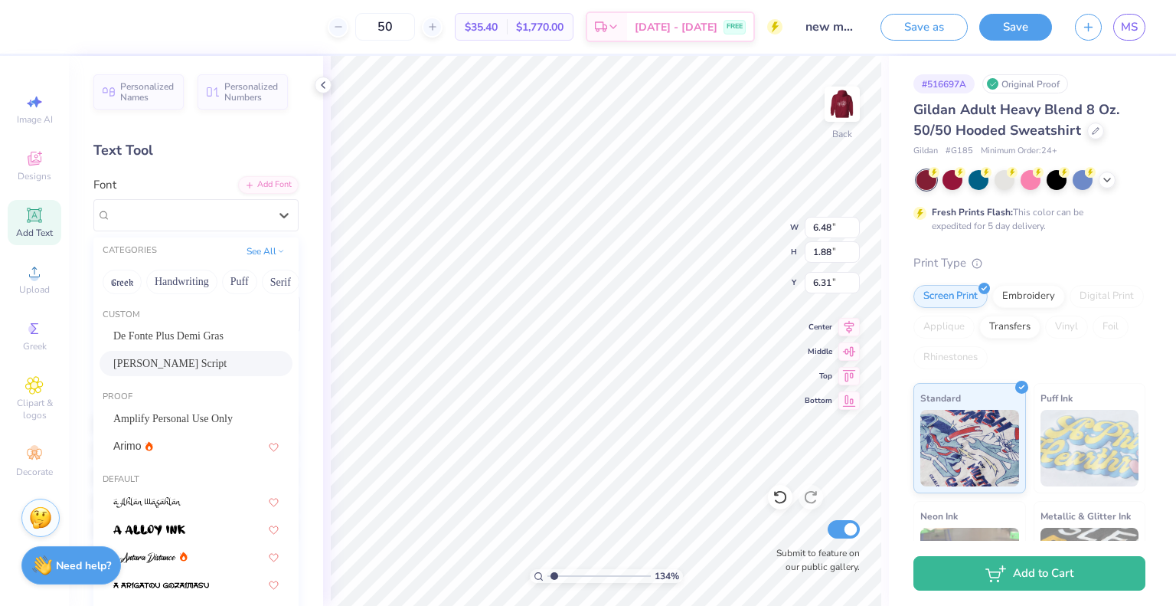
click at [153, 370] on div "Jimmy Script" at bounding box center [195, 363] width 165 height 16
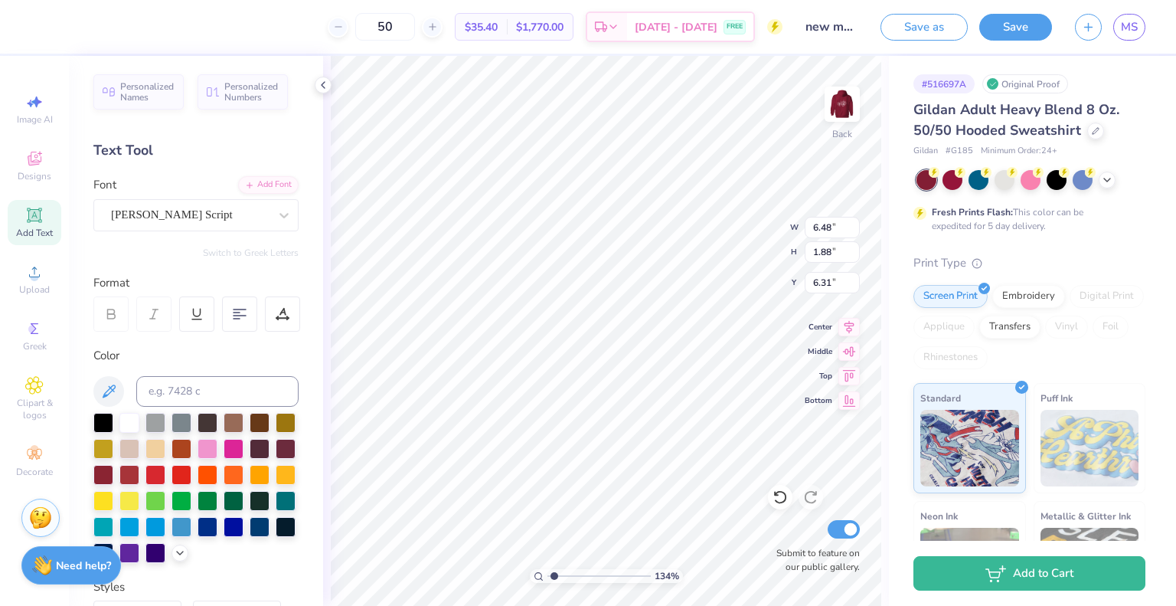
scroll to position [12, 3]
type input "10.16"
type input "5.90"
type input "2.79"
type input "5.82"
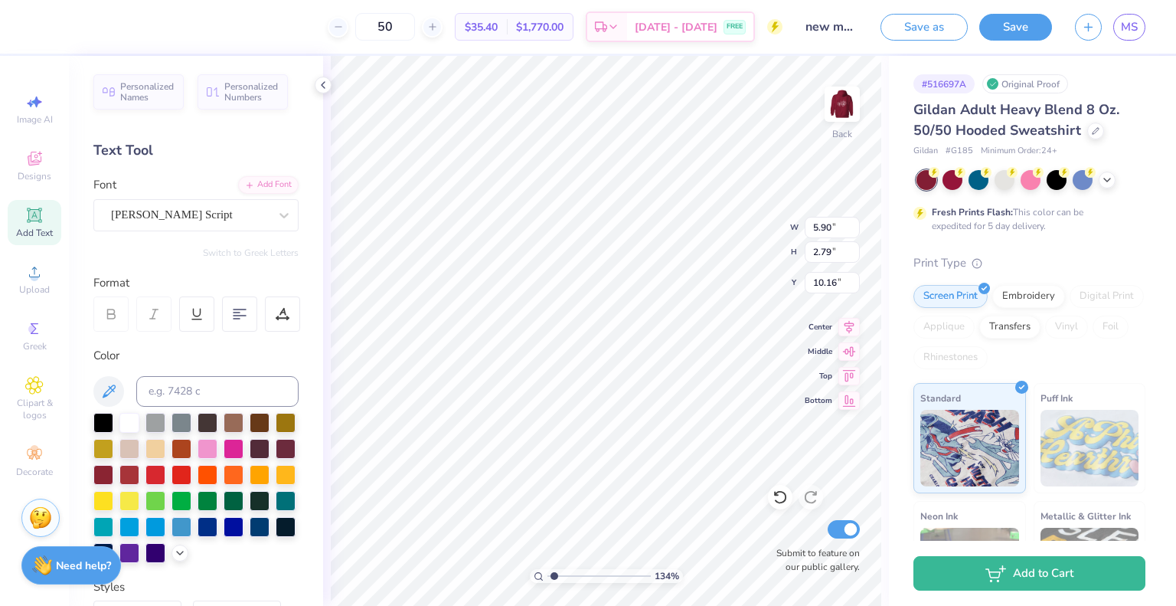
type input "3.14"
type input "9.40"
type input "5.82"
type input "3.14"
type input "9.40"
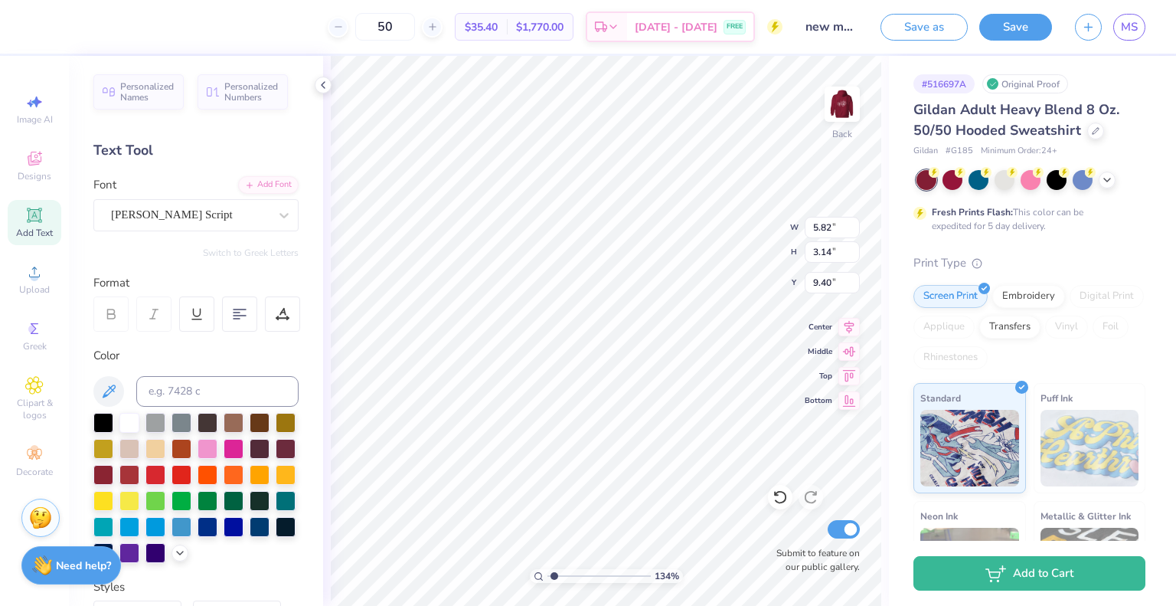
type input "4.58"
type input "2.47"
type input "9.48"
click at [42, 228] on span "Add Text" at bounding box center [34, 233] width 37 height 12
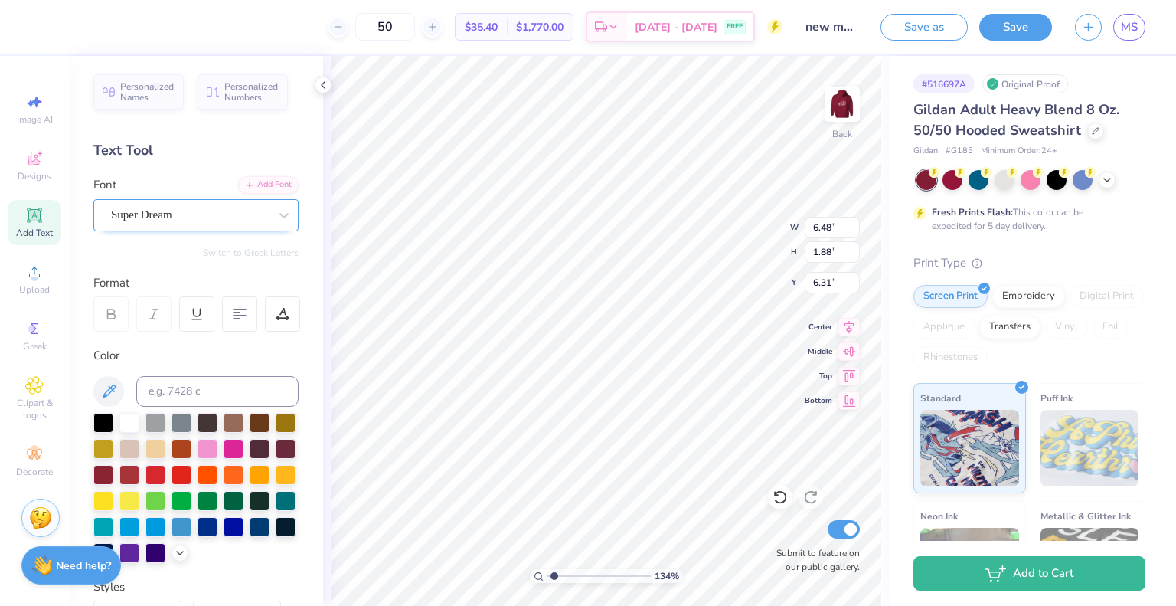
type textarea "Phi"
click at [169, 217] on div "Super Dream" at bounding box center [190, 215] width 161 height 24
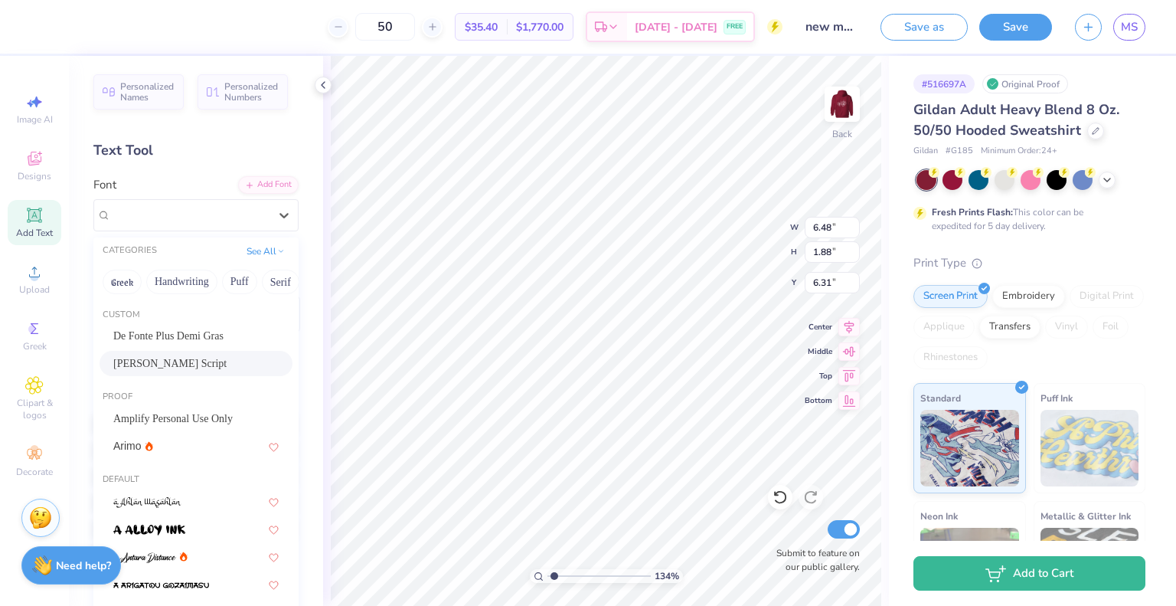
click at [131, 364] on span "Jimmy Script" at bounding box center [169, 363] width 113 height 16
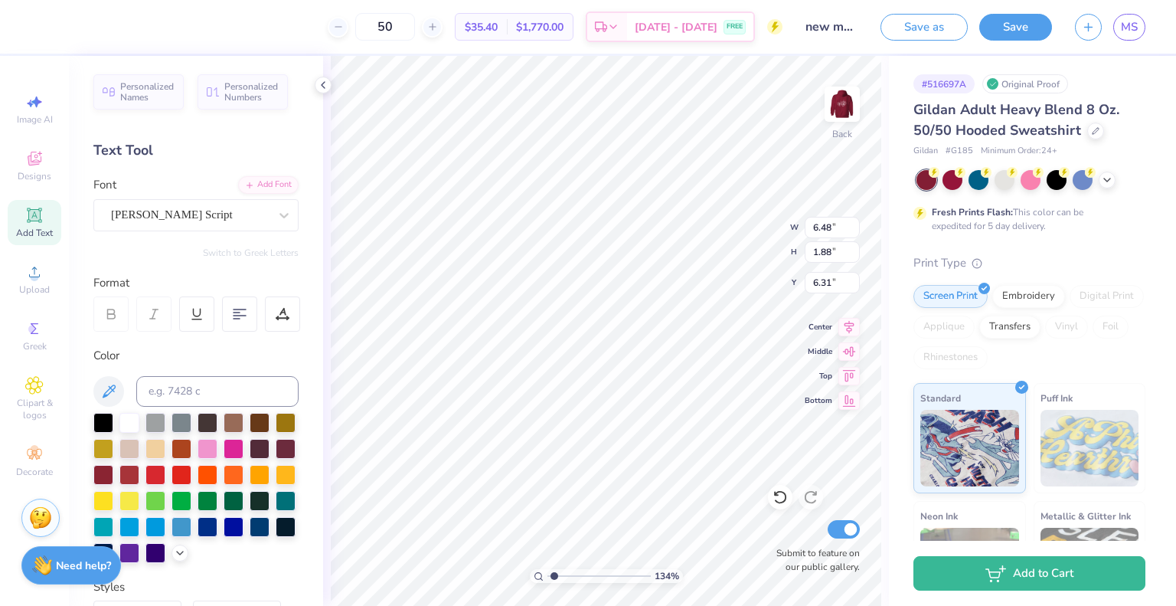
scroll to position [12, 2]
type input "11.66"
type input "2.71"
type input "1.52"
type input "2.59"
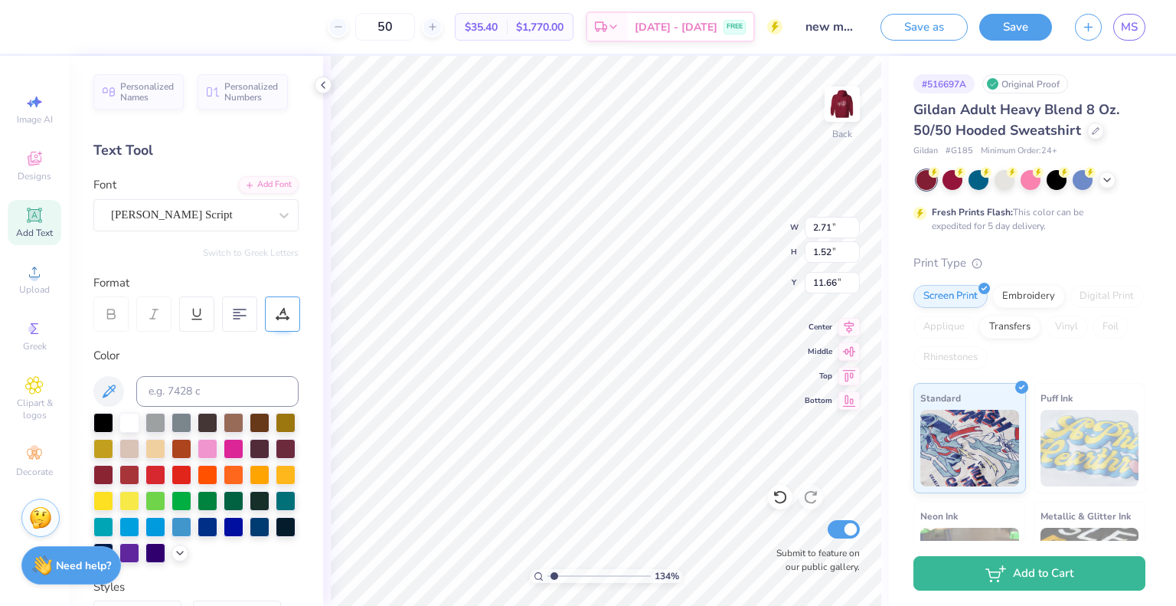
type input "1.71"
type input "11.54"
click at [839, 97] on img at bounding box center [842, 104] width 61 height 61
click at [839, 102] on img at bounding box center [842, 104] width 61 height 61
click at [256, 222] on div "Jimmy Script" at bounding box center [190, 215] width 161 height 24
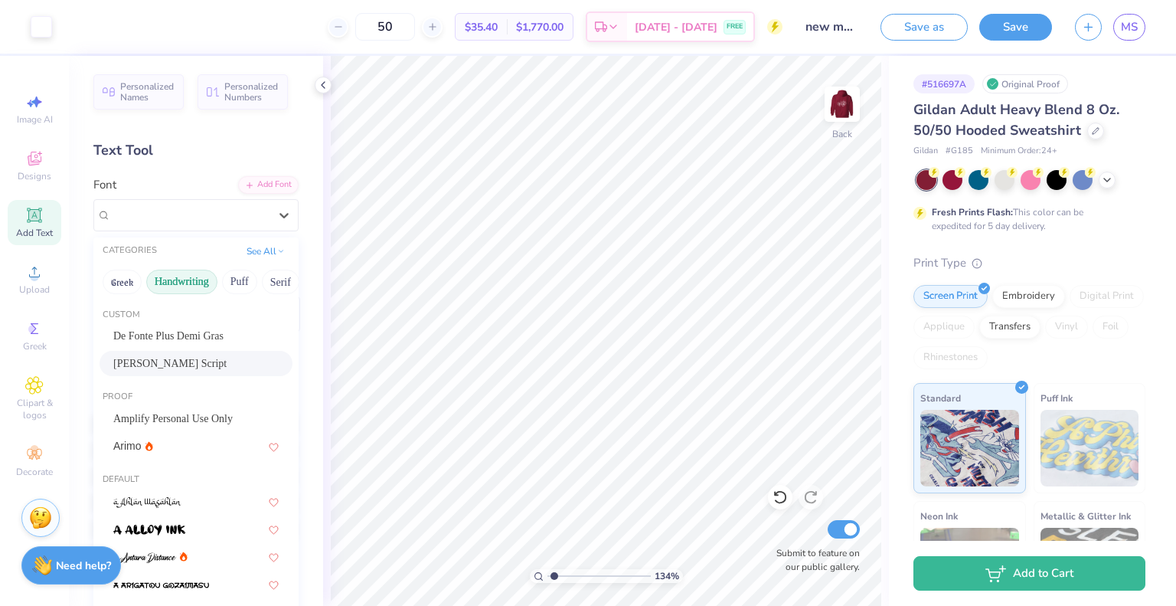
click at [191, 279] on button "Handwriting" at bounding box center [181, 282] width 71 height 25
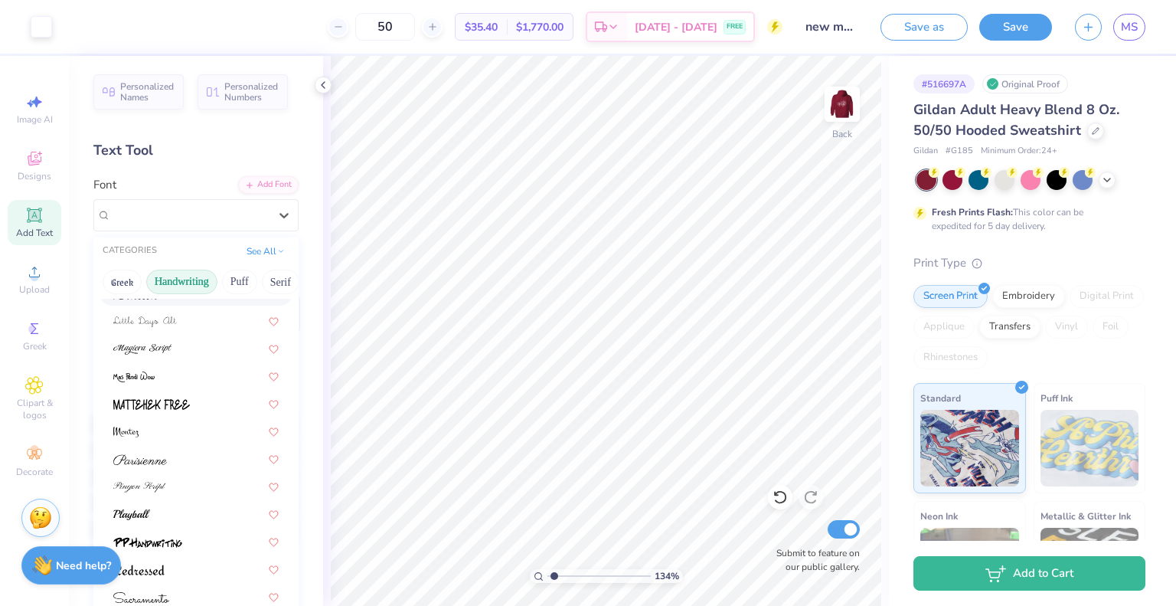
scroll to position [347, 0]
click at [257, 208] on div "Jimmy Script" at bounding box center [190, 215] width 161 height 24
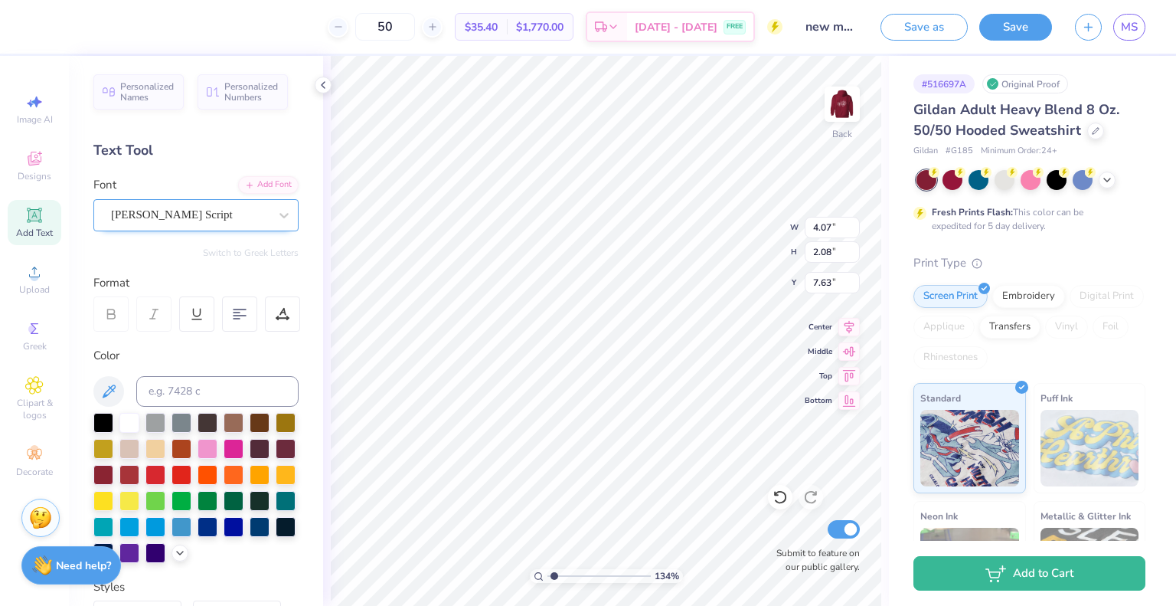
scroll to position [12, 3]
type textarea "Alpha Epsilon Phi"
type input "8.81"
type input "11.14"
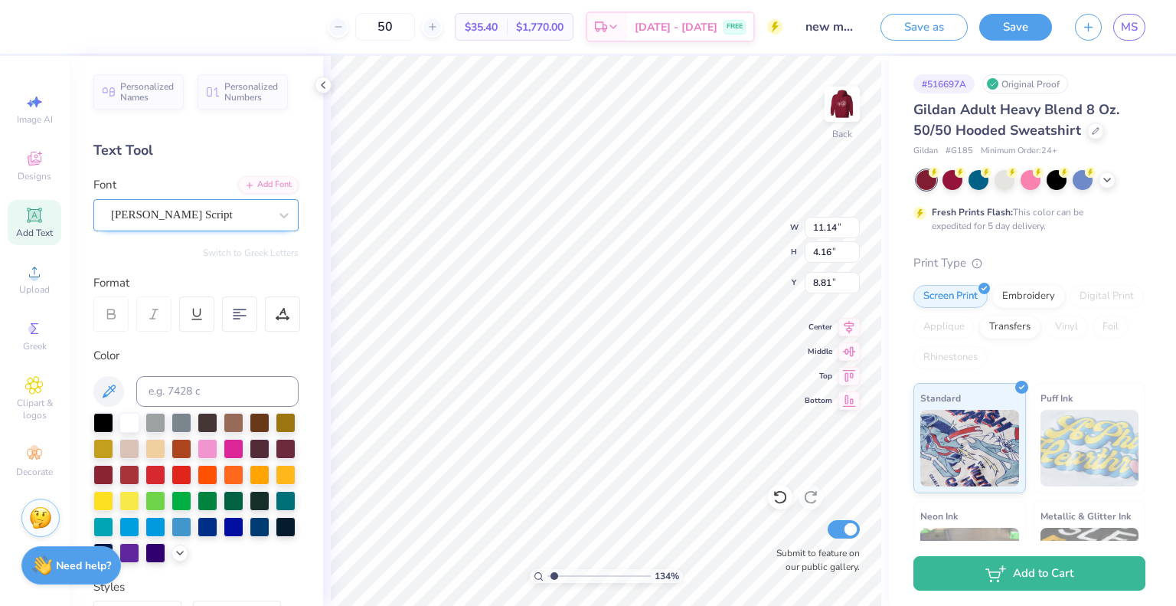
type input "1.92"
type input "9.98"
type input "7.04"
type input "1.22"
type input "12.78"
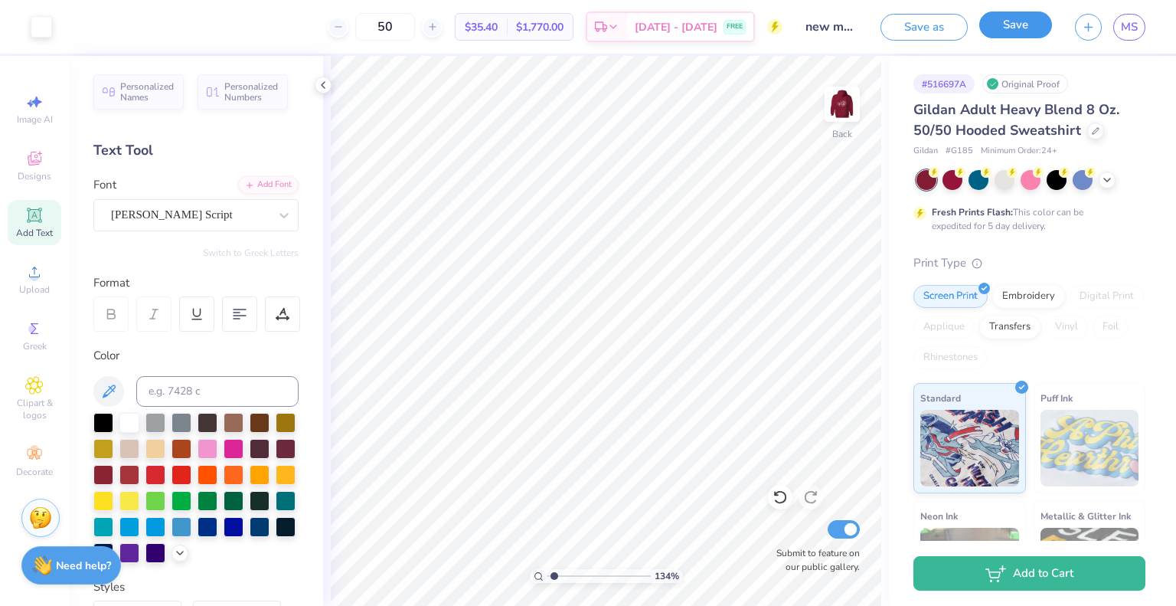
click at [1010, 34] on button "Save" at bounding box center [1016, 24] width 73 height 27
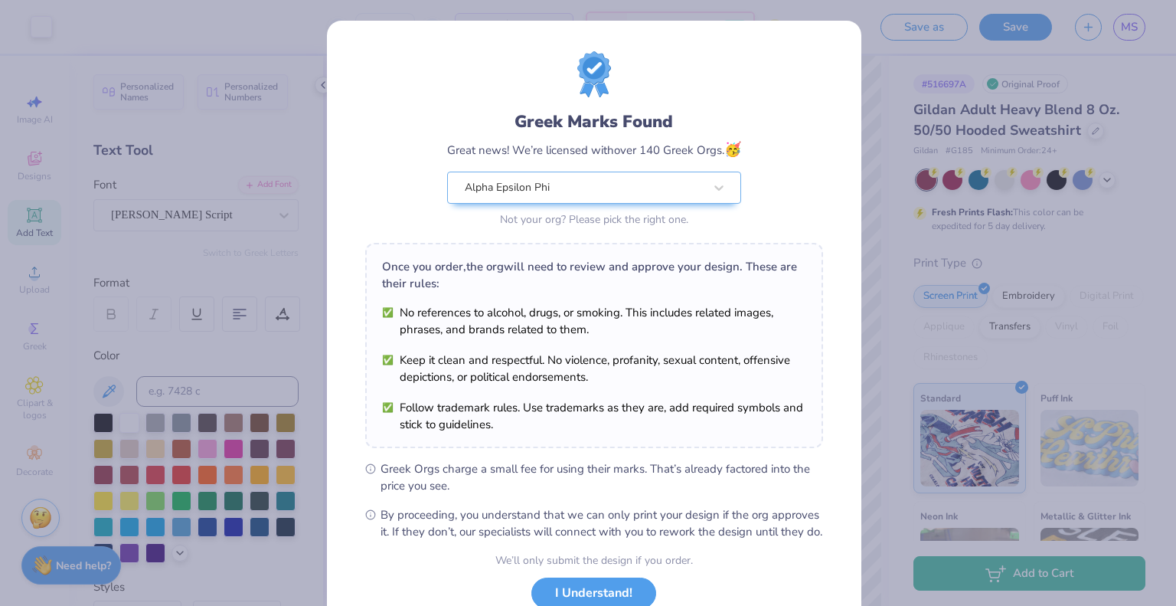
scroll to position [110, 0]
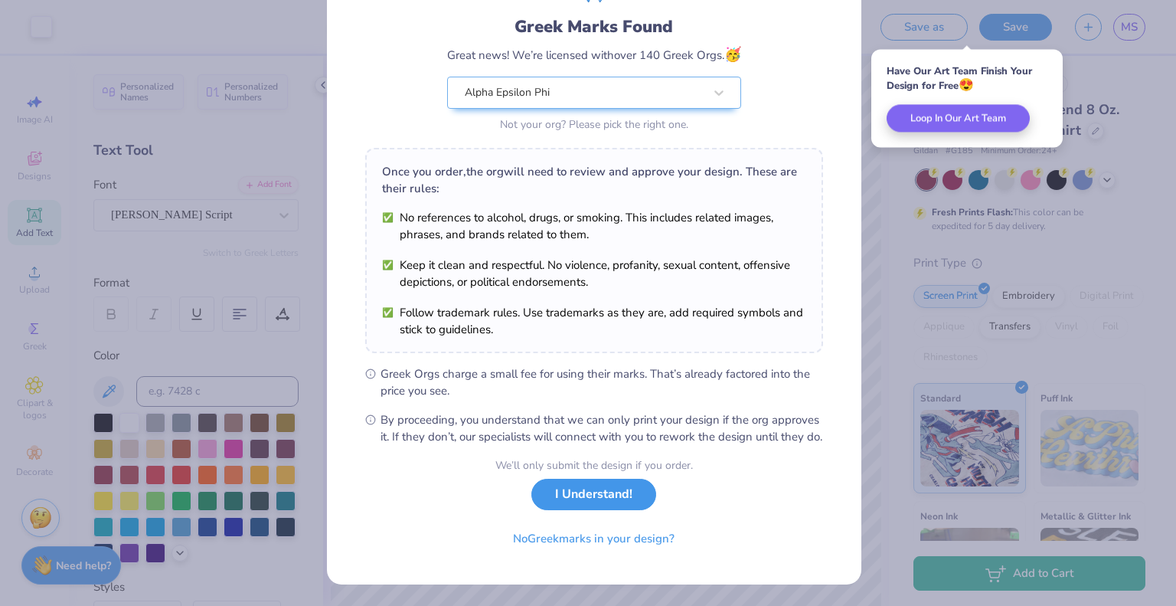
click at [604, 490] on button "I Understand!" at bounding box center [594, 494] width 125 height 31
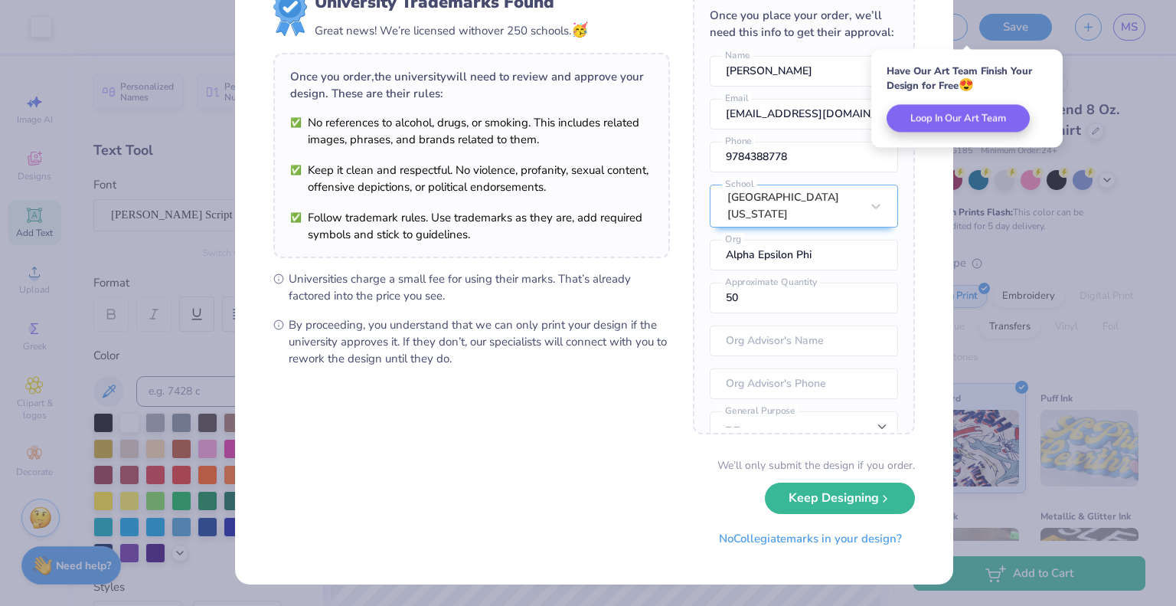
scroll to position [0, 0]
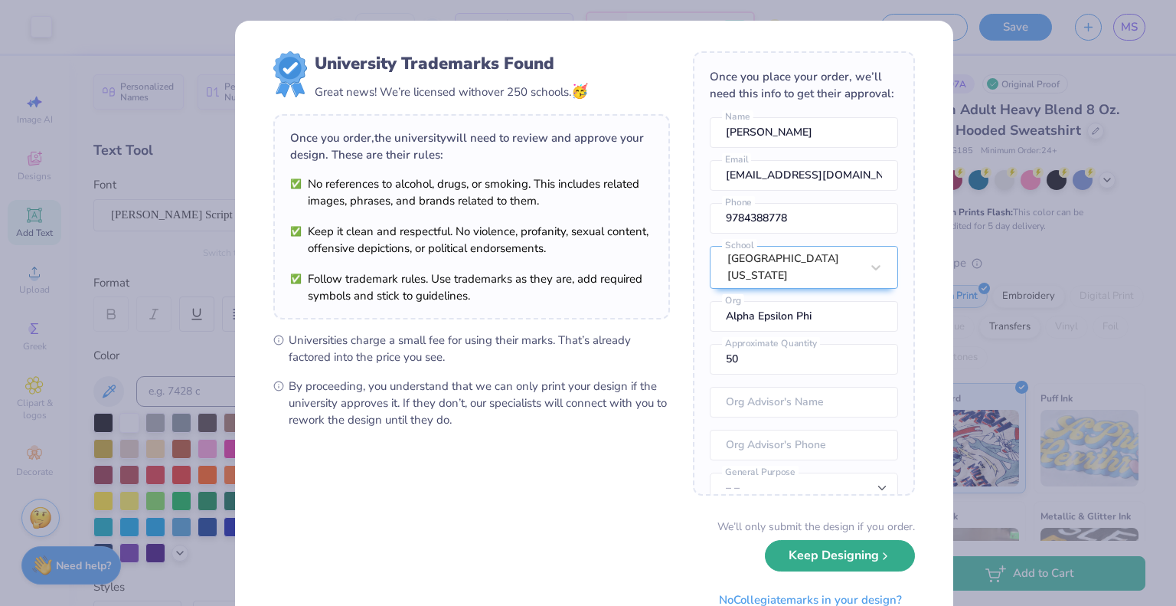
click at [781, 557] on button "Keep Designing" at bounding box center [840, 555] width 150 height 31
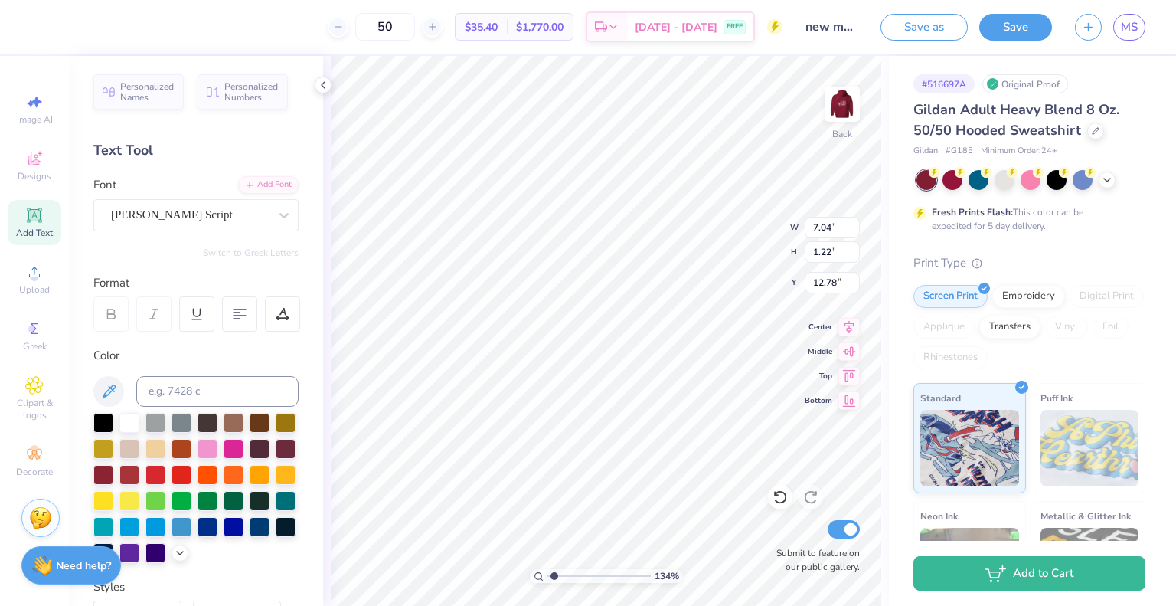
scroll to position [12, 2]
type input "10.24"
type input "8.25"
type input "1.43"
type input "12.57"
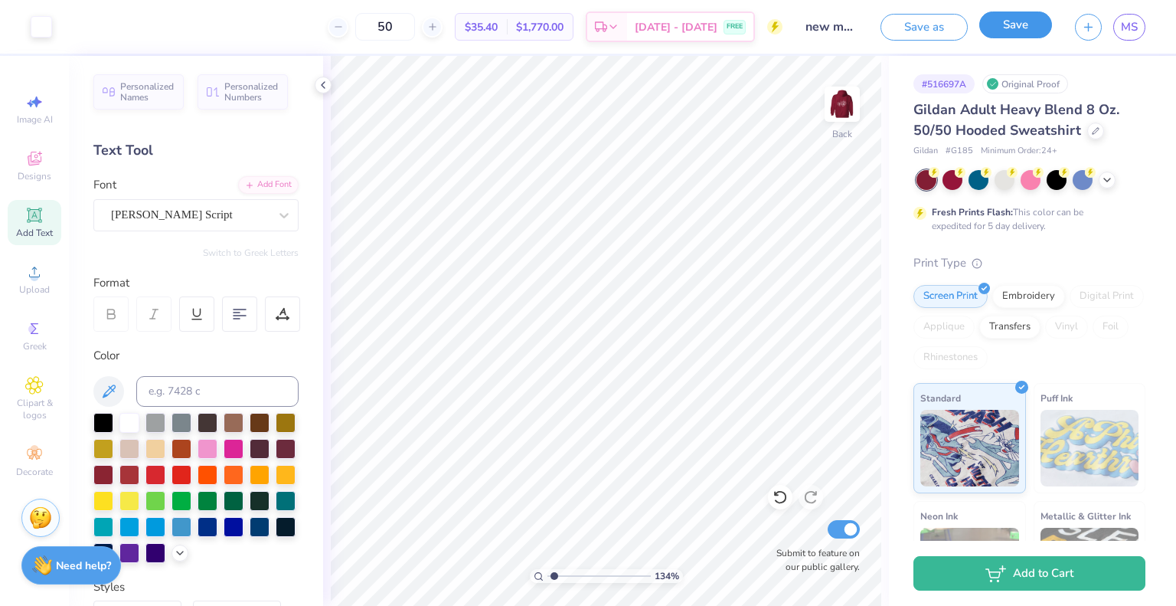
click at [1016, 22] on button "Save" at bounding box center [1016, 24] width 73 height 27
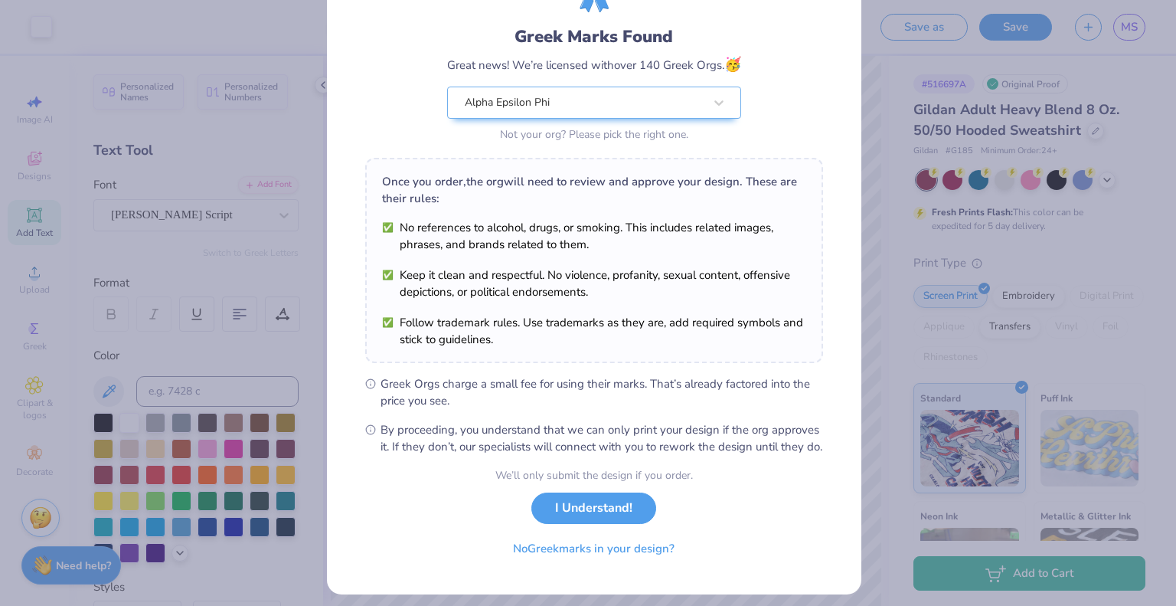
scroll to position [110, 0]
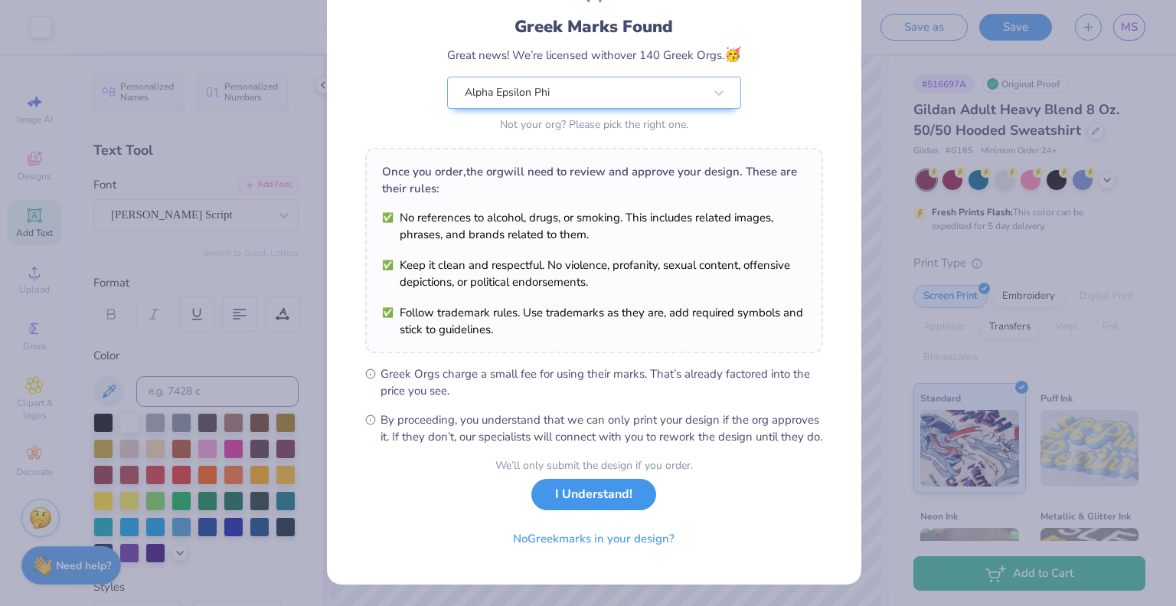
click at [567, 488] on button "I Understand!" at bounding box center [594, 494] width 125 height 31
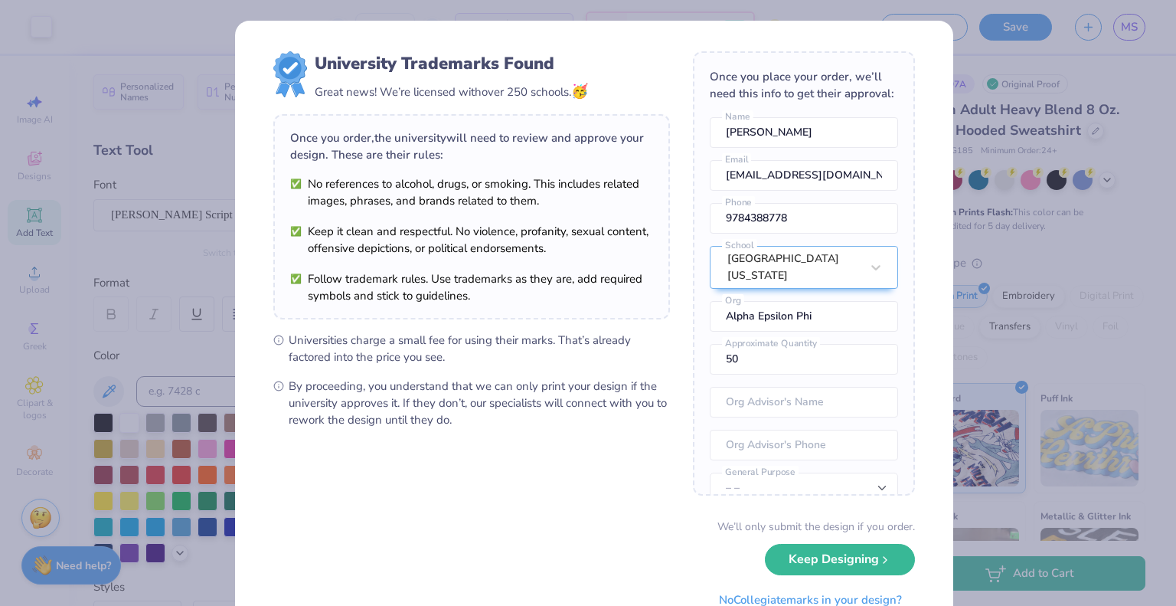
scroll to position [0, 0]
click at [793, 555] on button "Keep Designing" at bounding box center [840, 555] width 150 height 31
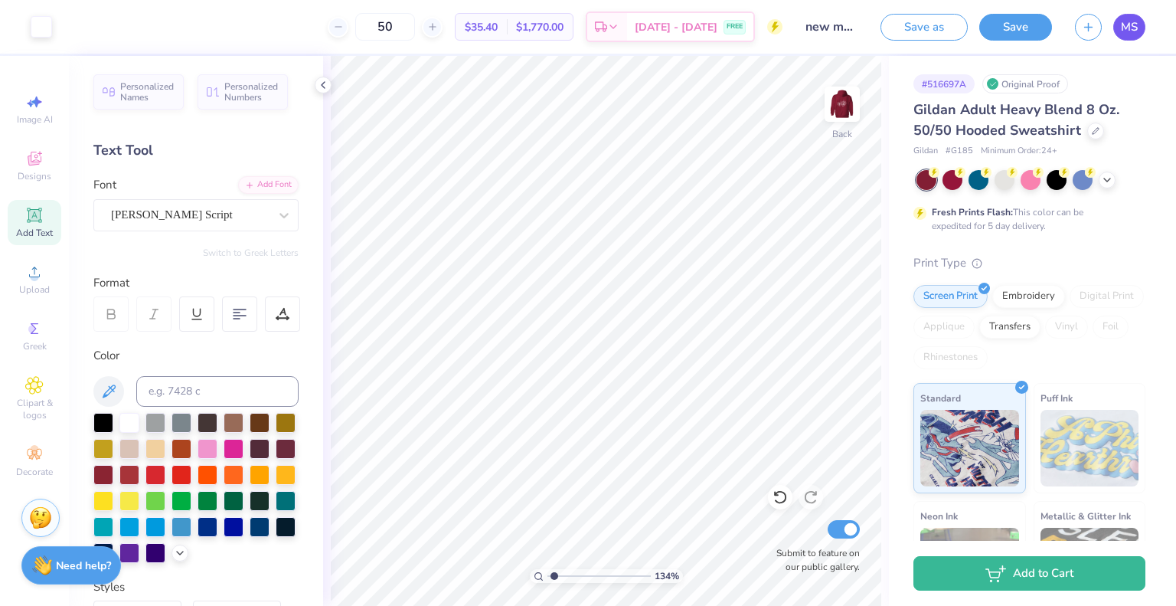
click at [1125, 18] on span "MS" at bounding box center [1129, 27] width 17 height 18
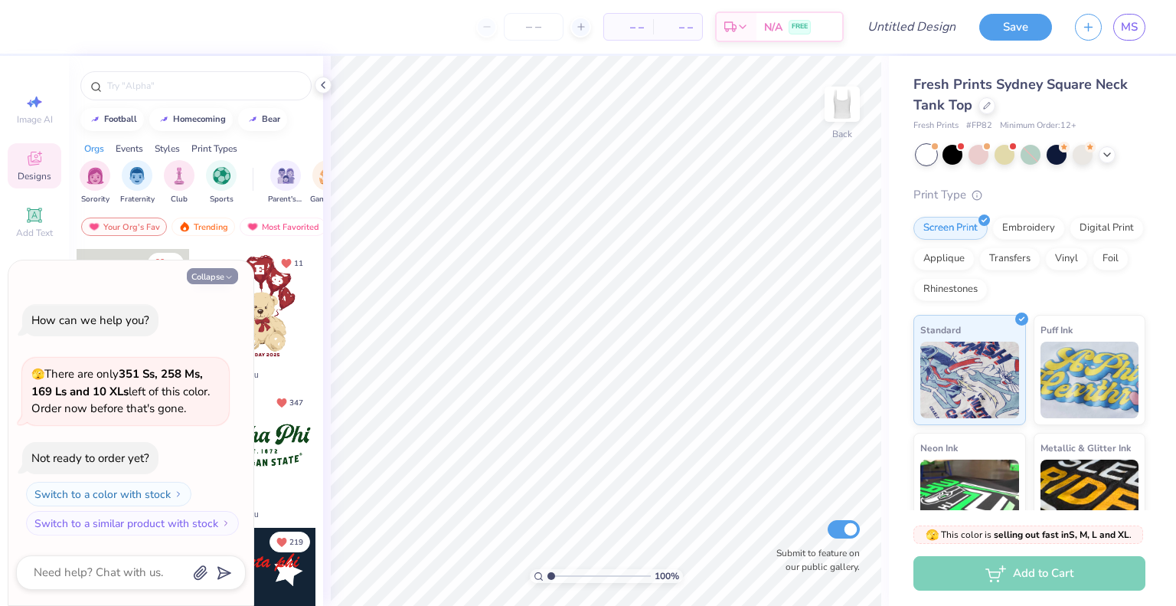
click at [211, 280] on button "Collapse" at bounding box center [212, 276] width 51 height 16
type textarea "x"
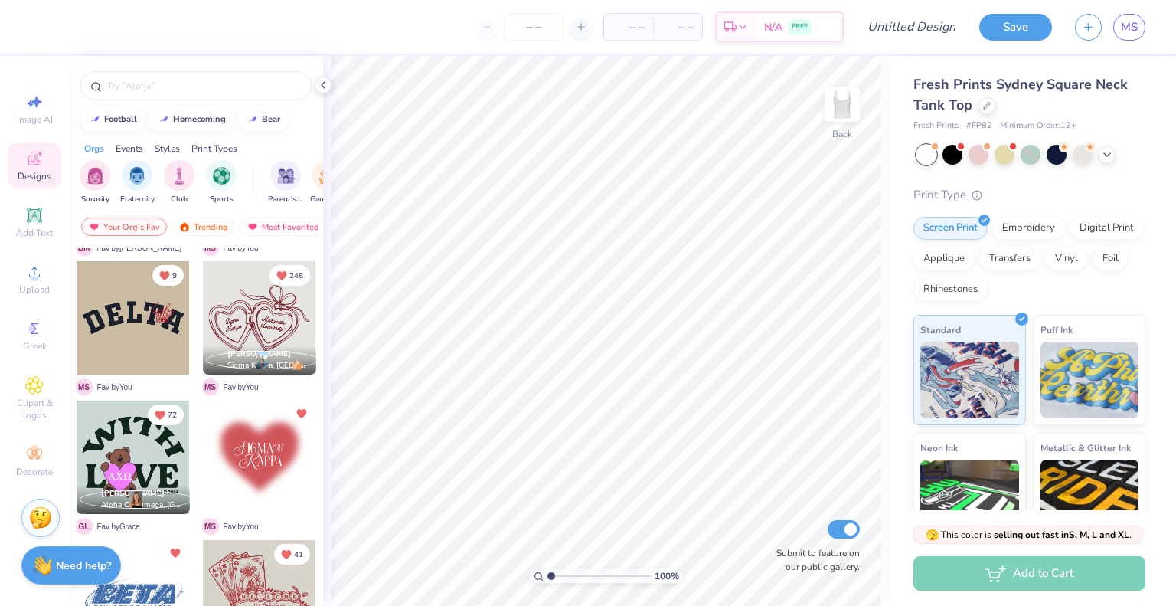
scroll to position [456, 0]
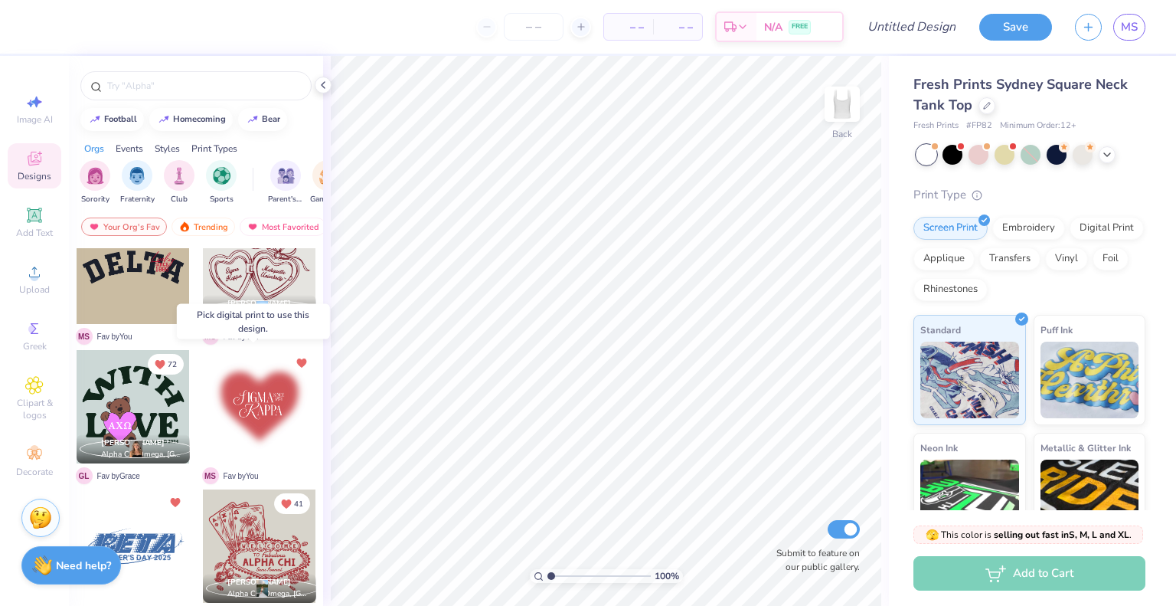
click at [251, 405] on div at bounding box center [259, 406] width 113 height 113
click at [250, 411] on div at bounding box center [259, 406] width 113 height 113
click at [1070, 237] on div "Digital Print" at bounding box center [1107, 225] width 74 height 23
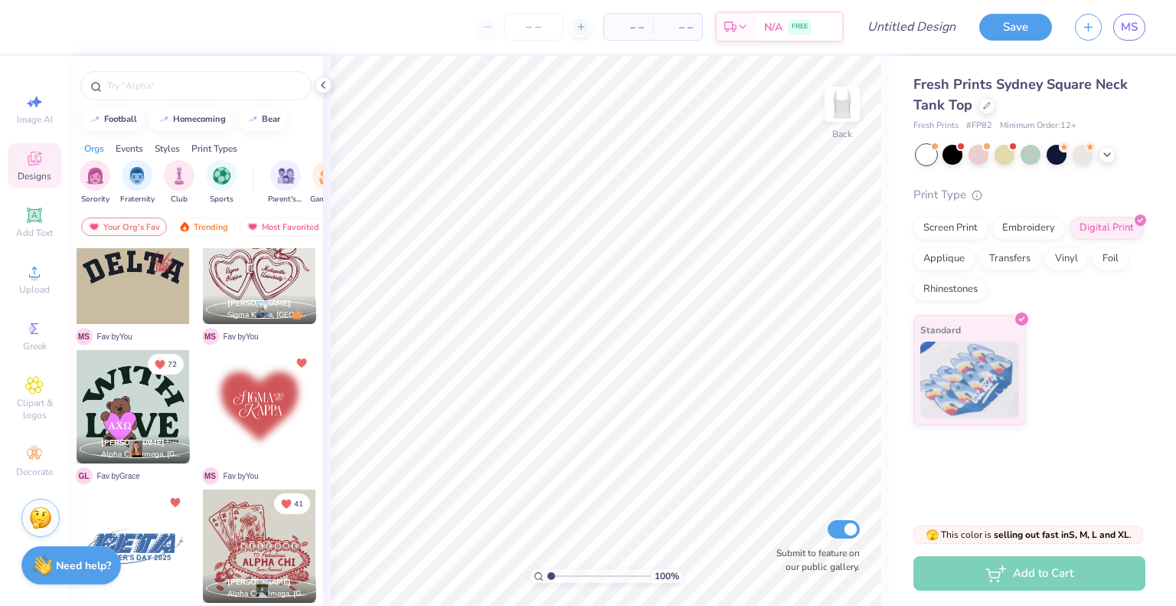
click at [262, 395] on div at bounding box center [259, 406] width 113 height 113
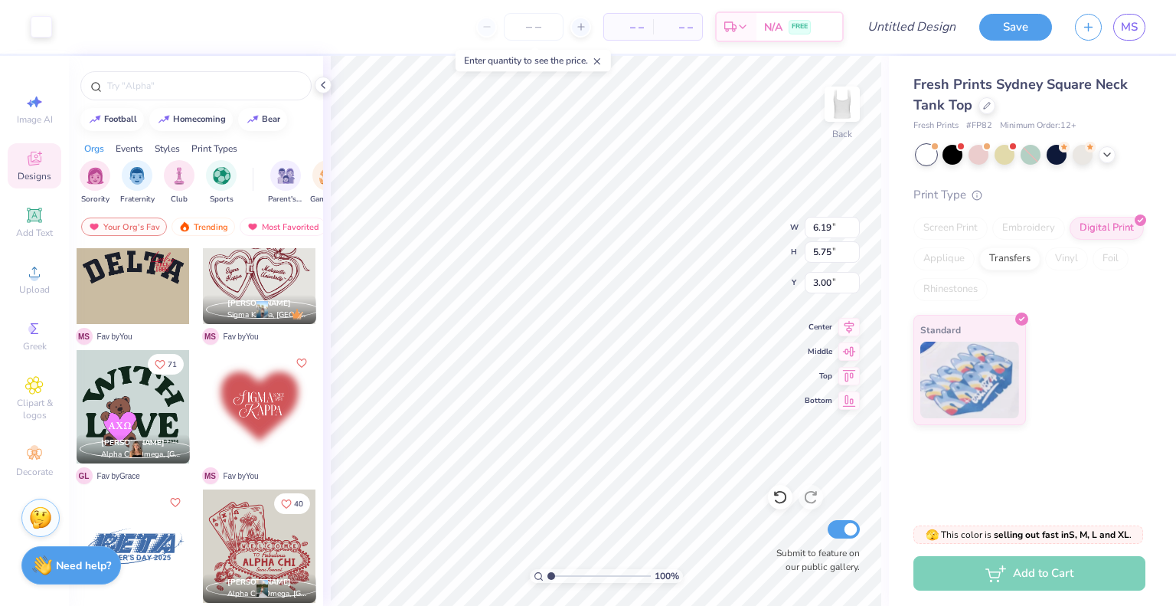
type input "6.19"
type input "5.75"
type input "0.50"
type input "6.98"
type input "6.48"
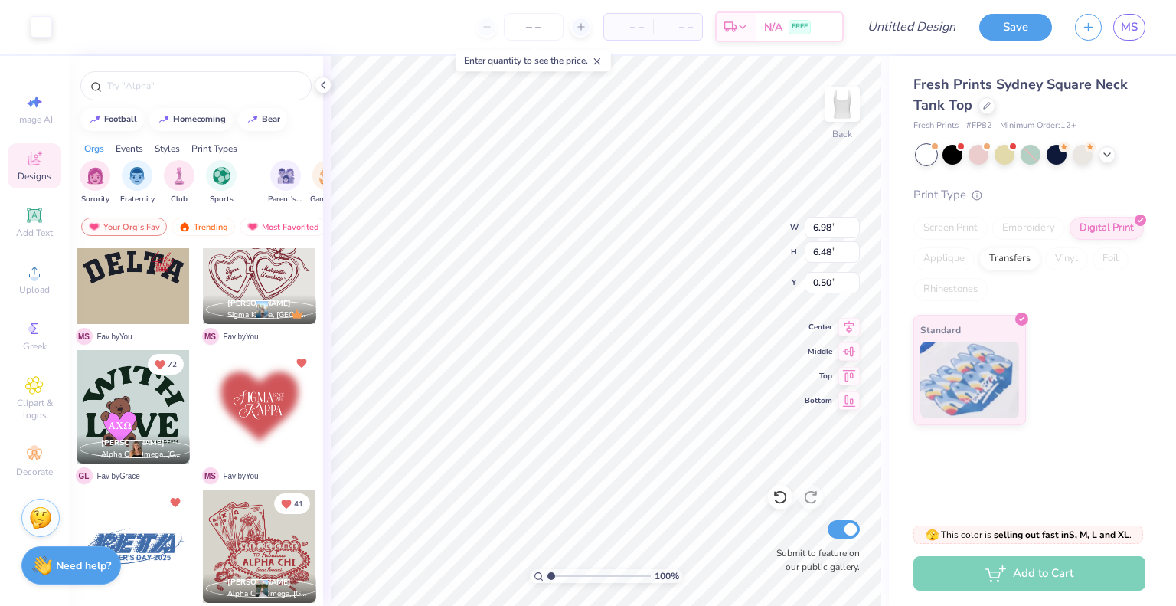
type input "1.67"
click at [594, 577] on input "range" at bounding box center [599, 576] width 103 height 14
type input "2.05"
click at [561, 576] on input "range" at bounding box center [599, 576] width 103 height 14
click at [539, 21] on input "number" at bounding box center [534, 27] width 60 height 28
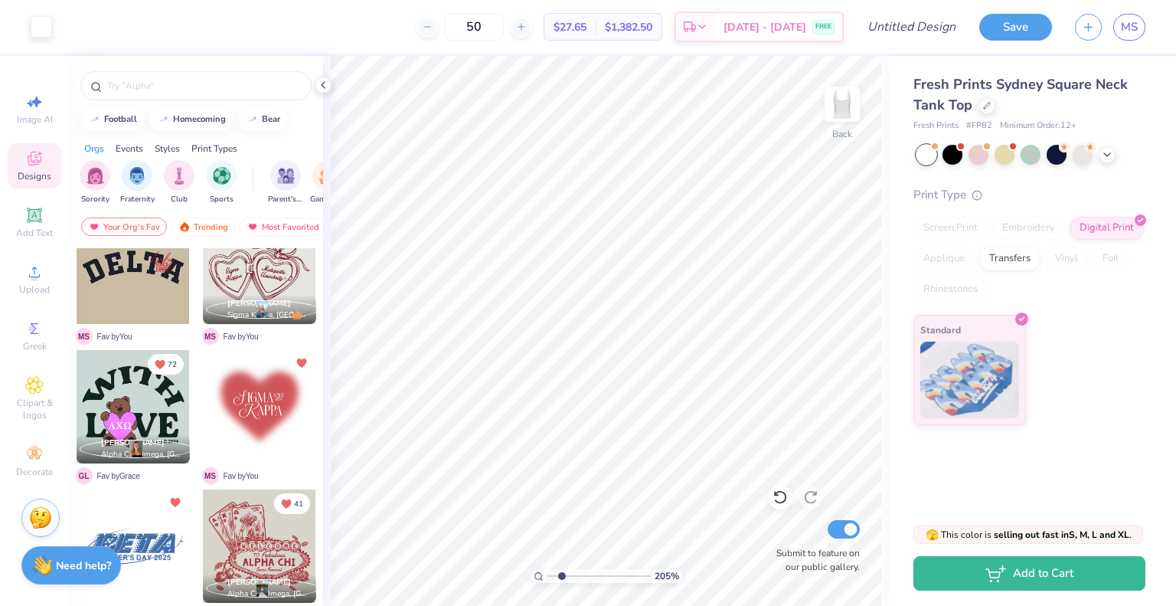
type input "50"
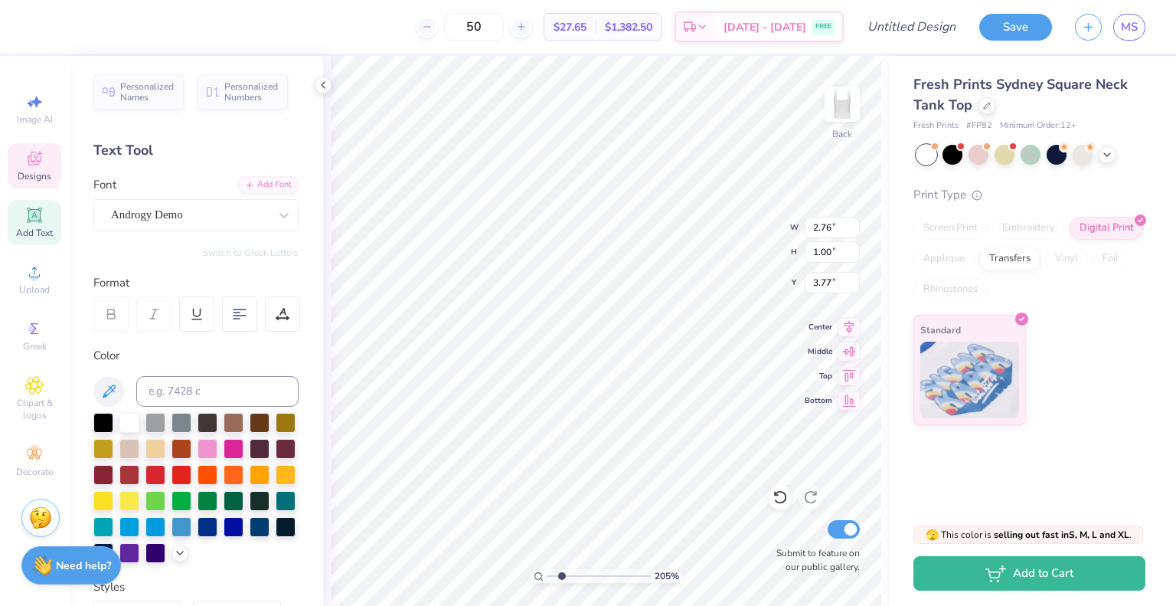
scroll to position [12, 2]
type textarea "Alpha"
type input "6.97"
type input "6.48"
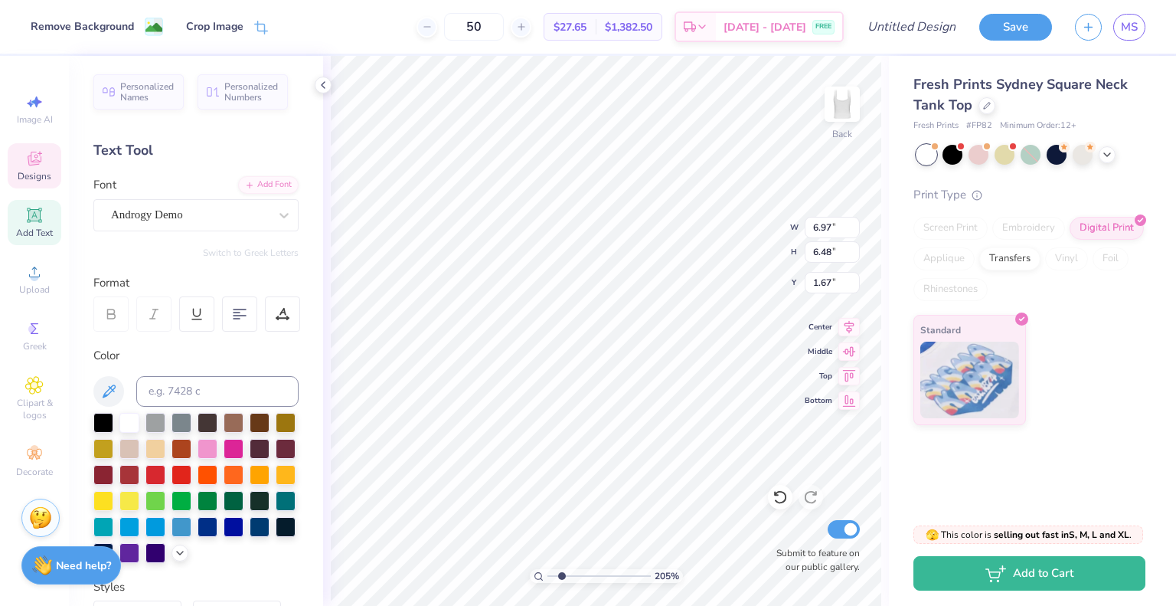
type input "1.67"
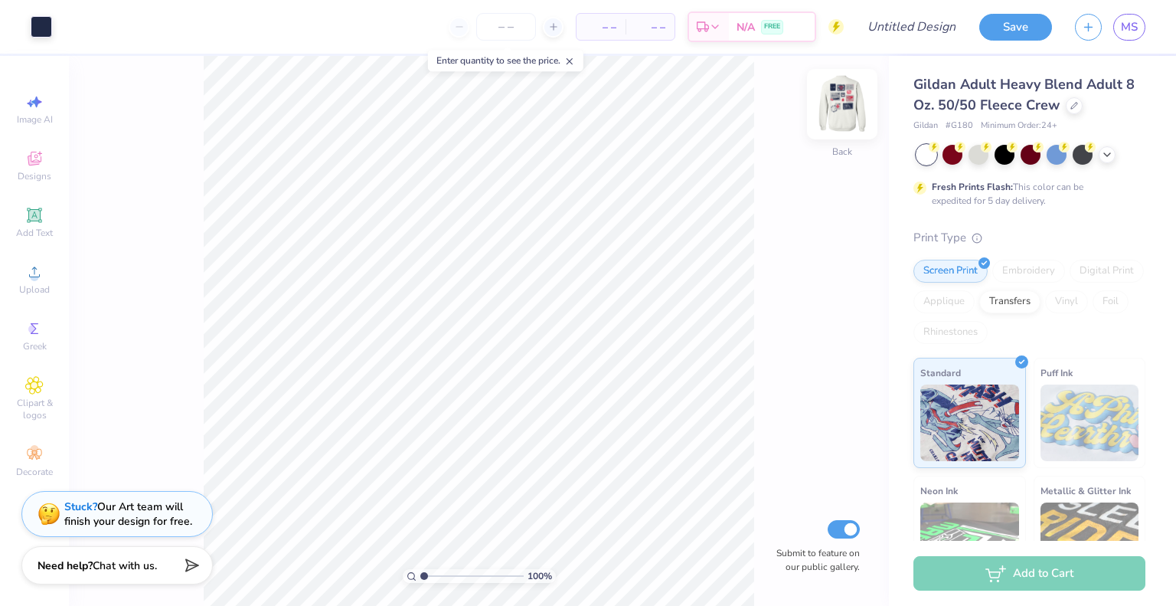
click at [842, 108] on img at bounding box center [842, 104] width 61 height 61
click at [453, 575] on input "range" at bounding box center [471, 576] width 103 height 14
click at [441, 575] on input "range" at bounding box center [471, 576] width 103 height 14
type input "1.31"
click at [427, 576] on input "range" at bounding box center [471, 576] width 103 height 14
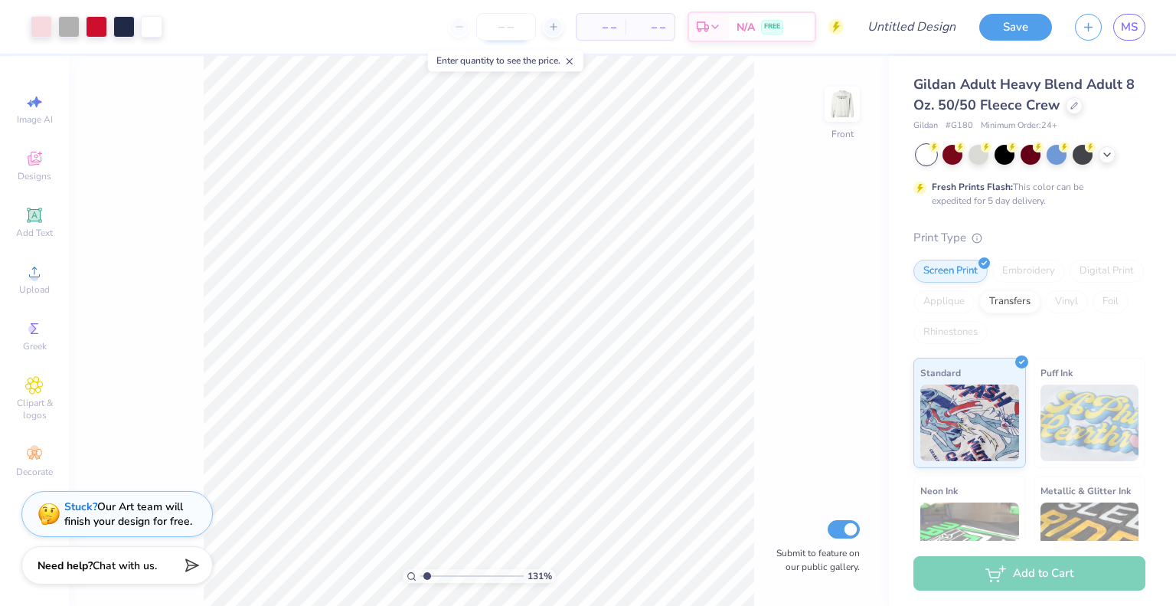
click at [524, 27] on input "number" at bounding box center [506, 27] width 60 height 28
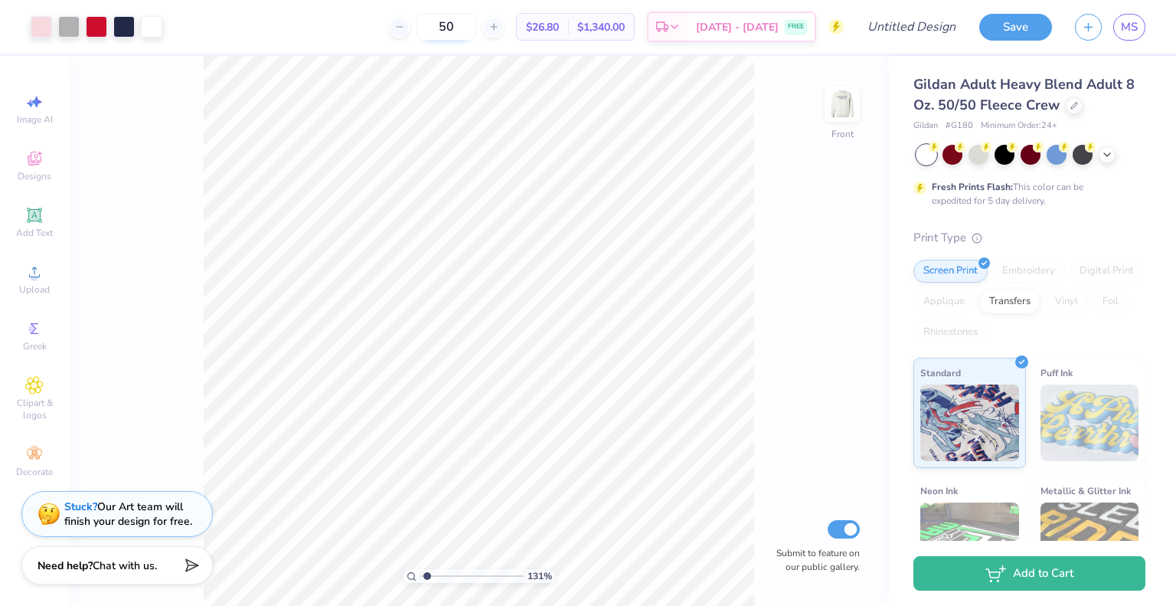
type input "5"
